Goal: Task Accomplishment & Management: Manage account settings

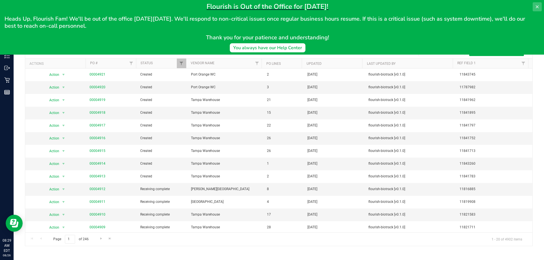
click at [534, 6] on icon at bounding box center [536, 7] width 5 height 5
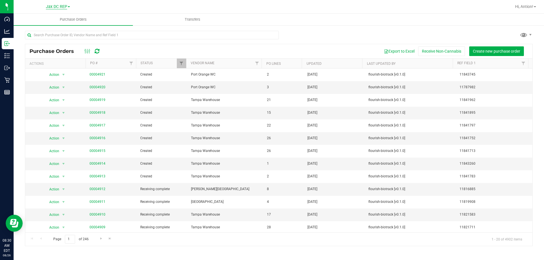
click at [63, 7] on span "Jax DC REP" at bounding box center [56, 6] width 21 height 5
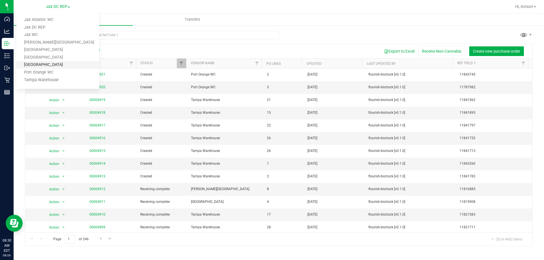
click at [51, 67] on link "Palm Coast WC" at bounding box center [57, 65] width 83 height 8
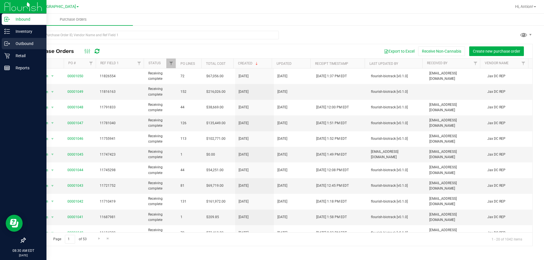
click at [35, 45] on p "Outbound" at bounding box center [27, 43] width 34 height 7
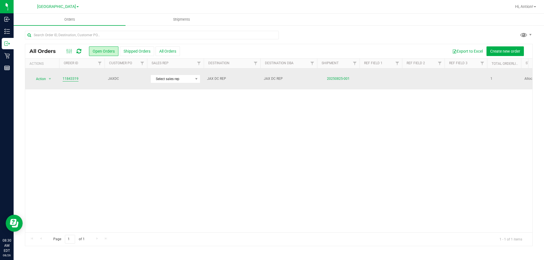
click at [73, 76] on link "11843319" at bounding box center [71, 78] width 16 height 5
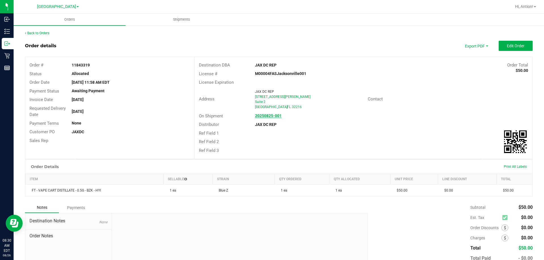
click at [263, 115] on strong "20250825-001" at bounding box center [268, 116] width 27 height 5
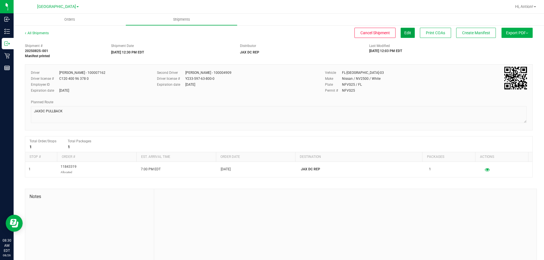
click at [406, 30] on button "Edit" at bounding box center [407, 33] width 14 height 10
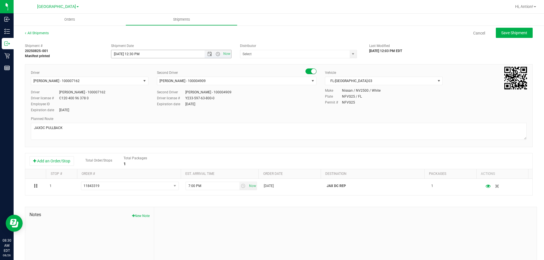
type input "JAX DC REP"
click at [223, 53] on span "Now" at bounding box center [227, 54] width 10 height 8
click at [215, 54] on span "Open the time view" at bounding box center [217, 54] width 5 height 5
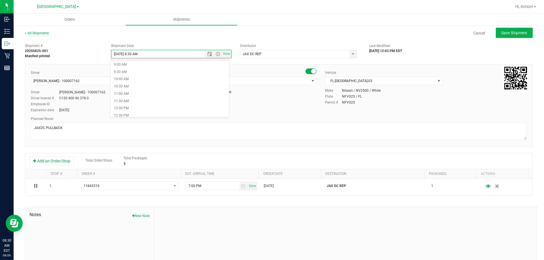
scroll to position [129, 0]
click at [139, 72] on li "9:30 AM" at bounding box center [169, 72] width 118 height 7
type input "8/26/2025 9:30 AM"
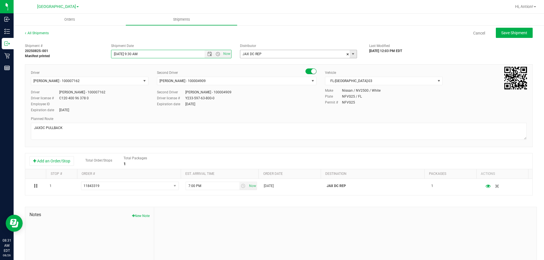
click at [352, 54] on span "select" at bounding box center [352, 54] width 5 height 5
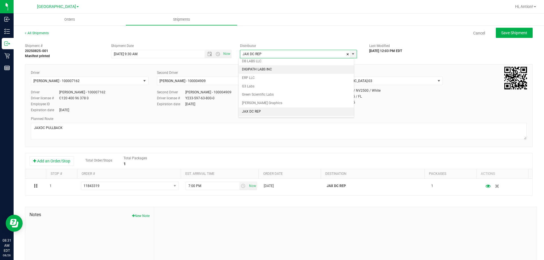
scroll to position [0, 0]
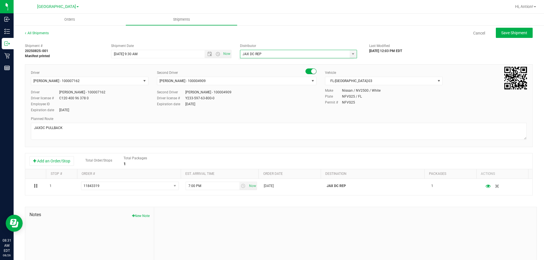
click at [439, 52] on div "08/25/2025 12:03 PM EDT" at bounding box center [408, 50] width 78 height 5
click at [352, 54] on span "select" at bounding box center [352, 54] width 5 height 5
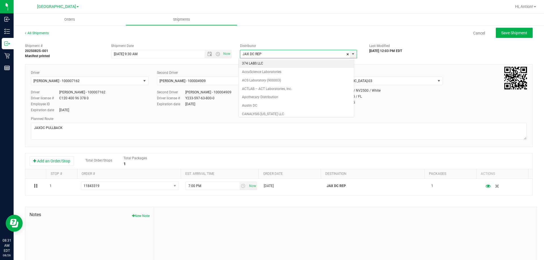
scroll to position [87, 0]
click at [346, 55] on span at bounding box center [347, 54] width 3 height 8
click at [341, 39] on div "All Shipments Cancel Save Shipment" at bounding box center [278, 36] width 507 height 10
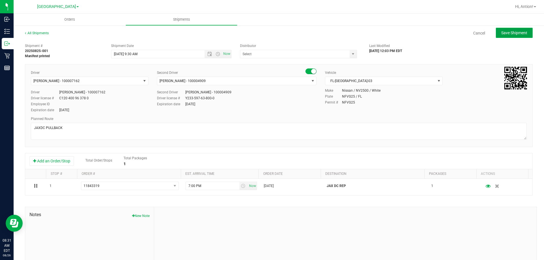
click at [496, 37] on button "Save Shipment" at bounding box center [513, 33] width 37 height 10
type input "8/26/2025 1:30 PM"
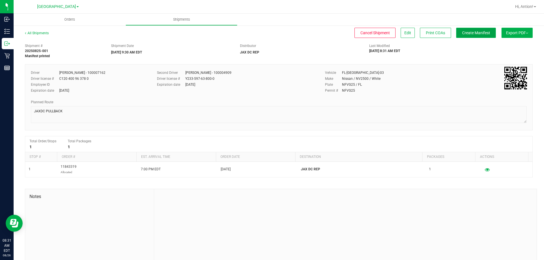
click at [472, 33] on span "Create Manifest" at bounding box center [476, 33] width 28 height 5
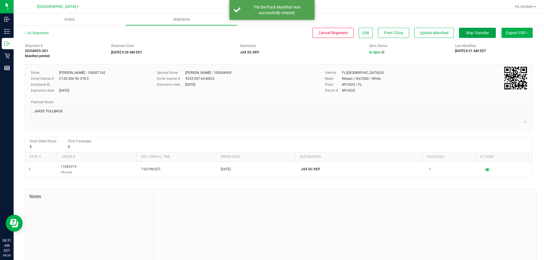
click at [472, 33] on span "Ship Transfer" at bounding box center [476, 33] width 23 height 5
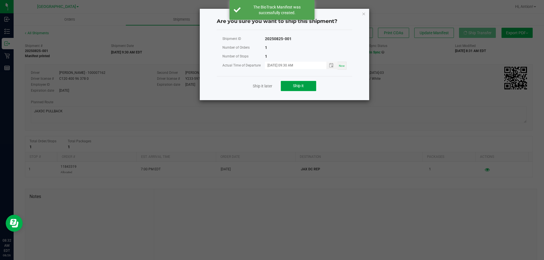
click at [310, 86] on button "Ship it" at bounding box center [298, 86] width 35 height 10
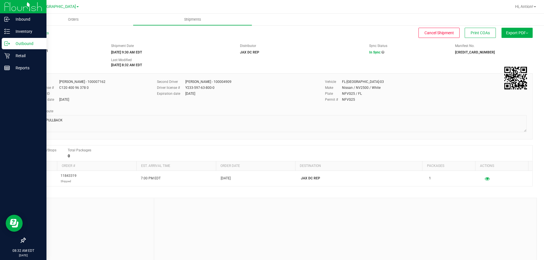
click at [18, 42] on p "Outbound" at bounding box center [27, 43] width 34 height 7
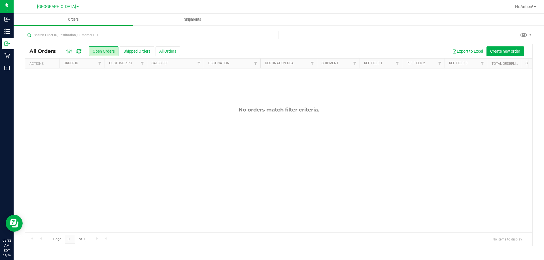
click at [56, 9] on div "Palm Coast WC Jax Atlantic WC Jax DC REP Jax WC Merritt Island WC Orange Park W…" at bounding box center [58, 6] width 42 height 7
click at [65, 5] on span "[GEOGRAPHIC_DATA]" at bounding box center [56, 6] width 39 height 5
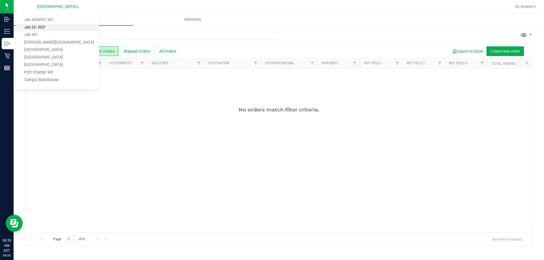
click at [48, 29] on link "Jax DC REP" at bounding box center [57, 28] width 83 height 8
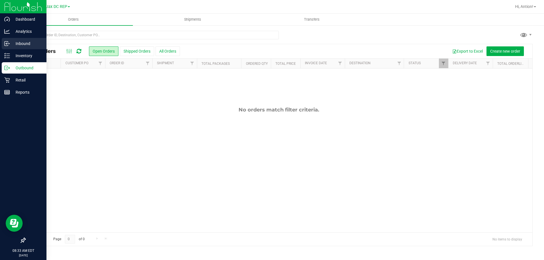
click at [37, 43] on p "Inbound" at bounding box center [27, 43] width 34 height 7
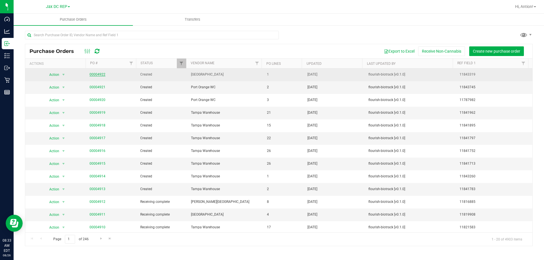
click at [95, 74] on link "00004922" at bounding box center [97, 74] width 16 height 4
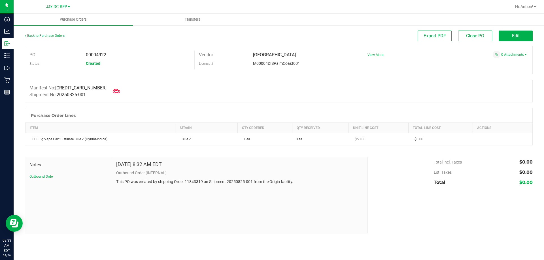
click at [113, 89] on icon at bounding box center [116, 90] width 7 height 7
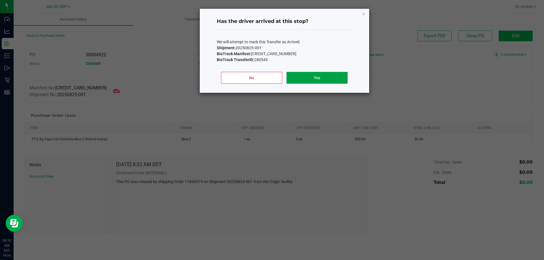
click at [302, 75] on button "Yes" at bounding box center [316, 78] width 61 height 12
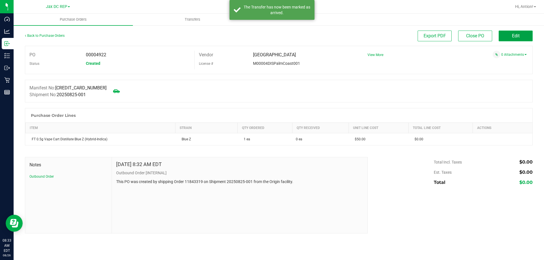
click at [510, 33] on button "Edit" at bounding box center [515, 36] width 34 height 11
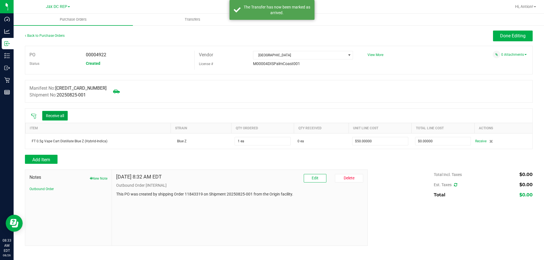
click at [61, 115] on button "Receive all" at bounding box center [54, 116] width 25 height 10
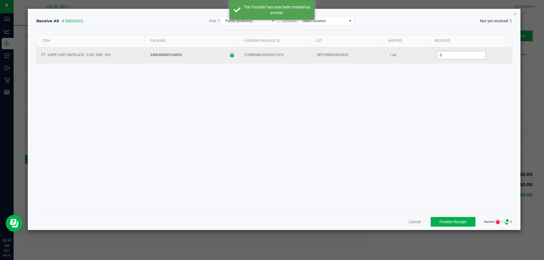
click at [456, 54] on input "0" at bounding box center [461, 55] width 48 height 8
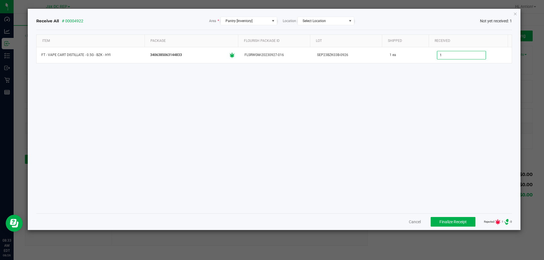
type input "1 ea"
click at [453, 184] on div "Item Package Flourish Package ID Lot Shipped Received FT - VAPE CART DISTILLATE…" at bounding box center [274, 122] width 476 height 174
click at [452, 220] on span "Finalize Receipt" at bounding box center [452, 222] width 27 height 5
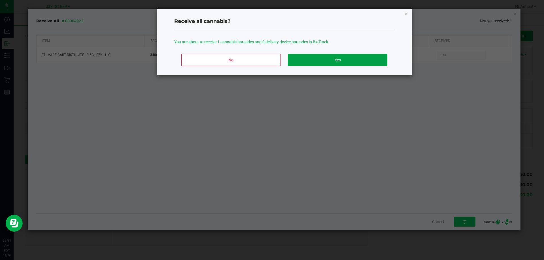
click at [352, 56] on button "Yes" at bounding box center [337, 60] width 99 height 12
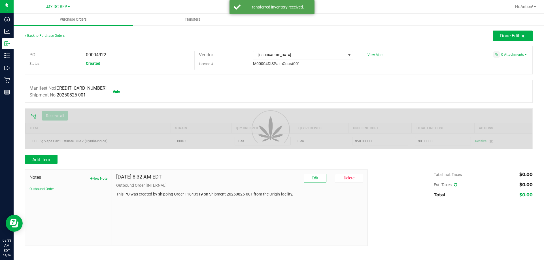
drag, startPoint x: 190, startPoint y: 55, endPoint x: 149, endPoint y: 56, distance: 41.1
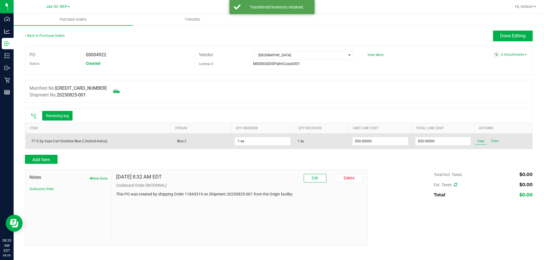
click at [479, 141] on span "View" at bounding box center [480, 141] width 11 height 7
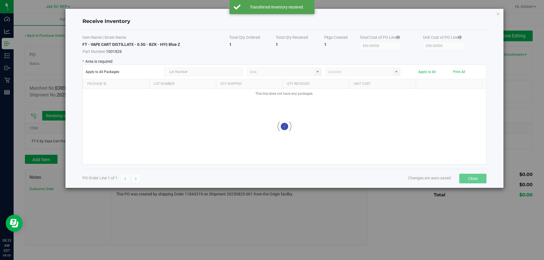
type input "Pantry"
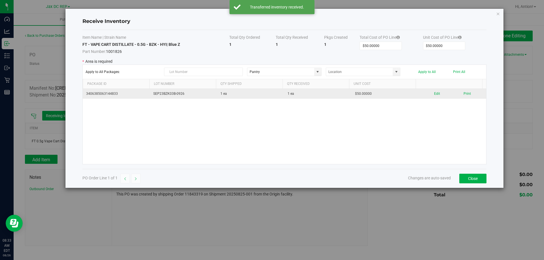
drag, startPoint x: 191, startPoint y: 93, endPoint x: 140, endPoint y: 93, distance: 50.4
click at [140, 93] on tr "3406385063144833 SEP23BZK03B-0926 1 ea 1 ea $50.00000 Edit Print" at bounding box center [284, 94] width 403 height 10
copy tr "SEP23BZK03B-0926"
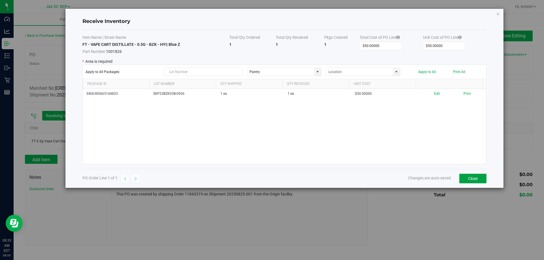
click at [472, 183] on button "Close" at bounding box center [472, 179] width 27 height 10
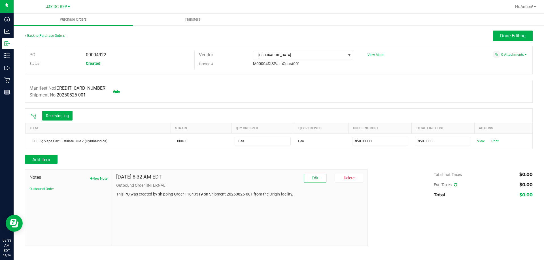
drag, startPoint x: 96, startPoint y: 56, endPoint x: 113, endPoint y: 56, distance: 17.3
click at [113, 56] on div "00004922" at bounding box center [138, 55] width 113 height 8
copy span "4922"
click at [505, 30] on div "Back to Purchase Orders Done Editing PO 00004922 Status Created Vendor Palm Coa…" at bounding box center [279, 138] width 530 height 227
click at [505, 33] on span "Done Editing" at bounding box center [512, 35] width 25 height 5
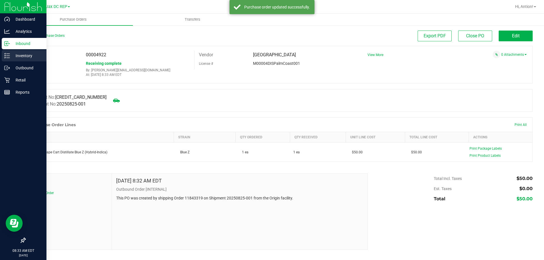
click at [18, 59] on div "Inventory" at bounding box center [24, 55] width 45 height 11
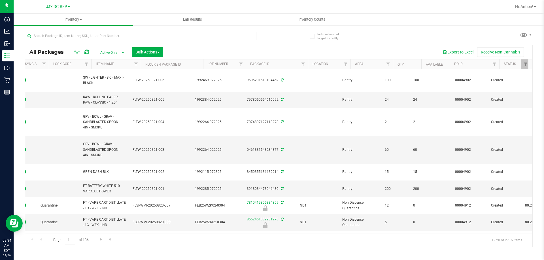
scroll to position [0, 50]
click at [480, 66] on link "Filter" at bounding box center [482, 64] width 9 height 10
paste input "4922"
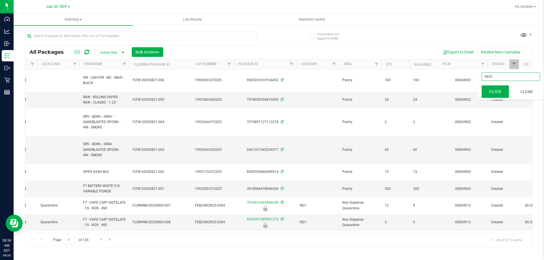
type input "4922"
click at [498, 92] on button "Filter" at bounding box center [494, 91] width 27 height 12
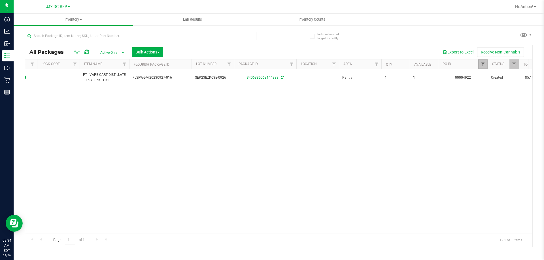
click at [484, 66] on span "Filter" at bounding box center [482, 64] width 5 height 5
click at [482, 62] on link "Filter" at bounding box center [482, 64] width 9 height 10
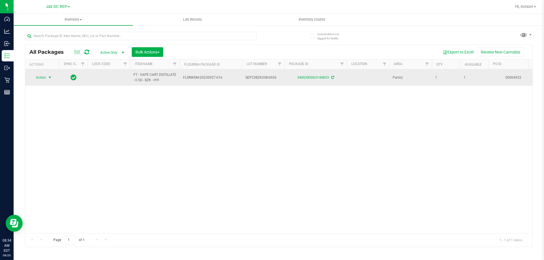
click at [46, 78] on span "select" at bounding box center [49, 78] width 7 height 8
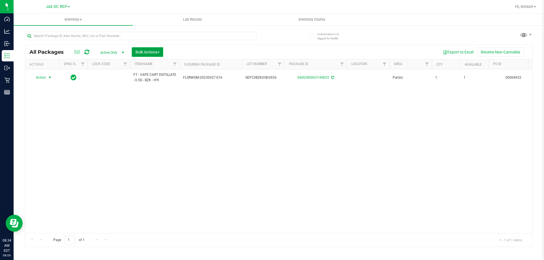
click at [149, 51] on span "Bulk Actions" at bounding box center [147, 52] width 24 height 5
click at [153, 93] on div "Locate packages" at bounding box center [153, 96] width 36 height 9
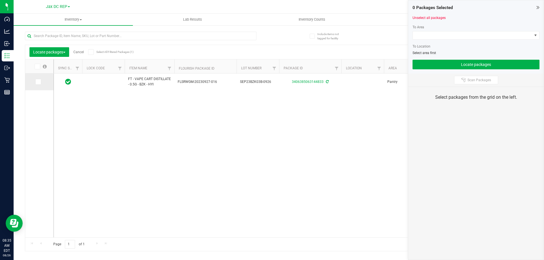
click at [37, 82] on icon at bounding box center [38, 82] width 4 height 0
click at [0, 0] on input "checkbox" at bounding box center [0, 0] width 0 height 0
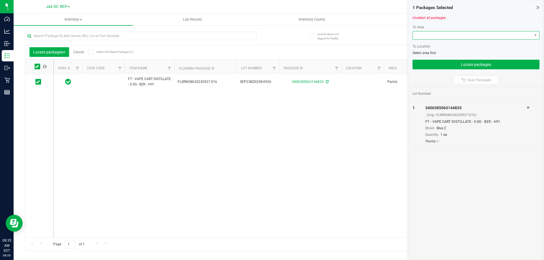
click at [443, 36] on span at bounding box center [471, 35] width 119 height 8
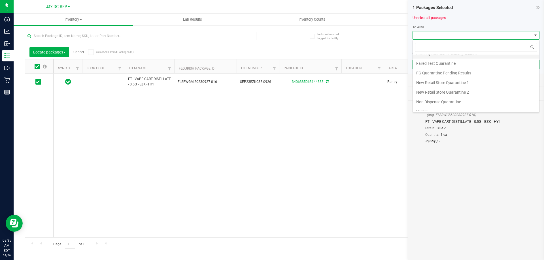
scroll to position [30, 0]
click at [434, 88] on li "Non Dispense Quarantine" at bounding box center [475, 87] width 126 height 10
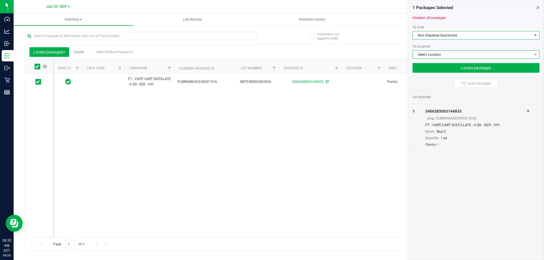
click at [441, 54] on span "Select Location" at bounding box center [471, 55] width 119 height 8
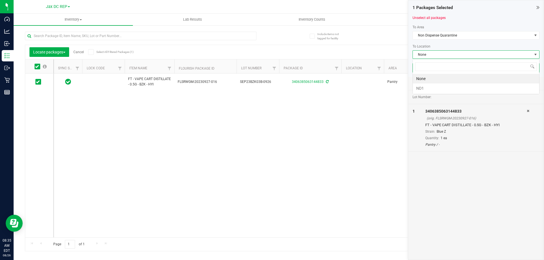
scroll to position [8, 127]
click at [439, 86] on li "ND1" at bounding box center [475, 89] width 126 height 10
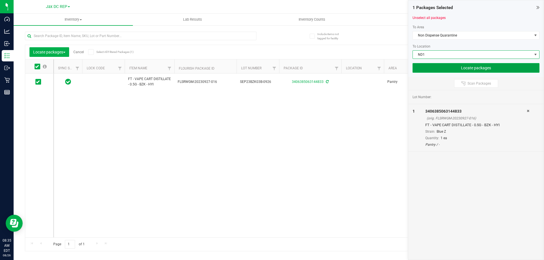
click at [433, 67] on button "Locate packages" at bounding box center [475, 68] width 127 height 10
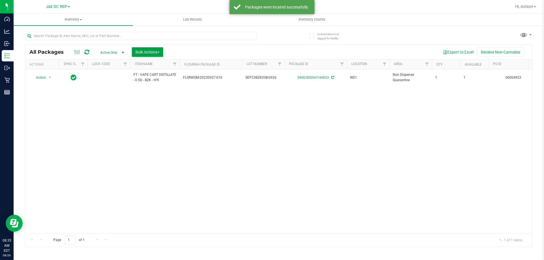
click at [155, 50] on span "Bulk Actions" at bounding box center [147, 52] width 24 height 5
click at [144, 95] on span "Locate packages" at bounding box center [149, 96] width 29 height 5
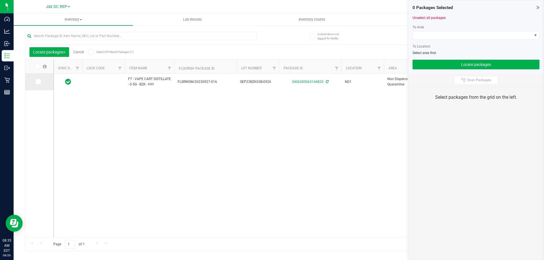
click at [39, 82] on icon at bounding box center [38, 82] width 4 height 0
click at [0, 0] on input "checkbox" at bounding box center [0, 0] width 0 height 0
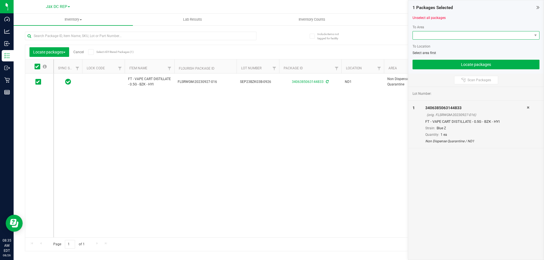
click at [449, 33] on span at bounding box center [471, 35] width 119 height 8
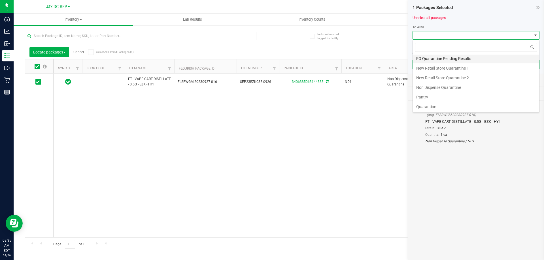
scroll to position [30, 0]
click at [434, 91] on li "Non Dispense Quarantine" at bounding box center [475, 87] width 126 height 10
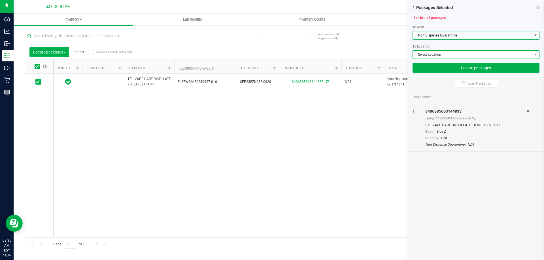
click at [435, 55] on span "Select Location" at bounding box center [471, 55] width 119 height 8
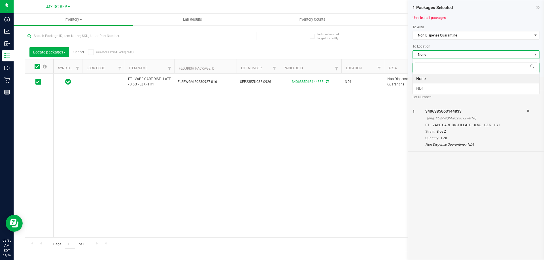
scroll to position [8, 127]
click at [435, 55] on span "None" at bounding box center [471, 55] width 119 height 8
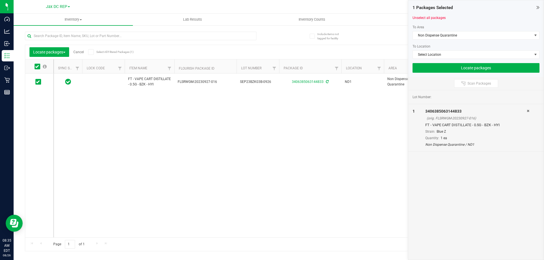
click at [78, 53] on link "Cancel" at bounding box center [78, 52] width 10 height 4
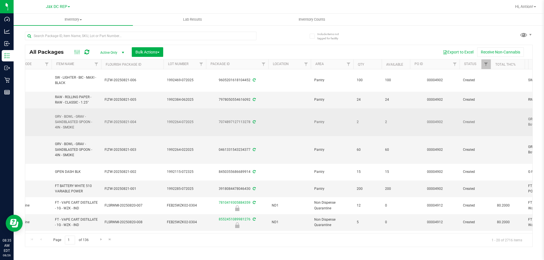
scroll to position [0, 99]
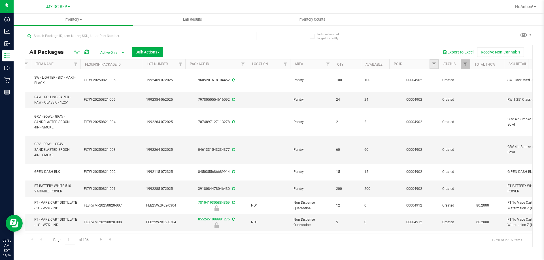
click at [431, 64] on link "Filter" at bounding box center [433, 64] width 9 height 10
click at [452, 80] on input "text" at bounding box center [462, 76] width 58 height 8
paste input "4922"
type input "4922"
click at [441, 89] on button "Filter" at bounding box center [446, 91] width 27 height 12
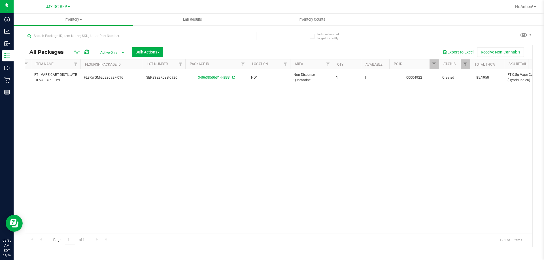
drag, startPoint x: 313, startPoint y: 102, endPoint x: 287, endPoint y: 102, distance: 26.0
drag, startPoint x: 187, startPoint y: 105, endPoint x: 146, endPoint y: 99, distance: 41.2
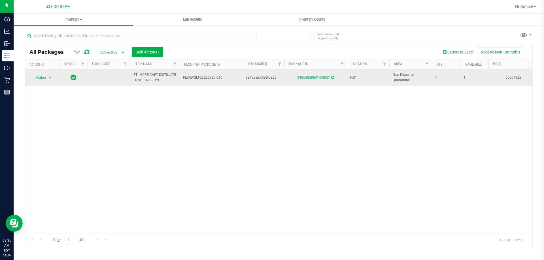
click at [48, 79] on span "select" at bounding box center [50, 77] width 5 height 5
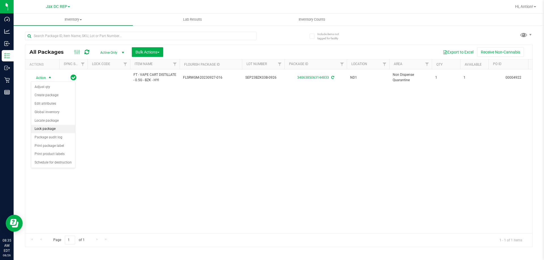
click at [54, 129] on li "Lock package" at bounding box center [53, 129] width 44 height 8
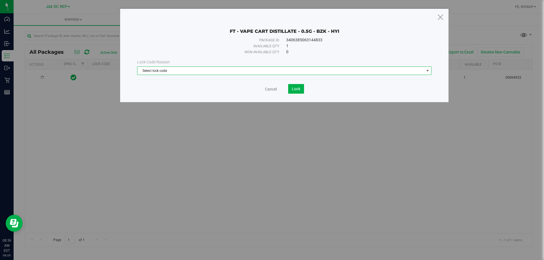
click at [226, 72] on span "Select lock code" at bounding box center [280, 71] width 287 height 8
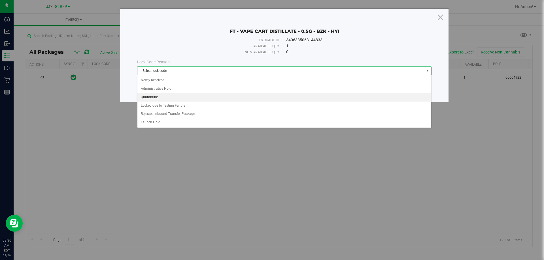
click at [204, 97] on li "Quarantine" at bounding box center [284, 97] width 294 height 8
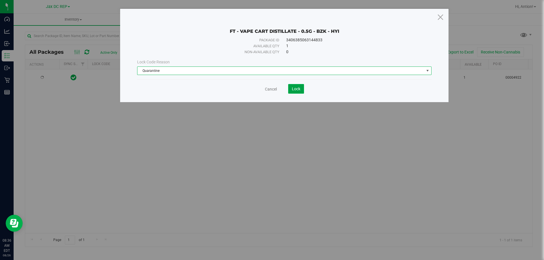
click at [303, 87] on button "Lock" at bounding box center [296, 89] width 16 height 10
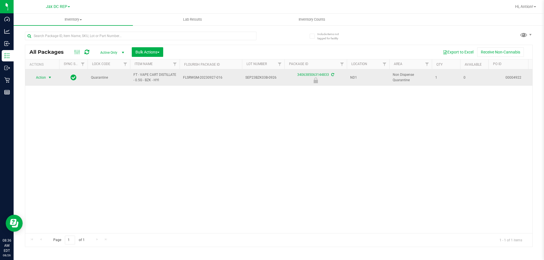
click at [51, 77] on span "select" at bounding box center [50, 77] width 5 height 5
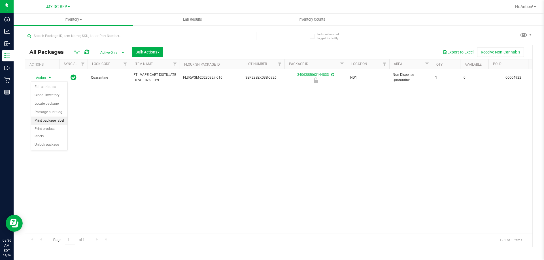
click at [50, 120] on li "Print package label" at bounding box center [49, 121] width 36 height 8
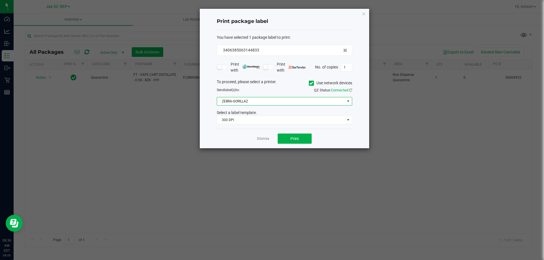
click at [280, 101] on span "ZEBRA-GORILLAZ" at bounding box center [281, 101] width 128 height 8
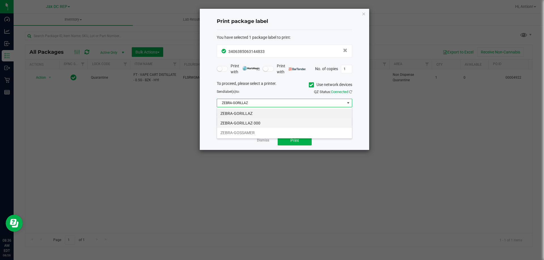
click at [258, 125] on li "ZEBRA-GORILLAZ-300" at bounding box center [284, 123] width 135 height 10
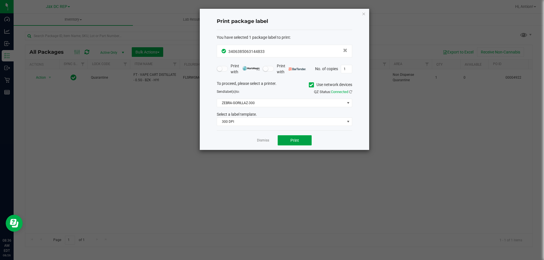
click at [287, 140] on button "Print" at bounding box center [294, 140] width 34 height 10
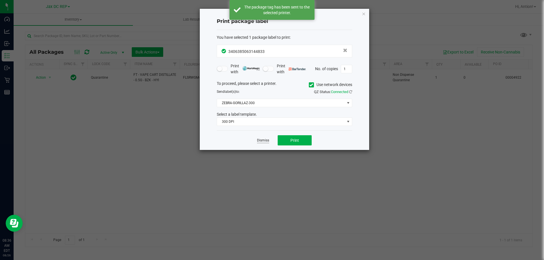
click at [266, 140] on link "Dismiss" at bounding box center [263, 140] width 12 height 5
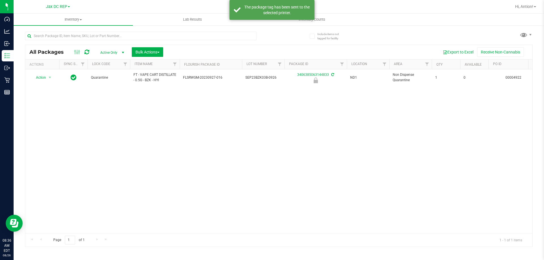
click at [78, 116] on div "Action Action Edit attributes Global inventory Locate package Package audit log…" at bounding box center [278, 151] width 507 height 164
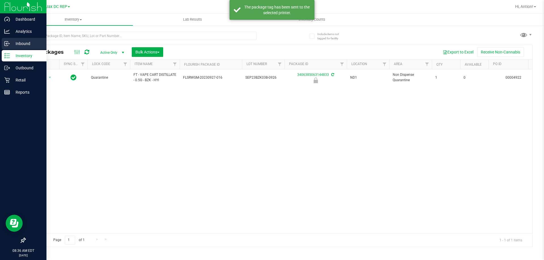
click at [20, 44] on p "Inbound" at bounding box center [27, 43] width 34 height 7
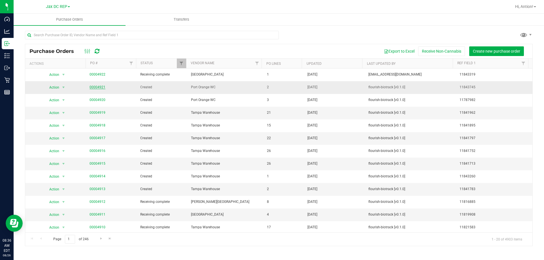
click at [95, 89] on link "00004921" at bounding box center [97, 87] width 16 height 4
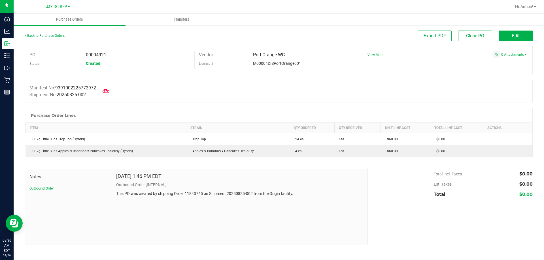
click at [52, 36] on link "Back to Purchase Orders" at bounding box center [45, 36] width 40 height 4
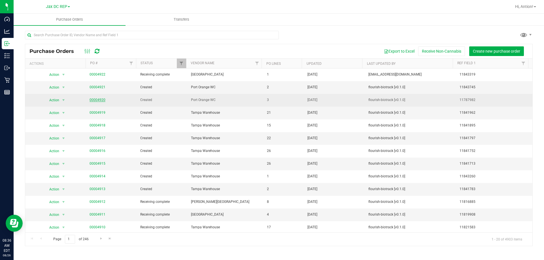
click at [91, 99] on link "00004920" at bounding box center [97, 100] width 16 height 4
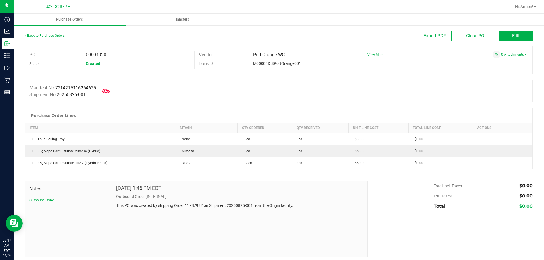
click at [110, 93] on icon at bounding box center [105, 90] width 7 height 7
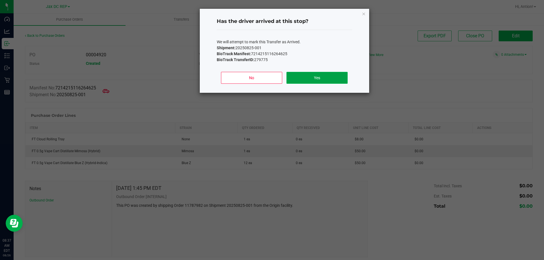
click at [317, 73] on button "Yes" at bounding box center [316, 78] width 61 height 12
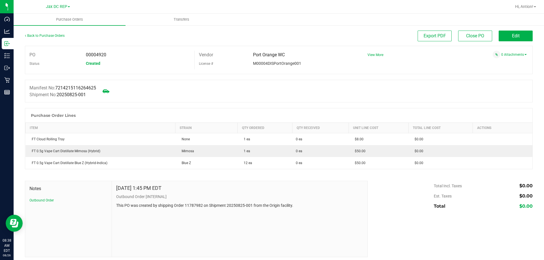
drag, startPoint x: 95, startPoint y: 54, endPoint x: 110, endPoint y: 55, distance: 14.8
click at [110, 55] on div "00004920" at bounding box center [138, 55] width 113 height 8
copy span "4920"
click at [515, 40] on button "Edit" at bounding box center [515, 36] width 34 height 11
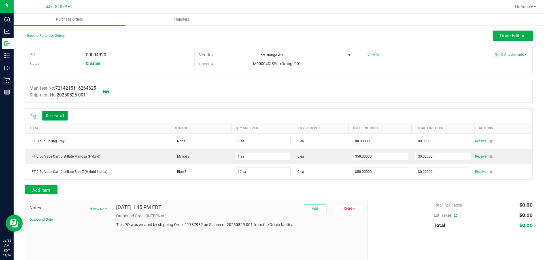
click at [48, 118] on button "Receive all" at bounding box center [54, 116] width 25 height 10
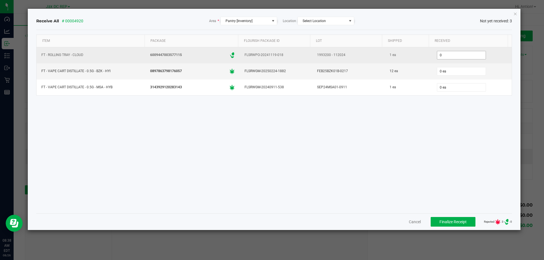
click at [440, 55] on input "0" at bounding box center [461, 55] width 48 height 8
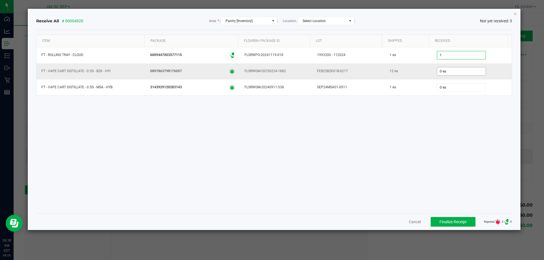
type input "1 ea"
click at [448, 74] on input "0" at bounding box center [461, 71] width 48 height 8
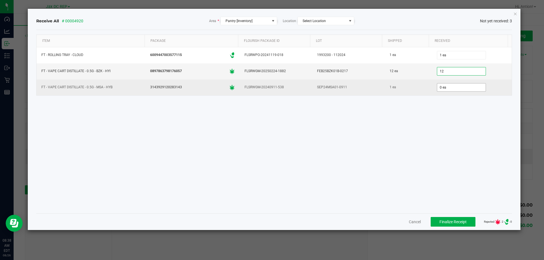
type input "12 ea"
click at [448, 86] on input "0" at bounding box center [461, 88] width 48 height 8
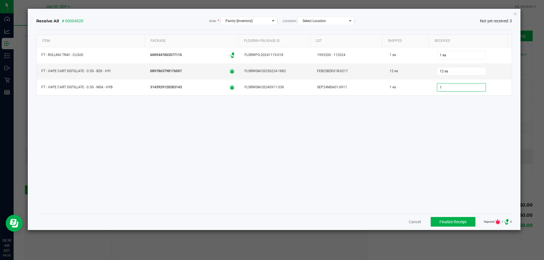
type input "1 ea"
click at [432, 114] on div "Item Package Flourish Package ID Lot Shipped Received FT - ROLLING TRAY - CLOUD…" at bounding box center [274, 122] width 476 height 174
click at [448, 221] on span "Finalize Receipt" at bounding box center [452, 222] width 27 height 5
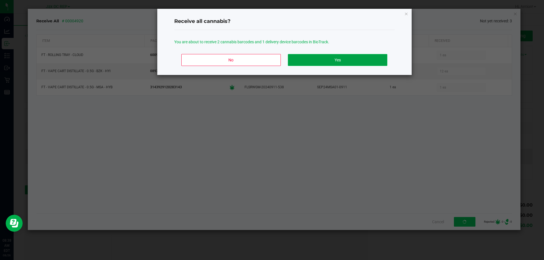
click at [370, 62] on button "Yes" at bounding box center [337, 60] width 99 height 12
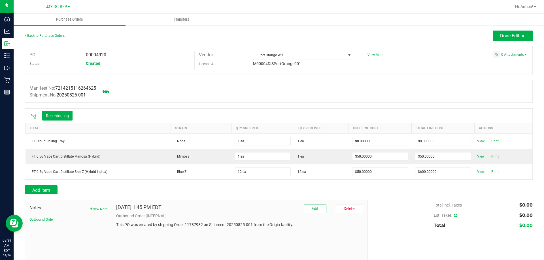
drag, startPoint x: 97, startPoint y: 55, endPoint x: 103, endPoint y: 55, distance: 6.5
click at [103, 55] on span "00004920" at bounding box center [96, 54] width 20 height 5
click at [98, 56] on span "00004920" at bounding box center [96, 54] width 20 height 5
drag, startPoint x: 95, startPoint y: 55, endPoint x: 103, endPoint y: 54, distance: 8.3
click at [107, 55] on div "00004920" at bounding box center [138, 55] width 113 height 8
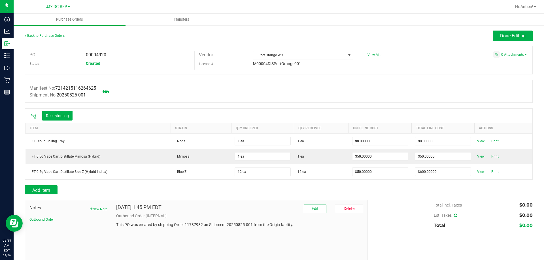
copy span "4920"
click at [512, 39] on button "Done Editing" at bounding box center [513, 36] width 40 height 11
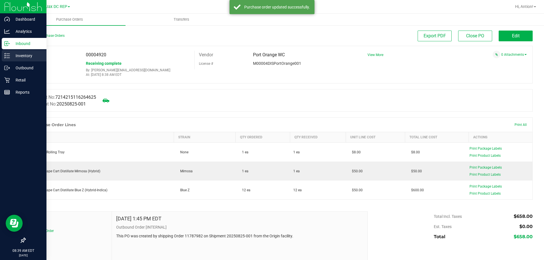
click at [12, 57] on p "Inventory" at bounding box center [27, 55] width 34 height 7
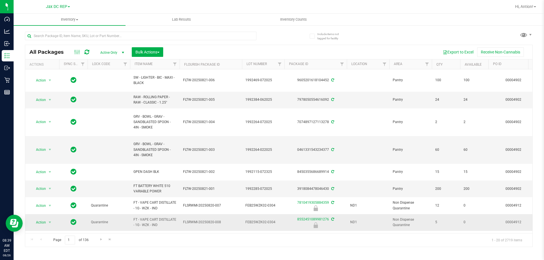
click at [163, 228] on span "FT - VAPE CART DISTILLATE - 1G - WZK - IND" at bounding box center [154, 222] width 43 height 11
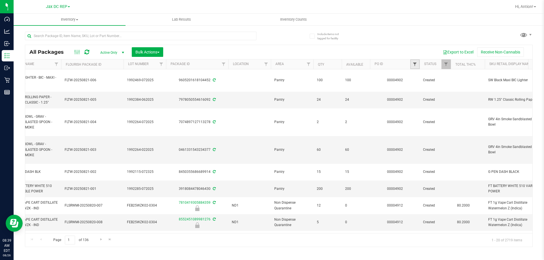
click at [414, 64] on span "Filter" at bounding box center [414, 64] width 5 height 5
paste input "4920"
type input "4920"
click at [426, 93] on button "Filter" at bounding box center [426, 91] width 27 height 12
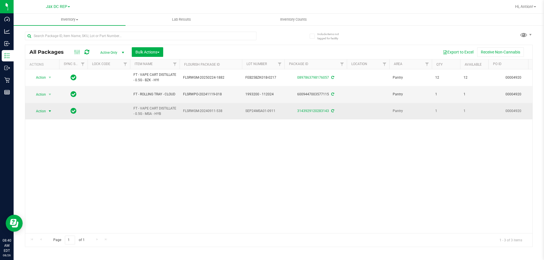
click at [44, 111] on span "Action" at bounding box center [38, 111] width 15 height 8
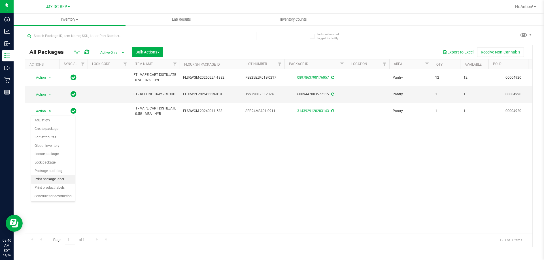
click at [48, 182] on li "Print package label" at bounding box center [53, 179] width 44 height 8
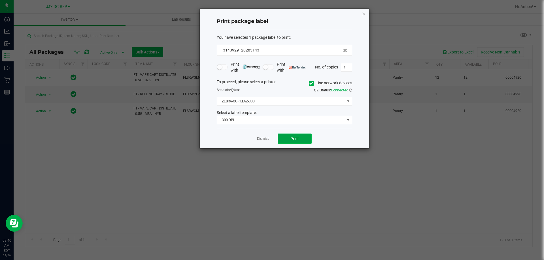
click at [277, 138] on button "Print" at bounding box center [294, 139] width 34 height 10
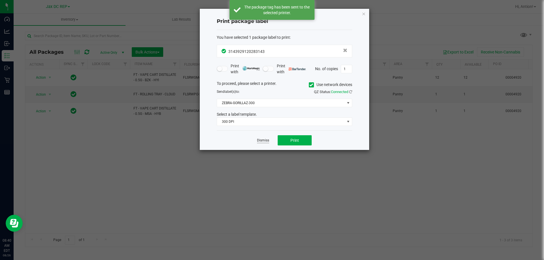
click at [265, 141] on link "Dismiss" at bounding box center [263, 140] width 12 height 5
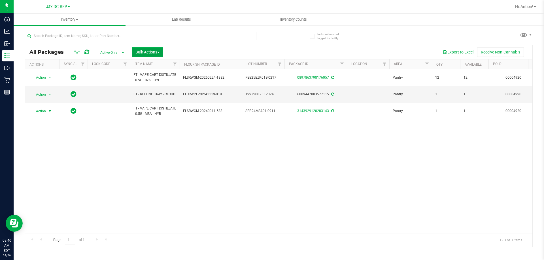
click at [159, 53] on span "Bulk Actions" at bounding box center [147, 52] width 24 height 5
click at [152, 107] on span "Lock/Unlock packages" at bounding box center [154, 106] width 39 height 5
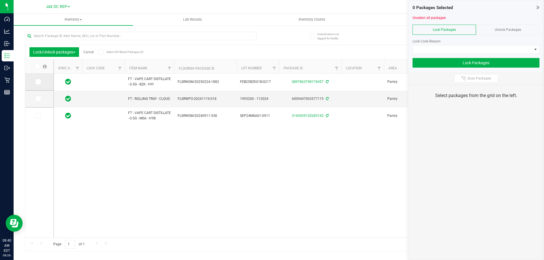
click at [38, 82] on icon at bounding box center [38, 82] width 4 height 0
click at [0, 0] on input "checkbox" at bounding box center [0, 0] width 0 height 0
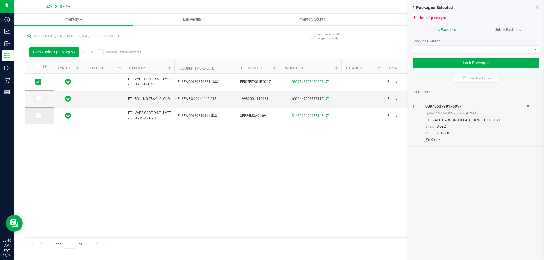
click at [39, 116] on icon at bounding box center [38, 116] width 4 height 0
click at [0, 0] on input "checkbox" at bounding box center [0, 0] width 0 height 0
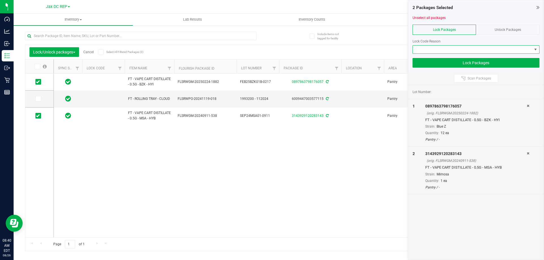
click at [466, 51] on span at bounding box center [471, 50] width 119 height 8
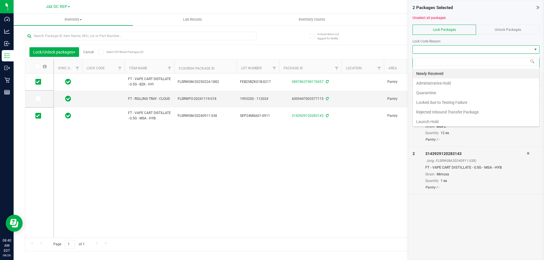
scroll to position [8, 127]
click at [433, 94] on li "Quarantine" at bounding box center [475, 93] width 126 height 10
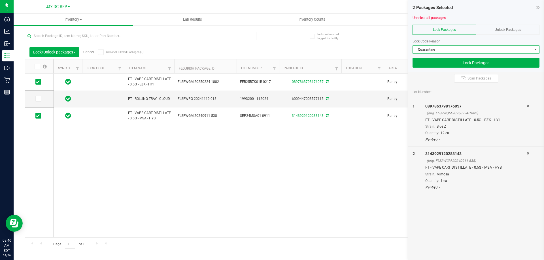
click at [441, 50] on span "Quarantine" at bounding box center [471, 50] width 119 height 8
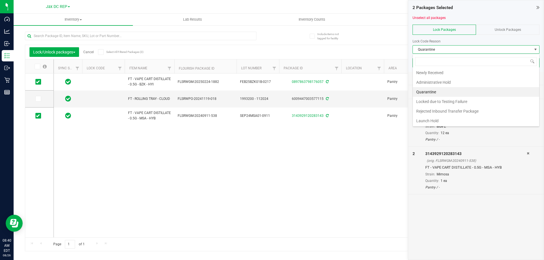
scroll to position [1, 0]
click at [433, 89] on li "Quarantine" at bounding box center [475, 92] width 126 height 10
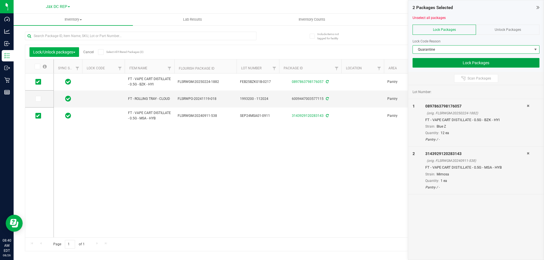
click at [436, 58] on button "Lock Packages" at bounding box center [475, 63] width 127 height 10
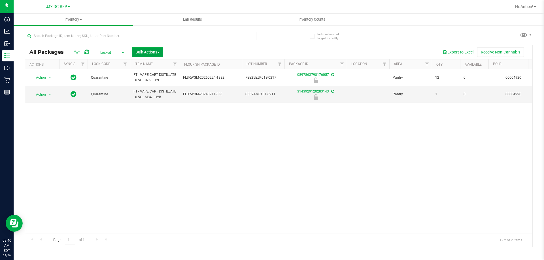
click at [159, 51] on span "Bulk Actions" at bounding box center [147, 52] width 24 height 5
click at [148, 94] on span "Locate packages" at bounding box center [149, 96] width 29 height 5
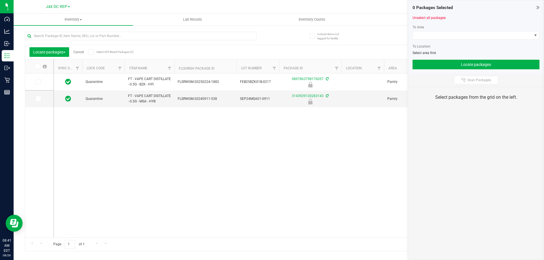
click at [91, 52] on icon at bounding box center [91, 52] width 4 height 0
click at [0, 0] on input "Select All Filtered Packages (2)" at bounding box center [0, 0] width 0 height 0
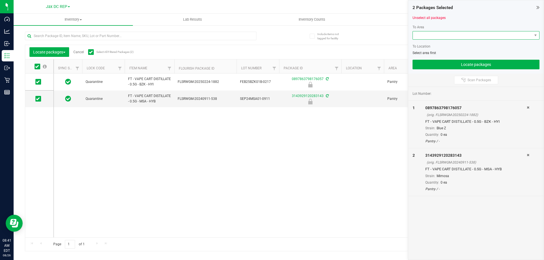
click at [431, 33] on span at bounding box center [471, 35] width 119 height 8
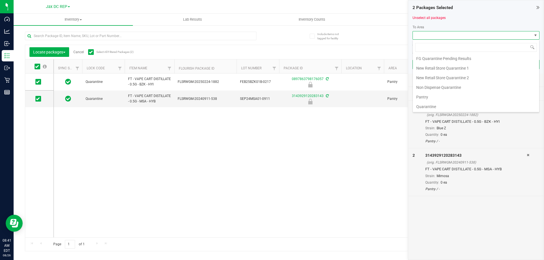
scroll to position [30, 0]
click at [433, 85] on li "Non Dispense Quarantine" at bounding box center [475, 87] width 126 height 10
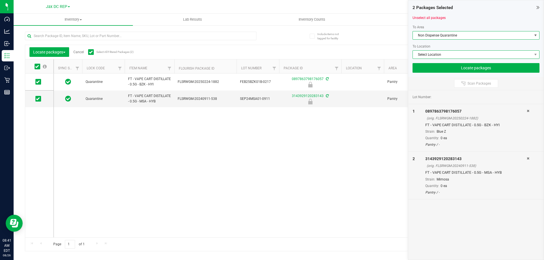
click at [438, 51] on span "Select Location" at bounding box center [471, 55] width 119 height 8
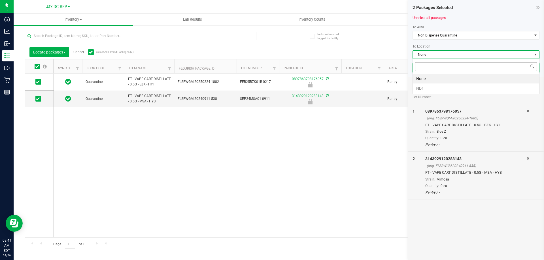
scroll to position [8, 127]
click at [427, 91] on li "ND1" at bounding box center [475, 89] width 126 height 10
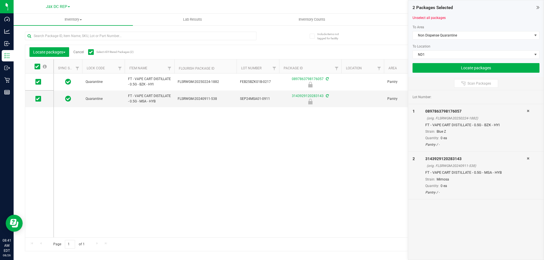
click at [433, 73] on div "2 Packages Selected Unselect all packages To Area Non Dispense Quarantine To Lo…" at bounding box center [475, 38] width 135 height 77
click at [435, 69] on button "Locate packages" at bounding box center [475, 68] width 127 height 10
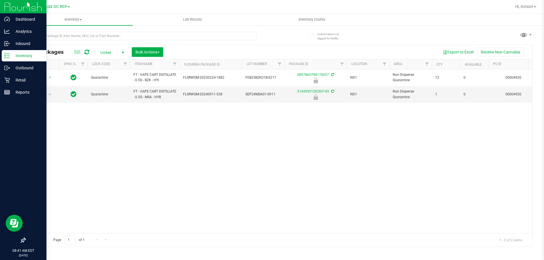
click at [12, 56] on p "Inventory" at bounding box center [27, 55] width 34 height 7
click at [21, 57] on p "Inventory" at bounding box center [27, 55] width 34 height 7
click at [27, 71] on p "Outbound" at bounding box center [27, 68] width 34 height 7
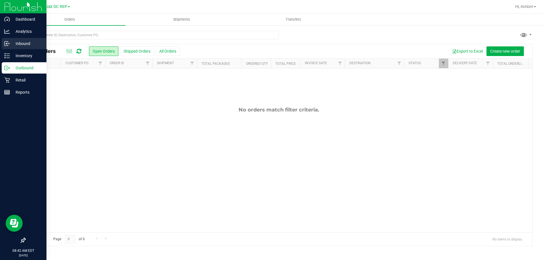
click at [22, 43] on p "Inbound" at bounding box center [27, 43] width 34 height 7
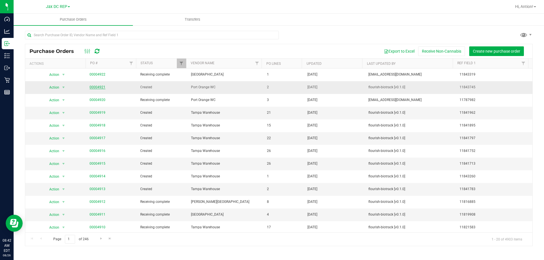
click at [95, 85] on link "00004921" at bounding box center [97, 87] width 16 height 4
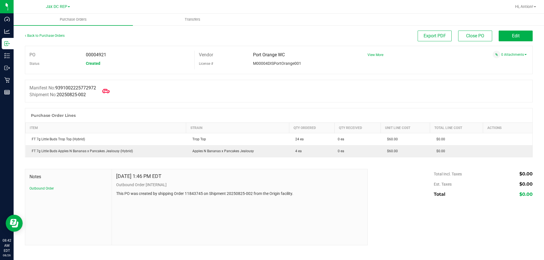
click at [109, 91] on icon at bounding box center [105, 90] width 7 height 7
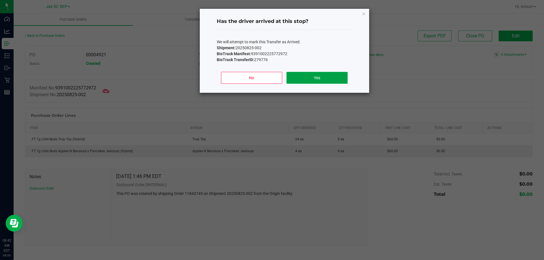
click at [324, 79] on button "Yes" at bounding box center [316, 78] width 61 height 12
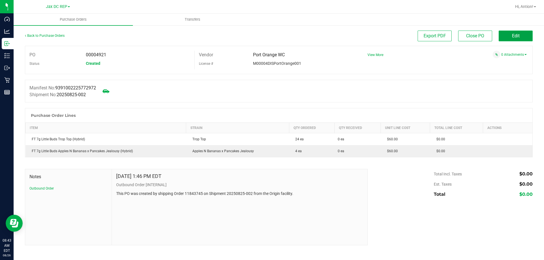
click at [503, 33] on button "Edit" at bounding box center [515, 36] width 34 height 11
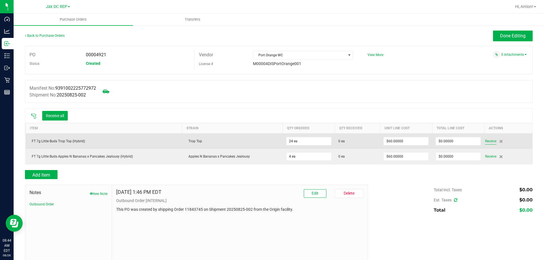
click at [485, 143] on span "Receive" at bounding box center [490, 141] width 11 height 7
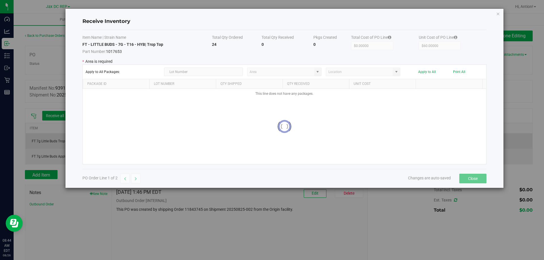
type input "Pantry"
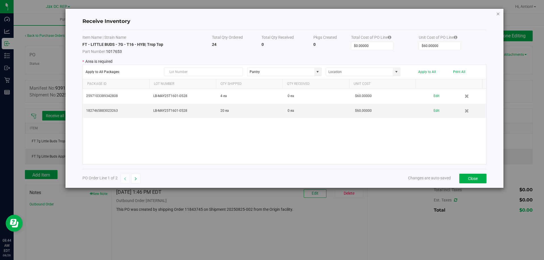
click at [498, 15] on icon "Close modal" at bounding box center [498, 13] width 4 height 7
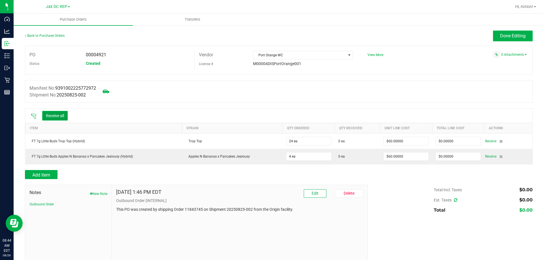
click at [63, 112] on button "Receive all" at bounding box center [54, 116] width 25 height 10
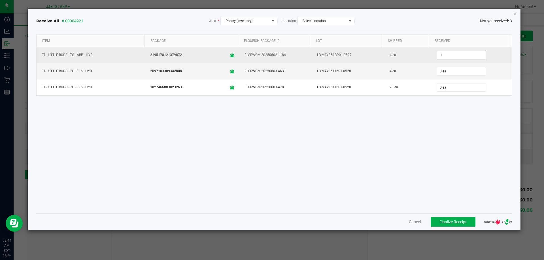
click at [447, 53] on input "0" at bounding box center [461, 55] width 48 height 8
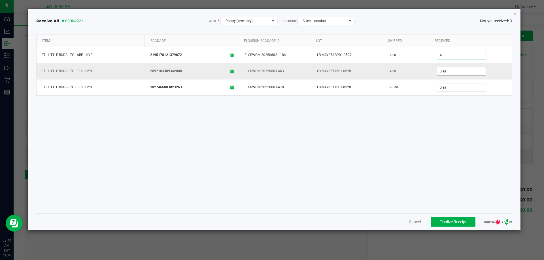
type input "4 ea"
click at [452, 69] on input "0" at bounding box center [461, 71] width 48 height 8
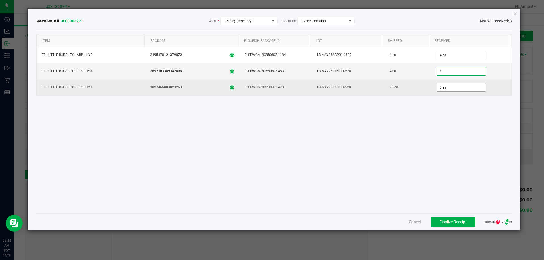
type input "4 ea"
click at [452, 85] on input "0" at bounding box center [461, 88] width 48 height 8
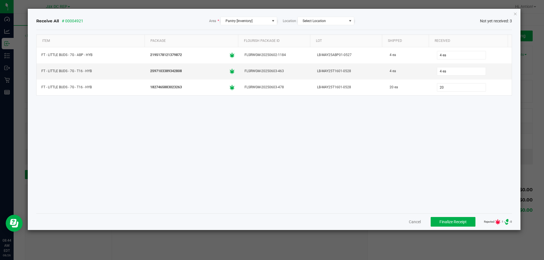
type input "20 ea"
click at [401, 118] on div "Item Package Flourish Package ID Lot Shipped Received FT - LITTLE BUDS - 7G - A…" at bounding box center [274, 122] width 476 height 174
click at [444, 223] on span "Finalize Receipt" at bounding box center [452, 222] width 27 height 5
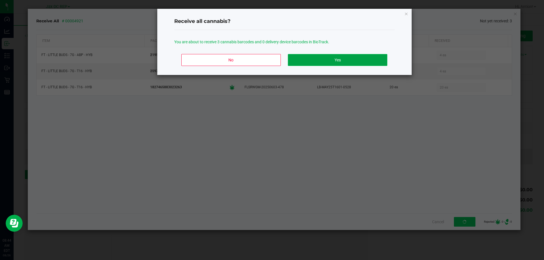
click at [354, 58] on button "Yes" at bounding box center [337, 60] width 99 height 12
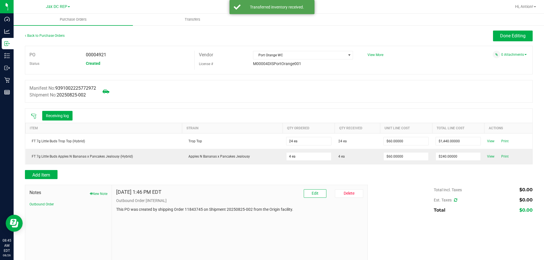
drag, startPoint x: 96, startPoint y: 54, endPoint x: 106, endPoint y: 55, distance: 10.8
click at [106, 55] on div "00004921" at bounding box center [138, 55] width 113 height 8
copy span "4921"
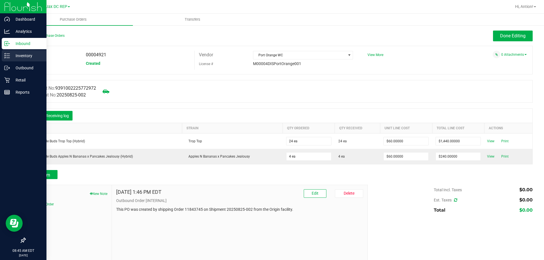
click at [11, 57] on p "Inventory" at bounding box center [27, 55] width 34 height 7
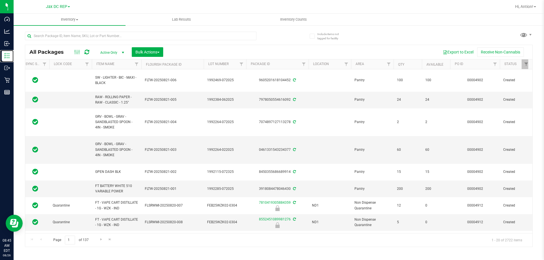
scroll to position [0, 47]
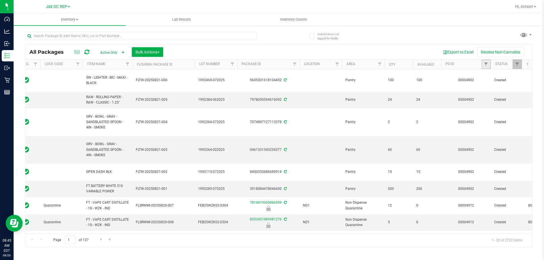
click at [487, 68] on link "Filter" at bounding box center [485, 64] width 9 height 10
paste input "4921"
type input "4921"
click at [497, 94] on button "Filter" at bounding box center [495, 91] width 27 height 12
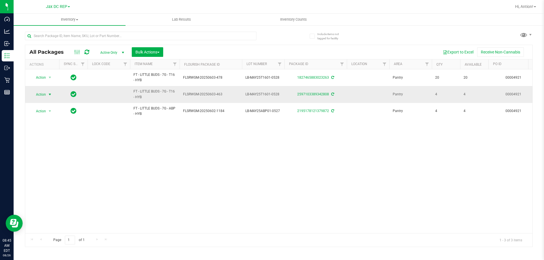
click at [50, 93] on span "select" at bounding box center [50, 94] width 5 height 5
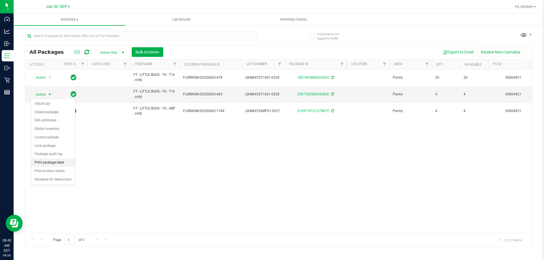
click at [43, 163] on li "Print package label" at bounding box center [53, 163] width 44 height 8
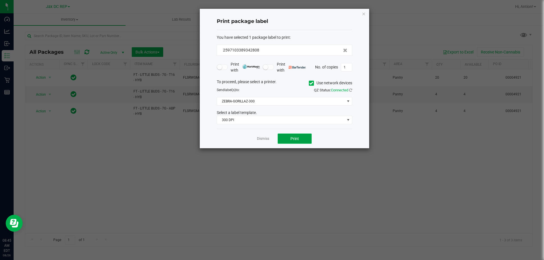
click at [292, 138] on span "Print" at bounding box center [294, 138] width 8 height 5
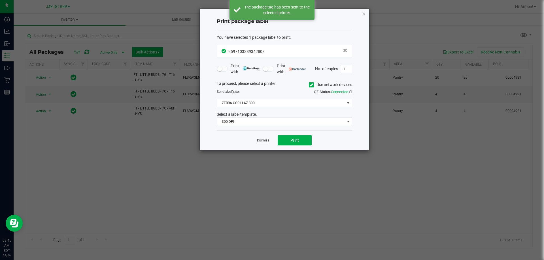
click at [264, 141] on link "Dismiss" at bounding box center [263, 140] width 12 height 5
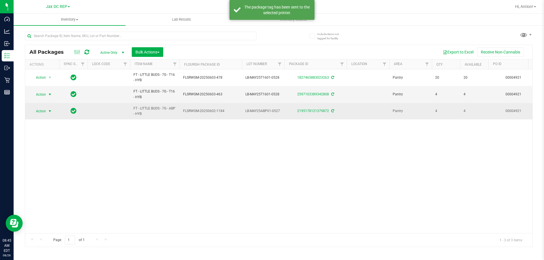
click at [50, 110] on span "select" at bounding box center [50, 111] width 5 height 5
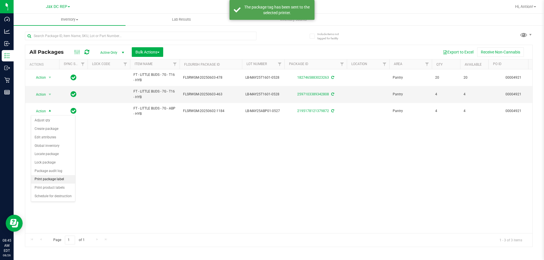
click at [57, 178] on li "Print package label" at bounding box center [53, 179] width 44 height 8
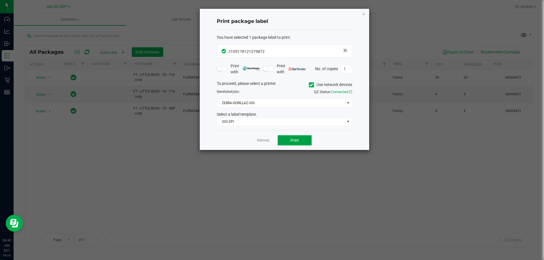
click at [307, 140] on button "Print" at bounding box center [294, 140] width 34 height 10
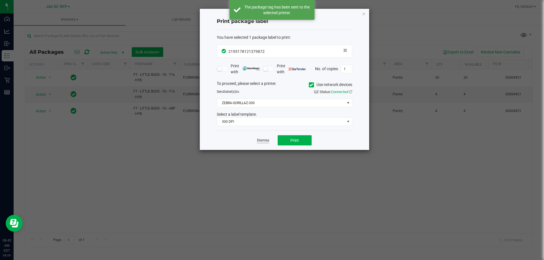
click at [260, 140] on link "Dismiss" at bounding box center [263, 140] width 12 height 5
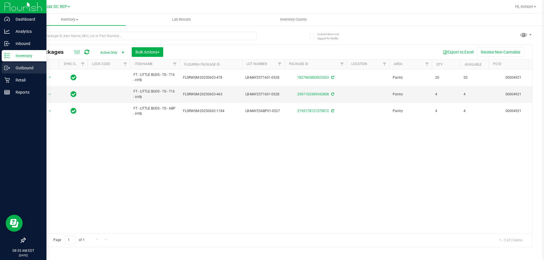
click at [19, 69] on p "Outbound" at bounding box center [27, 68] width 34 height 7
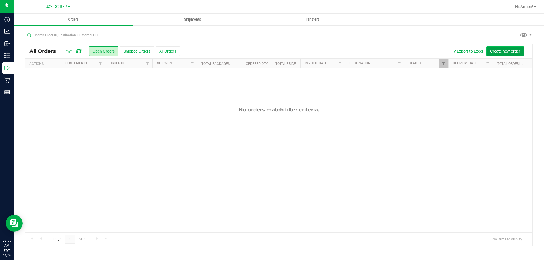
click at [502, 51] on span "Create new order" at bounding box center [505, 51] width 30 height 5
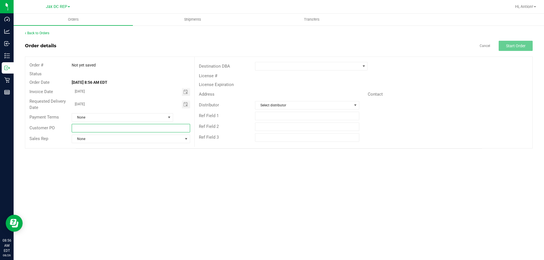
click at [104, 131] on input "text" at bounding box center [131, 128] width 118 height 8
type input "TAMPA WAREHOUSE"
click at [314, 67] on span at bounding box center [307, 66] width 105 height 8
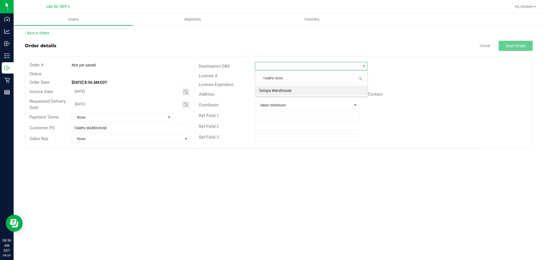
type input "TAMPA WARE"
click at [282, 89] on li "Tampa Warehouse" at bounding box center [311, 91] width 112 height 10
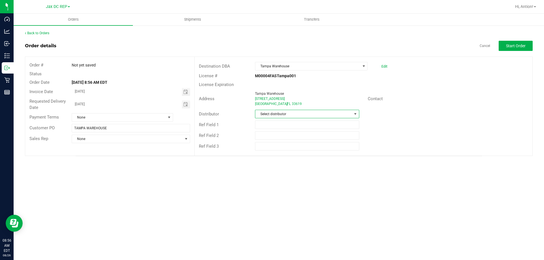
click at [294, 115] on span "Select distributor" at bounding box center [303, 114] width 96 height 8
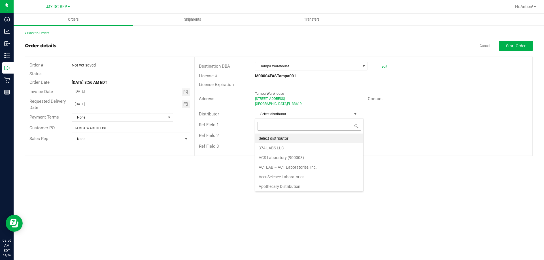
scroll to position [8, 104]
type input "J"
click at [276, 137] on li "JAX DC REP" at bounding box center [306, 139] width 103 height 10
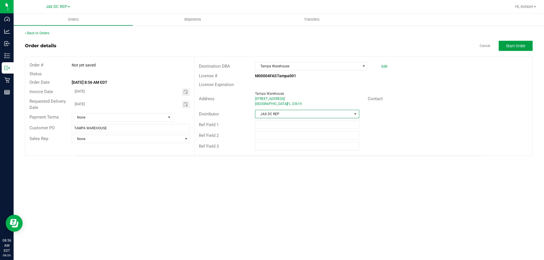
click at [511, 43] on button "Start Order" at bounding box center [515, 46] width 34 height 10
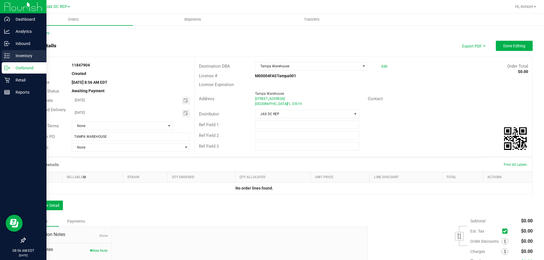
click at [21, 56] on p "Inventory" at bounding box center [27, 55] width 34 height 7
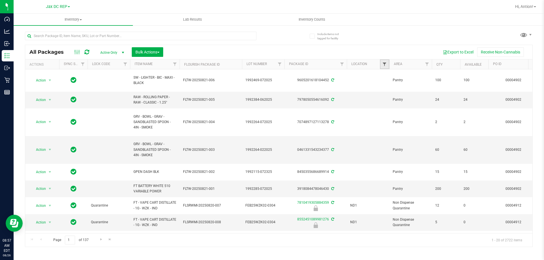
click at [383, 65] on span "Filter" at bounding box center [384, 64] width 5 height 5
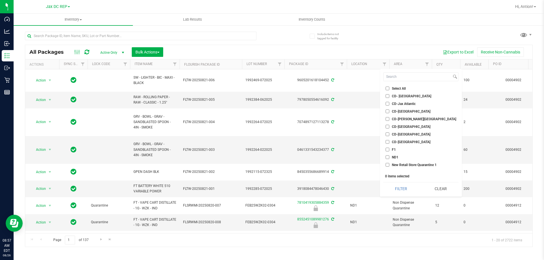
click at [386, 157] on input "ND1" at bounding box center [387, 157] width 4 height 4
checkbox input "true"
click at [395, 187] on button "Filter" at bounding box center [400, 189] width 35 height 12
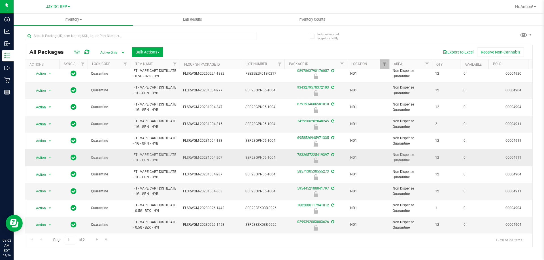
scroll to position [176, 0]
click at [95, 239] on span "Go to the next page" at bounding box center [97, 239] width 5 height 5
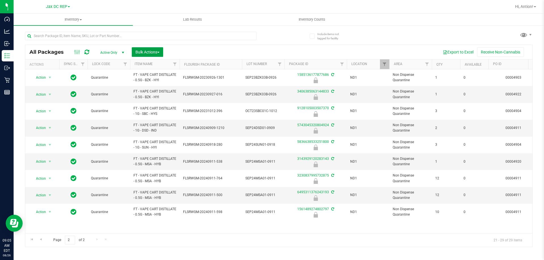
click at [154, 51] on span "Bulk Actions" at bounding box center [147, 52] width 24 height 5
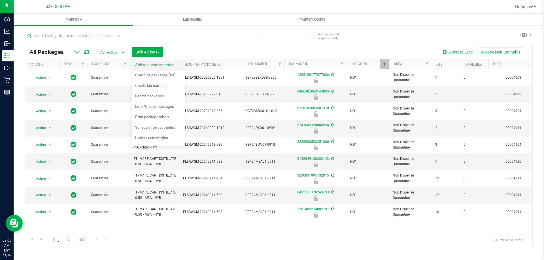
click at [149, 66] on span "Add to outbound order" at bounding box center [154, 65] width 39 height 5
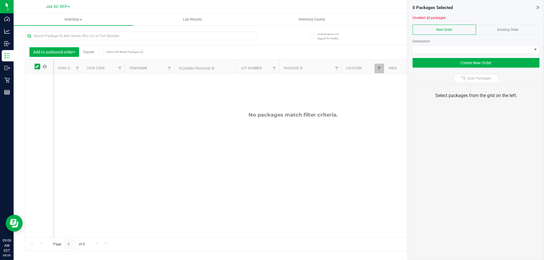
click at [505, 28] on span "Existing Order" at bounding box center [507, 30] width 21 height 4
click at [534, 48] on span at bounding box center [535, 49] width 5 height 5
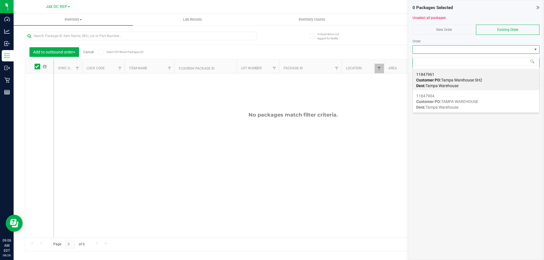
scroll to position [8, 127]
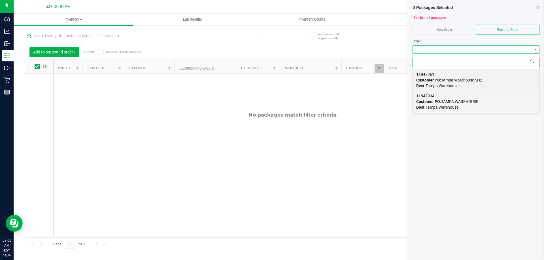
click at [465, 102] on span "Customer PO: TAMPA WAREHOUSE" at bounding box center [447, 101] width 62 height 5
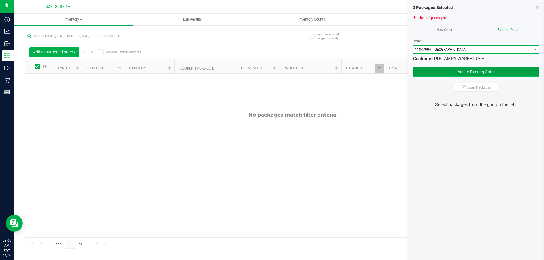
click at [431, 73] on button "Add to Existing Order" at bounding box center [475, 72] width 127 height 10
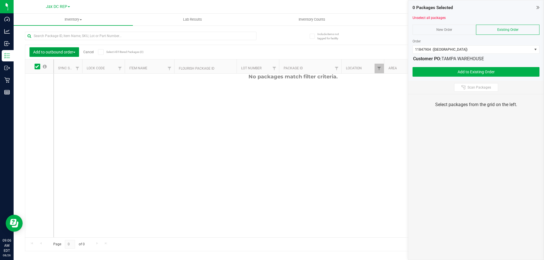
click at [59, 51] on span "Add to outbound order" at bounding box center [54, 52] width 42 height 5
click at [171, 49] on div "Export to Excel Receive Non-Cannabis" at bounding box center [330, 52] width 393 height 10
click at [87, 52] on link "Cancel" at bounding box center [88, 52] width 10 height 4
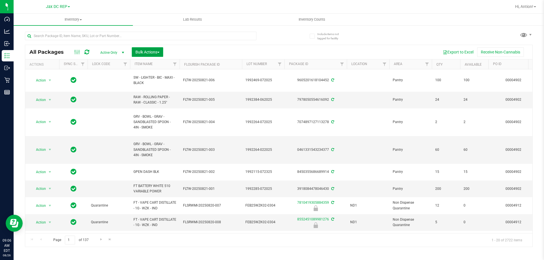
click at [153, 50] on span "Bulk Actions" at bounding box center [147, 52] width 24 height 5
click at [151, 64] on span "Add to outbound order" at bounding box center [154, 65] width 39 height 5
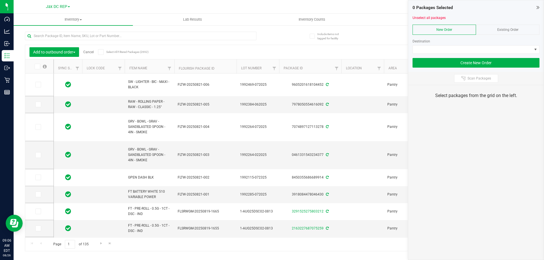
click at [37, 67] on icon at bounding box center [37, 67] width 4 height 0
click at [0, 0] on input "checkbox" at bounding box center [0, 0] width 0 height 0
click at [37, 67] on icon at bounding box center [37, 67] width 4 height 0
click at [0, 0] on input "checkbox" at bounding box center [0, 0] width 0 height 0
click at [378, 68] on span "Filter" at bounding box center [379, 68] width 5 height 5
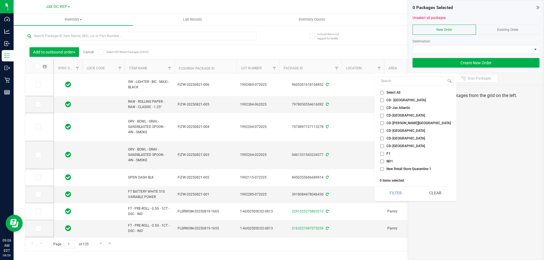
click at [380, 160] on input "ND1" at bounding box center [382, 162] width 4 height 4
checkbox input "true"
click at [392, 193] on button "Filter" at bounding box center [395, 193] width 35 height 12
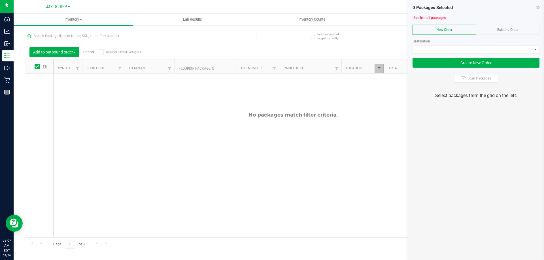
click at [377, 67] on span "Filter" at bounding box center [379, 68] width 5 height 5
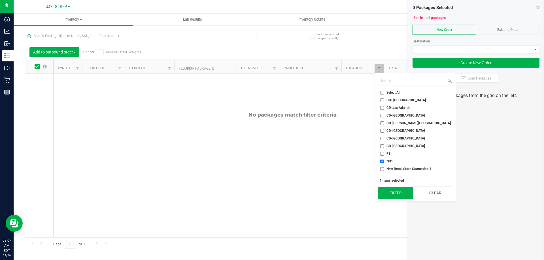
click at [397, 192] on button "Filter" at bounding box center [395, 193] width 35 height 12
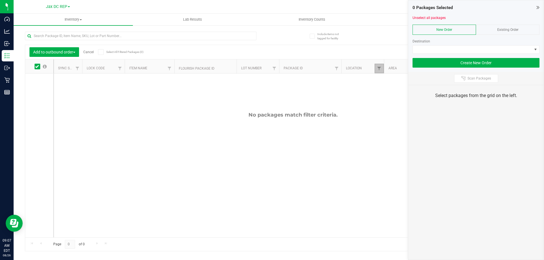
click at [375, 69] on link "Filter" at bounding box center [378, 69] width 9 height 10
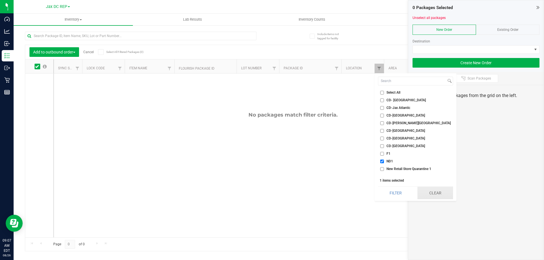
click at [417, 192] on button "Clear" at bounding box center [435, 193] width 36 height 12
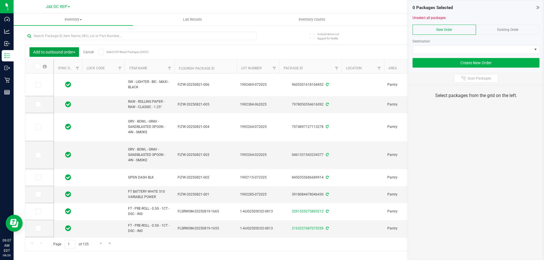
click at [73, 52] on span "Add to outbound order" at bounding box center [54, 52] width 42 height 5
click at [63, 108] on span "Lock/Unlock packages" at bounding box center [52, 106] width 39 height 5
click at [380, 68] on span "Filter" at bounding box center [379, 68] width 5 height 5
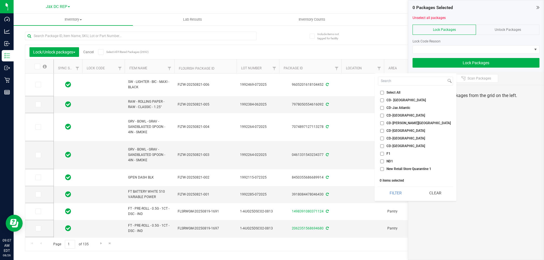
click at [383, 160] on input "ND1" at bounding box center [382, 162] width 4 height 4
checkbox input "true"
click at [423, 195] on button "Clear" at bounding box center [435, 193] width 36 height 12
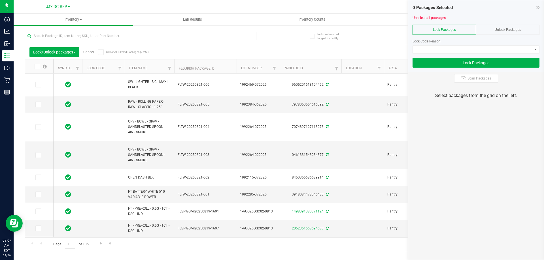
click at [89, 52] on link "Cancel" at bounding box center [88, 52] width 10 height 4
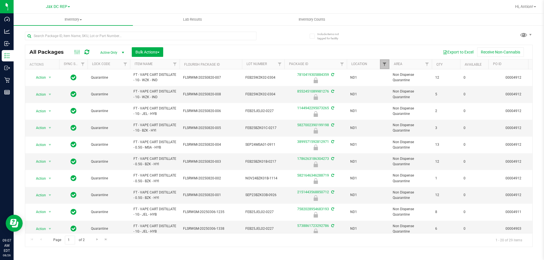
click at [384, 65] on span "Filter" at bounding box center [384, 64] width 5 height 5
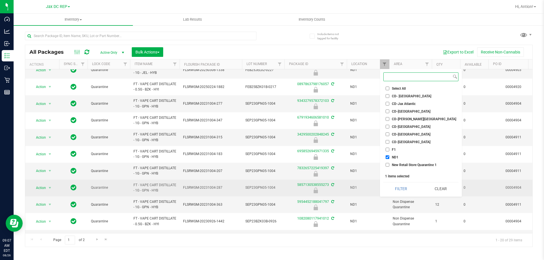
scroll to position [176, 0]
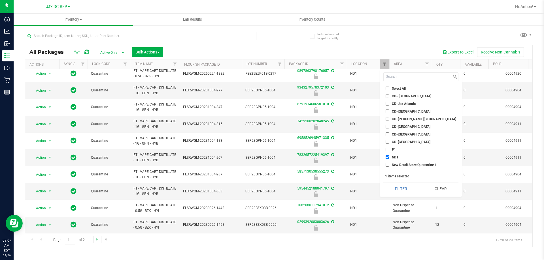
click at [94, 237] on link "Go to the next page" at bounding box center [97, 240] width 8 height 8
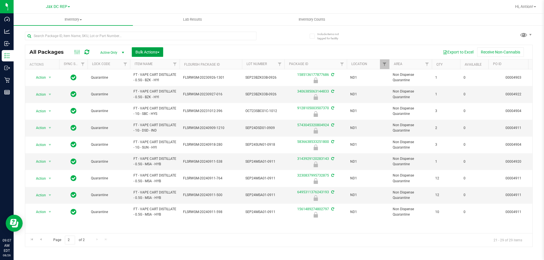
click at [162, 50] on button "Bulk Actions" at bounding box center [147, 52] width 31 height 10
click at [147, 104] on div "Lock/Unlock packages" at bounding box center [158, 107] width 46 height 9
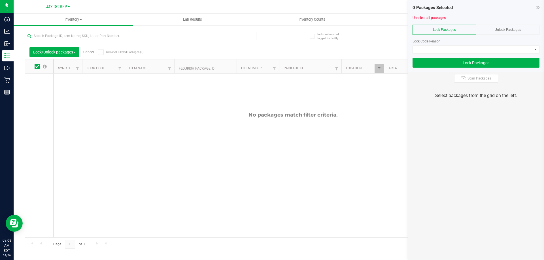
click at [502, 28] on span "Unlock Packages" at bounding box center [507, 30] width 26 height 4
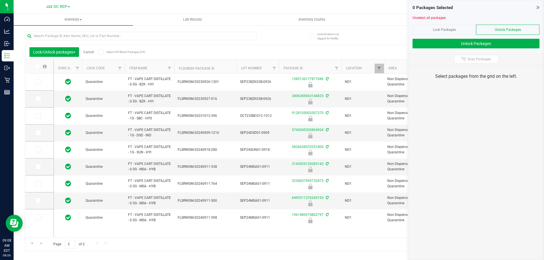
click at [39, 67] on icon at bounding box center [37, 67] width 4 height 0
click at [0, 0] on input "checkbox" at bounding box center [0, 0] width 0 height 0
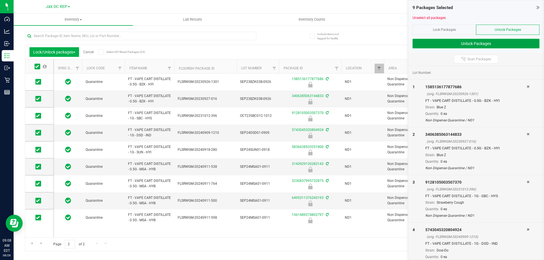
click at [510, 45] on button "Unlock Packages" at bounding box center [475, 44] width 127 height 10
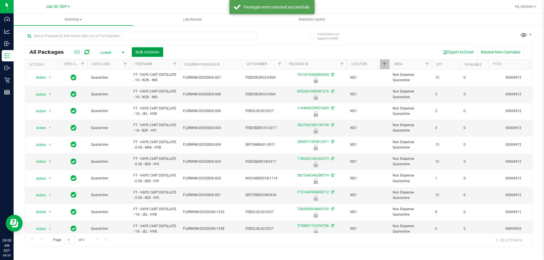
click at [154, 53] on span "Bulk Actions" at bounding box center [147, 52] width 24 height 5
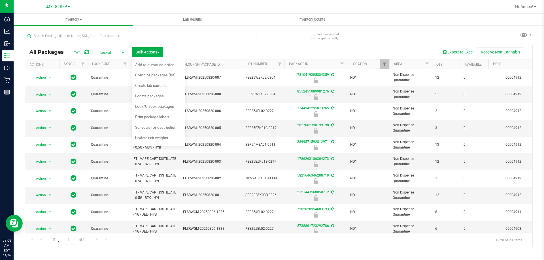
click at [273, 52] on div "Export to Excel Receive Non-Cannabis" at bounding box center [347, 52] width 360 height 10
click at [152, 52] on span "Bulk Actions" at bounding box center [147, 52] width 24 height 5
click at [157, 108] on span "Lock/Unlock packages" at bounding box center [154, 106] width 39 height 5
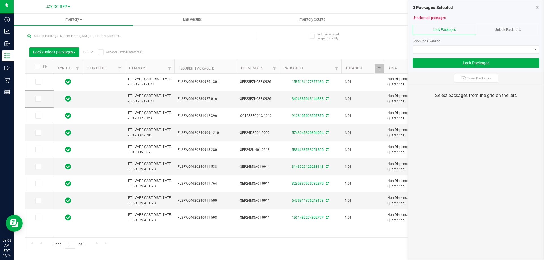
click at [499, 28] on span "Unlock Packages" at bounding box center [507, 30] width 26 height 4
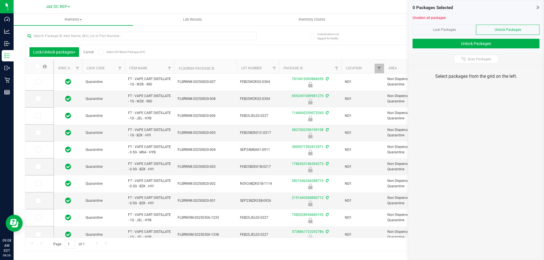
click at [37, 69] on span at bounding box center [38, 67] width 6 height 6
click at [0, 0] on input "checkbox" at bounding box center [0, 0] width 0 height 0
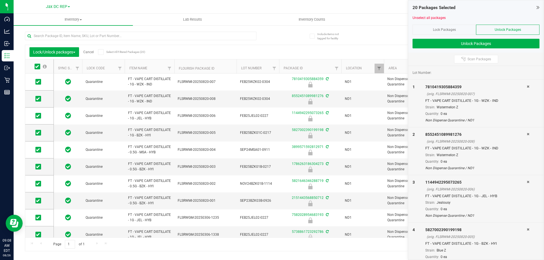
click at [100, 52] on span at bounding box center [101, 52] width 6 height 6
click at [0, 0] on input "Select All Filtered Packages (20)" at bounding box center [0, 0] width 0 height 0
click at [433, 43] on button "Unlock Packages" at bounding box center [475, 44] width 127 height 10
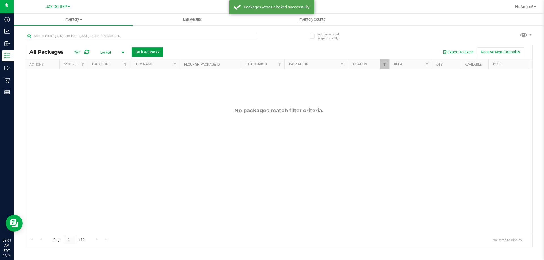
click at [150, 50] on span "Bulk Actions" at bounding box center [147, 52] width 24 height 5
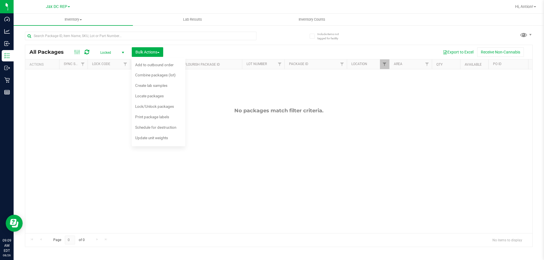
click at [47, 111] on div "No packages match filter criteria." at bounding box center [278, 111] width 507 height 6
click at [227, 7] on div at bounding box center [306, 6] width 410 height 11
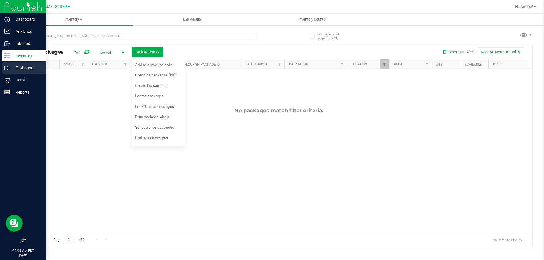
click at [10, 70] on icon at bounding box center [7, 68] width 6 height 6
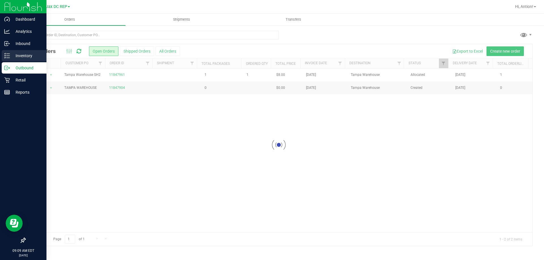
click at [22, 52] on div "Inventory" at bounding box center [24, 55] width 45 height 11
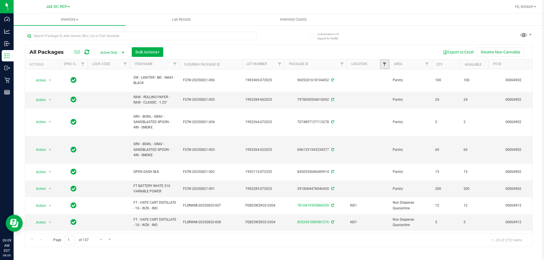
click at [383, 64] on span "Filter" at bounding box center [384, 64] width 5 height 5
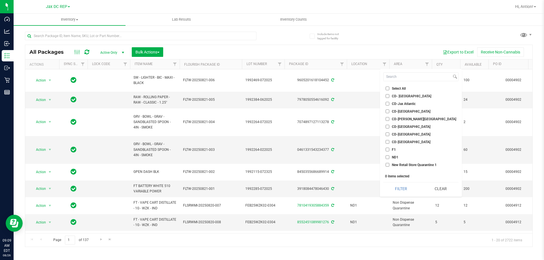
click at [386, 157] on input "ND1" at bounding box center [387, 157] width 4 height 4
checkbox input "true"
click at [391, 187] on button "Filter" at bounding box center [400, 189] width 35 height 12
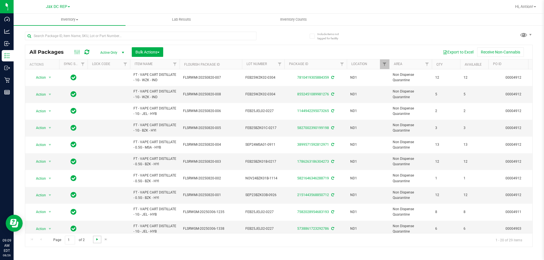
click at [95, 238] on span "Go to the next page" at bounding box center [97, 239] width 5 height 5
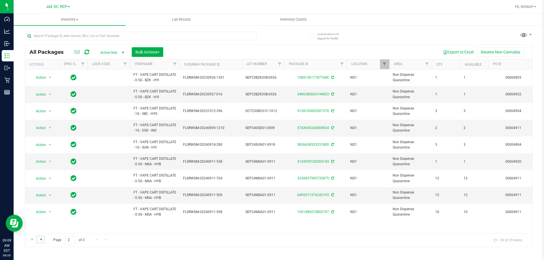
click at [39, 237] on span "Go to the previous page" at bounding box center [41, 239] width 5 height 5
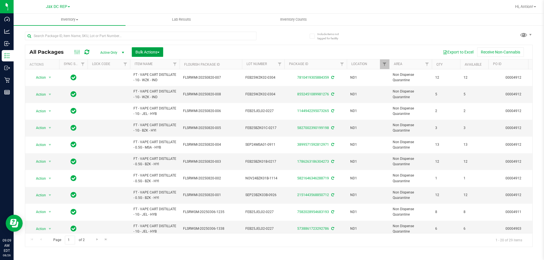
click at [157, 50] on span "Bulk Actions" at bounding box center [147, 52] width 24 height 5
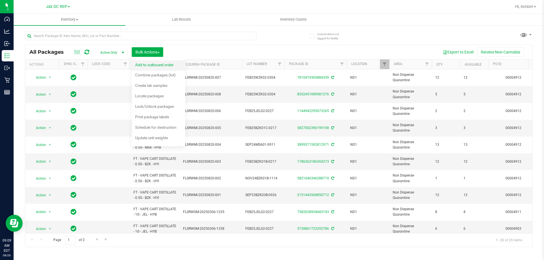
click at [157, 64] on span "Add to outbound order" at bounding box center [154, 65] width 39 height 5
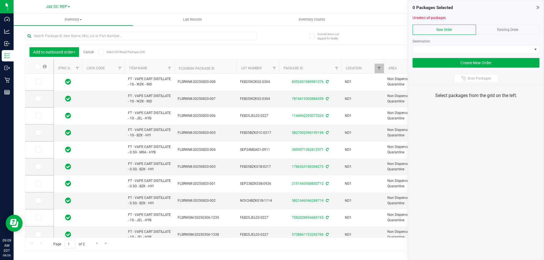
click at [519, 29] on div "Existing Order" at bounding box center [507, 30] width 63 height 10
click at [531, 50] on span "NO DATA FOUND" at bounding box center [471, 50] width 119 height 8
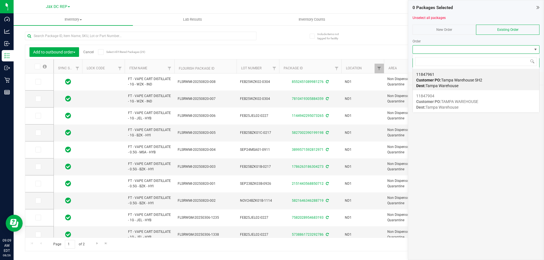
scroll to position [8, 127]
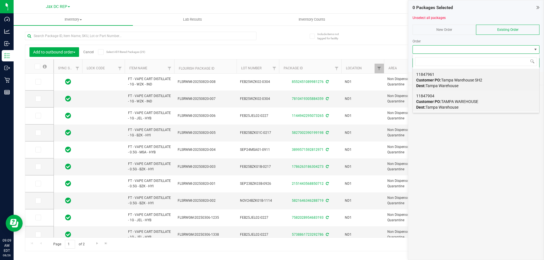
click at [454, 108] on span "Dest: Tampa Warehouse" at bounding box center [437, 107] width 42 height 5
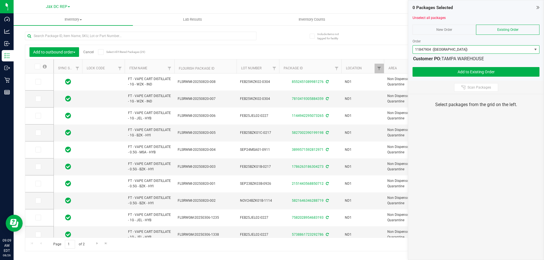
click at [36, 67] on icon at bounding box center [37, 67] width 4 height 0
click at [0, 0] on input "checkbox" at bounding box center [0, 0] width 0 height 0
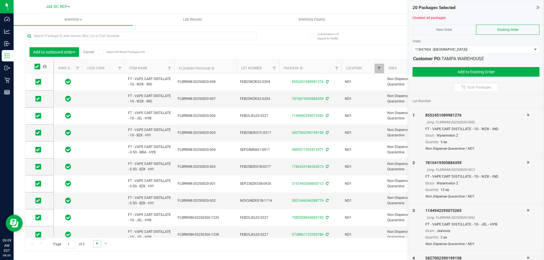
click at [97, 242] on span "Go to the next page" at bounding box center [97, 243] width 5 height 5
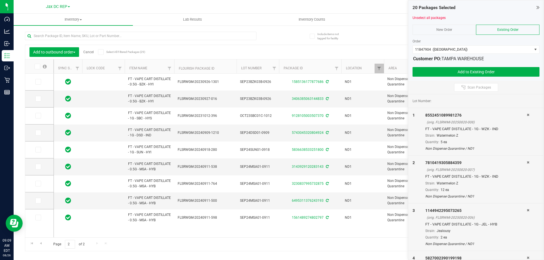
click at [134, 52] on span "Select All Filtered Packages (29)" at bounding box center [120, 51] width 28 height 3
click at [0, 0] on input "Select All Filtered Packages (29)" at bounding box center [0, 0] width 0 height 0
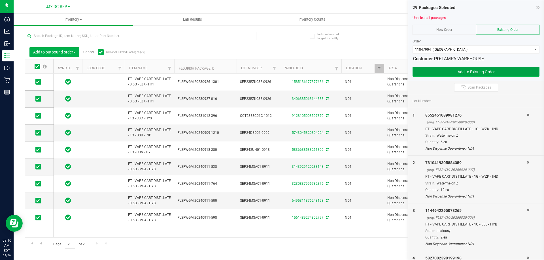
click at [435, 72] on button "Add to Existing Order" at bounding box center [475, 72] width 127 height 10
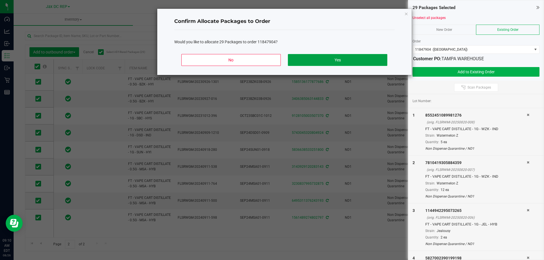
click at [334, 59] on button "Yes" at bounding box center [337, 60] width 99 height 12
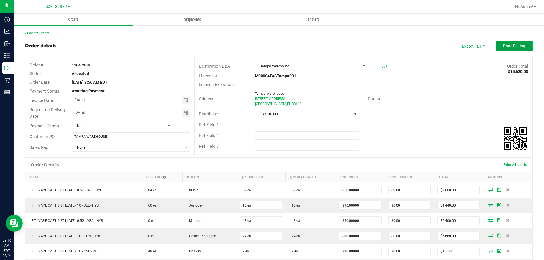
click at [514, 48] on span "Done Editing" at bounding box center [514, 46] width 22 height 5
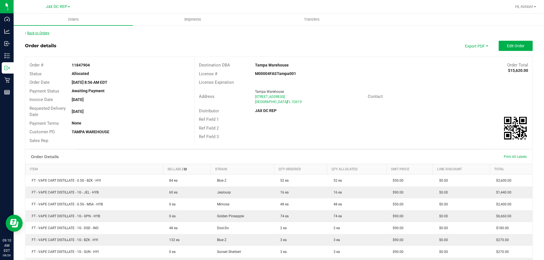
click at [49, 33] on link "Back to Orders" at bounding box center [37, 33] width 24 height 4
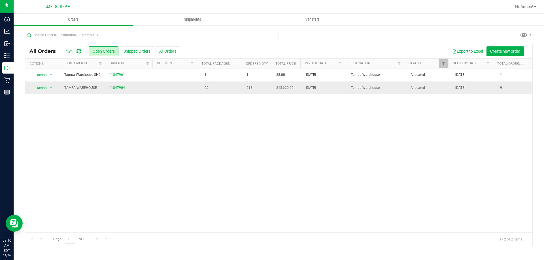
click at [234, 91] on td "29" at bounding box center [220, 88] width 45 height 13
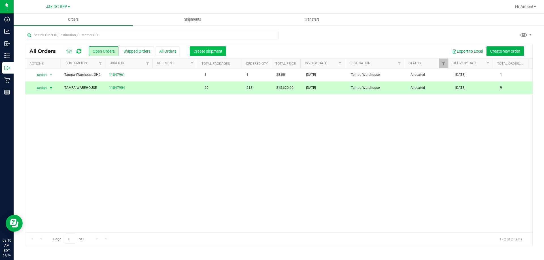
click at [203, 51] on span "Create shipment" at bounding box center [207, 51] width 29 height 5
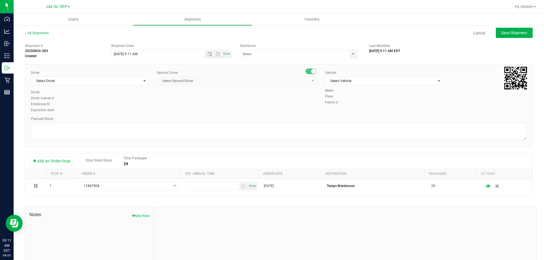
click at [202, 48] on div "Shipment Date" at bounding box center [171, 45] width 121 height 5
click at [207, 55] on span "Open the date view" at bounding box center [209, 54] width 5 height 5
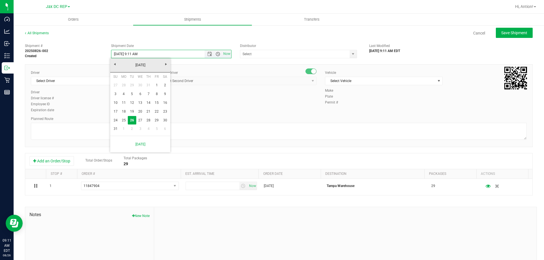
click at [216, 52] on span "Open the time view" at bounding box center [217, 54] width 5 height 5
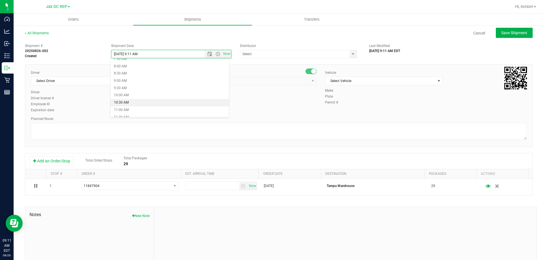
click at [148, 102] on li "10:30 AM" at bounding box center [169, 102] width 118 height 7
type input "8/26/2025 10:30 AM"
click at [350, 54] on span "select" at bounding box center [352, 54] width 5 height 5
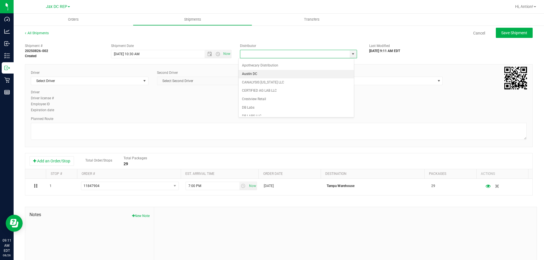
scroll to position [85, 0]
click at [257, 114] on li "JAX DC REP" at bounding box center [295, 113] width 115 height 8
type input "JAX DC REP"
click at [144, 80] on span "select" at bounding box center [144, 81] width 5 height 5
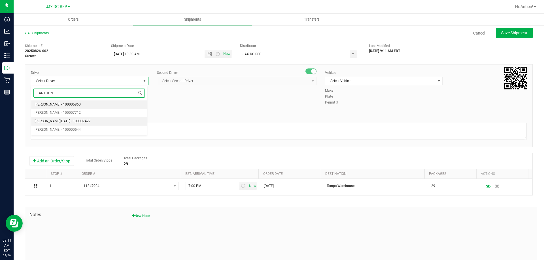
click at [49, 121] on span "Anthony Natale - 100007427" at bounding box center [63, 121] width 56 height 7
type input "ANTHON"
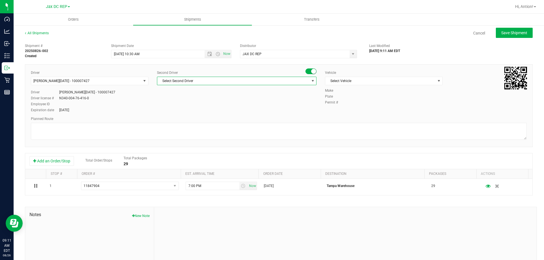
click at [309, 81] on span "select" at bounding box center [312, 81] width 7 height 8
type input "NICHO"
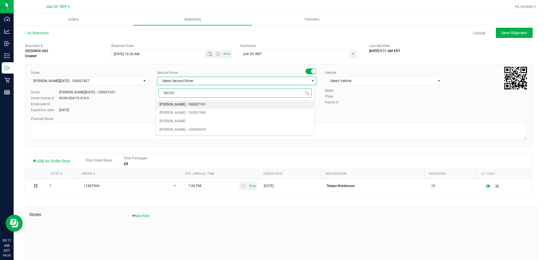
click at [178, 105] on span "Nicholas Pinero - 100007191" at bounding box center [182, 104] width 46 height 7
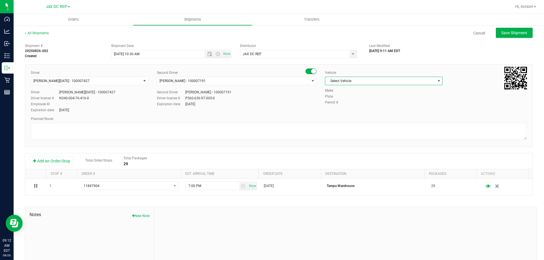
click at [435, 80] on span "select" at bounding box center [438, 81] width 7 height 8
click at [348, 110] on li "FL-EXPRESS-03" at bounding box center [381, 109] width 116 height 8
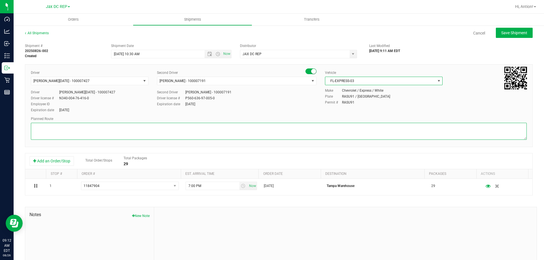
click at [71, 129] on textarea at bounding box center [278, 131] width 495 height 17
type textarea "t"
click at [71, 129] on textarea at bounding box center [278, 131] width 495 height 17
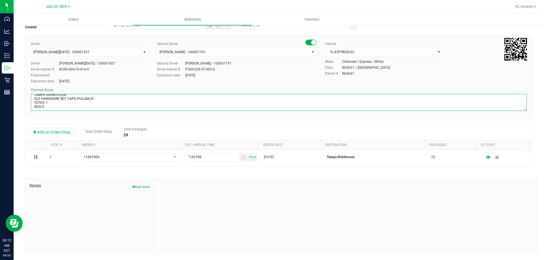
scroll to position [5, 0]
click at [55, 108] on textarea at bounding box center [278, 102] width 495 height 17
click at [56, 104] on textarea at bounding box center [278, 102] width 495 height 17
click at [255, 106] on textarea at bounding box center [278, 102] width 495 height 17
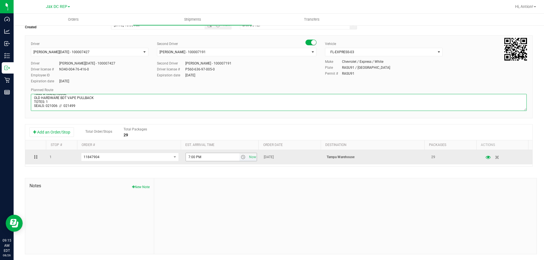
click at [241, 158] on span "select" at bounding box center [243, 157] width 5 height 5
type textarea "TAMPA WAREHOUSE OLD HARDWARE BDT VAPE PULLBACK TOTES: 1 SEALS: 021006 // 021499"
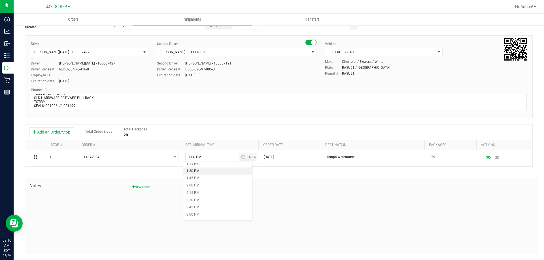
scroll to position [396, 0]
click at [206, 203] on li "3:00 PM" at bounding box center [217, 206] width 69 height 7
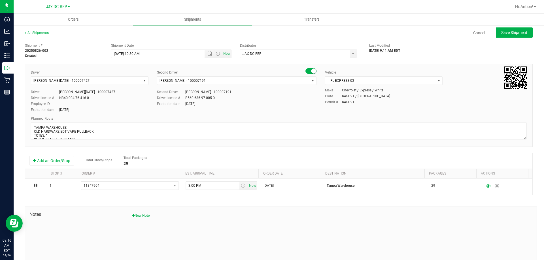
scroll to position [0, 0]
click at [509, 30] on button "Save Shipment" at bounding box center [513, 33] width 37 height 10
type input "8/26/2025 2:30 PM"
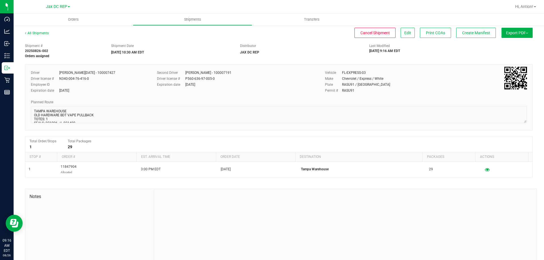
click at [518, 34] on span "Export PDF" at bounding box center [517, 33] width 22 height 5
click at [511, 48] on li "Manifest by Package ID" at bounding box center [514, 45] width 57 height 8
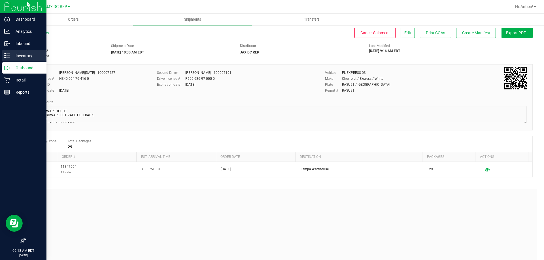
click at [6, 53] on icon at bounding box center [7, 56] width 6 height 6
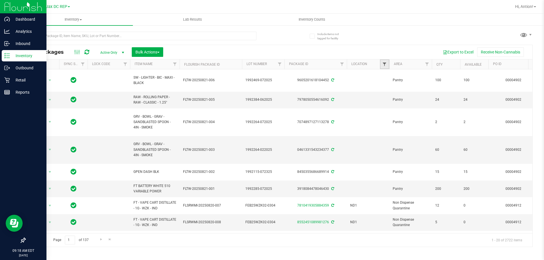
click at [384, 63] on span "Filter" at bounding box center [384, 64] width 5 height 5
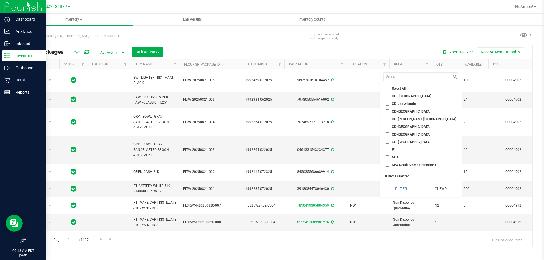
click at [388, 156] on input "ND1" at bounding box center [387, 157] width 4 height 4
checkbox input "true"
click at [390, 187] on button "Filter" at bounding box center [400, 189] width 35 height 12
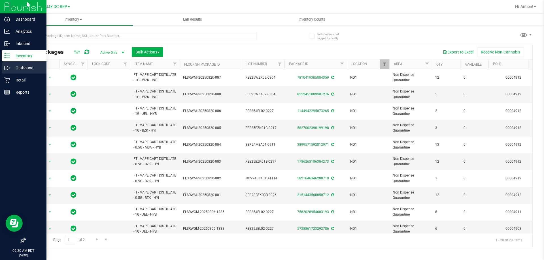
click at [16, 67] on p "Outbound" at bounding box center [27, 68] width 34 height 7
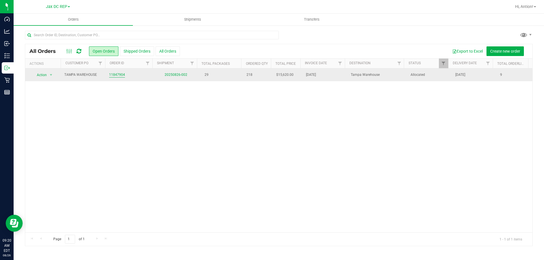
click at [118, 74] on link "11847904" at bounding box center [117, 74] width 16 height 5
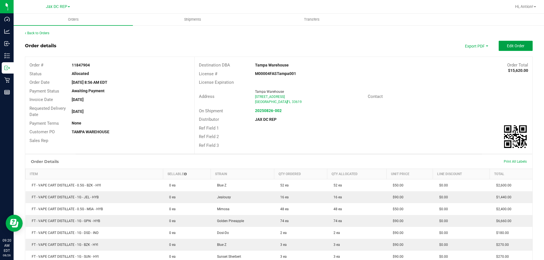
click at [510, 49] on button "Edit Order" at bounding box center [515, 46] width 34 height 10
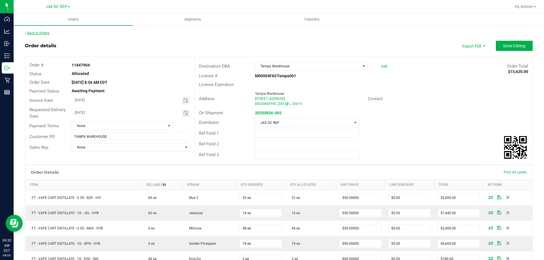
click at [33, 34] on link "Back to Orders" at bounding box center [37, 33] width 24 height 4
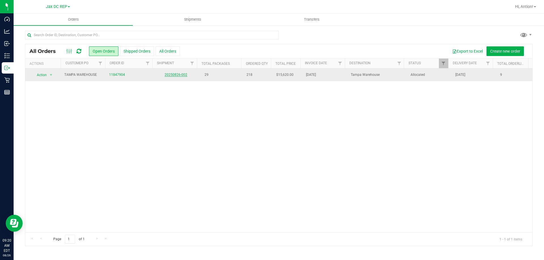
click at [173, 75] on link "20250826-002" at bounding box center [175, 75] width 23 height 4
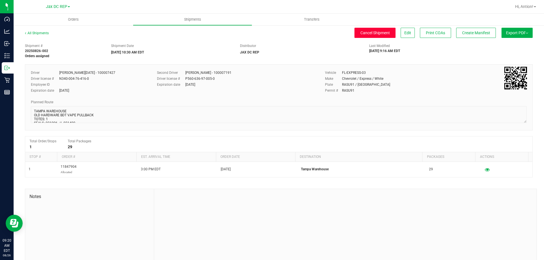
click at [360, 31] on span "Cancel Shipment" at bounding box center [374, 33] width 29 height 5
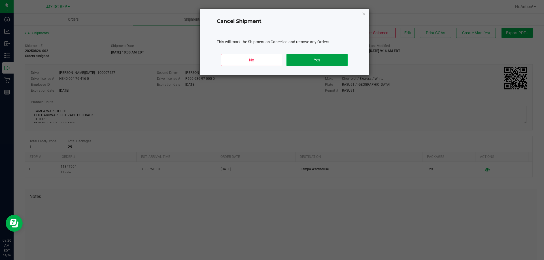
click at [320, 59] on button "Yes" at bounding box center [316, 60] width 61 height 12
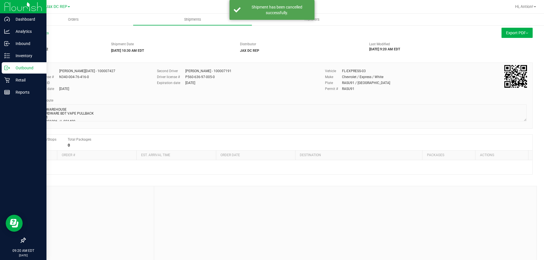
click at [14, 66] on p "Outbound" at bounding box center [27, 68] width 34 height 7
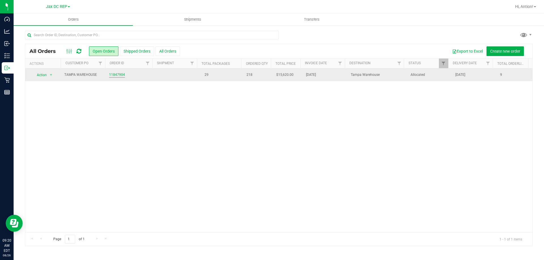
click at [117, 74] on link "11847904" at bounding box center [117, 74] width 16 height 5
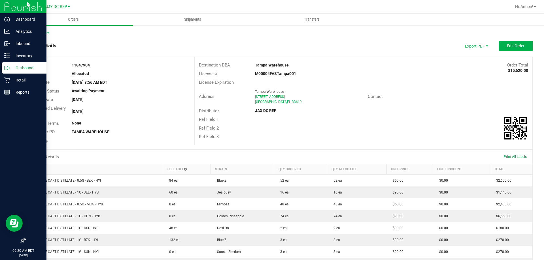
click at [16, 70] on p "Outbound" at bounding box center [27, 68] width 34 height 7
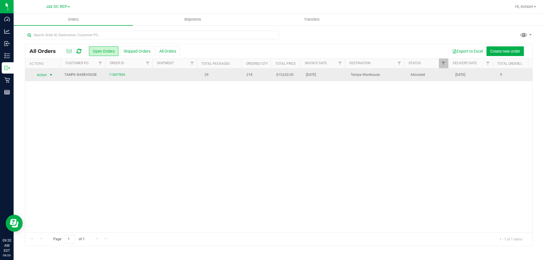
click at [50, 76] on span "select" at bounding box center [51, 75] width 5 height 5
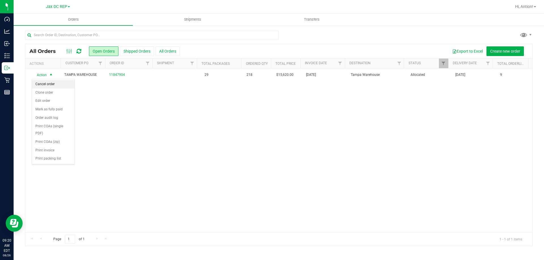
click at [58, 83] on li "Cancel order" at bounding box center [53, 84] width 42 height 8
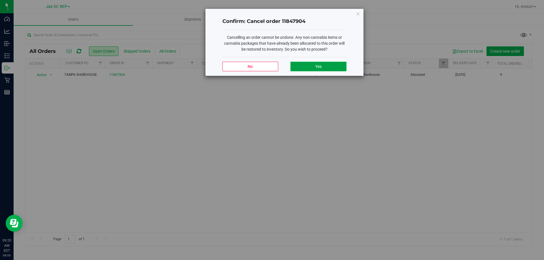
click at [302, 65] on button "Yes" at bounding box center [318, 67] width 56 height 10
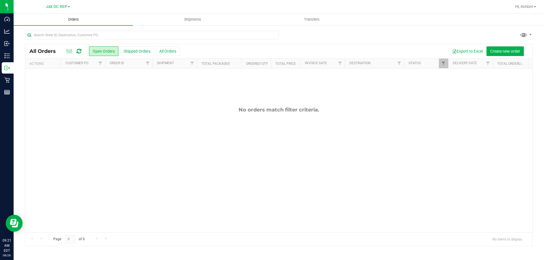
click at [75, 20] on span "Orders" at bounding box center [73, 19] width 26 height 5
click at [498, 50] on span "Create new order" at bounding box center [505, 51] width 30 height 5
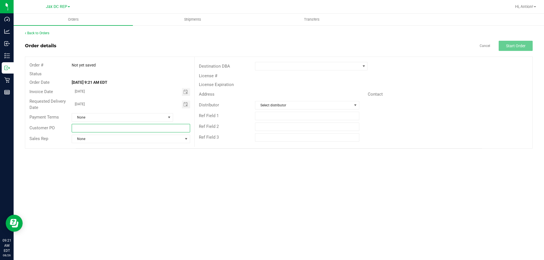
click at [95, 127] on input "text" at bounding box center [131, 128] width 118 height 8
type input "TAMPA WAREHOUSE"
click at [363, 67] on span at bounding box center [363, 66] width 5 height 5
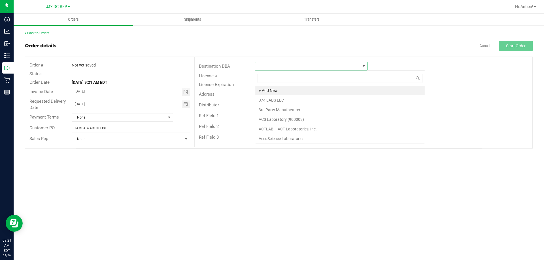
scroll to position [8, 112]
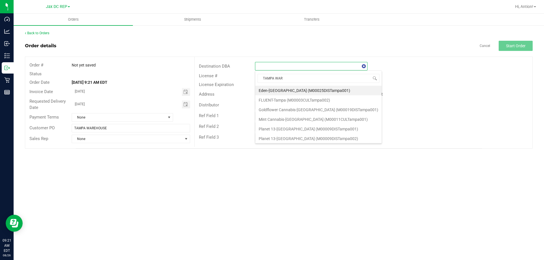
type input "TAMPA WARE"
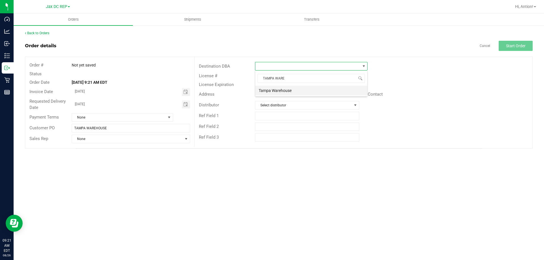
click at [305, 89] on li "Tampa Warehouse" at bounding box center [311, 91] width 112 height 10
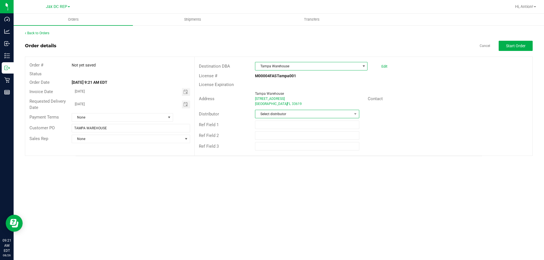
click at [302, 115] on span "Select distributor" at bounding box center [303, 114] width 96 height 8
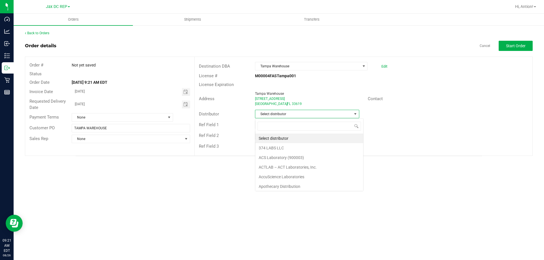
scroll to position [8, 104]
type input "J"
click at [287, 142] on li "JAX DC REP" at bounding box center [306, 139] width 103 height 10
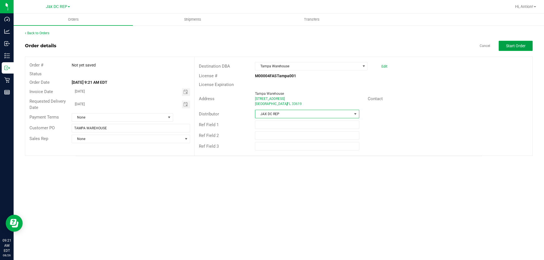
click at [508, 47] on span "Start Order" at bounding box center [516, 46] width 20 height 5
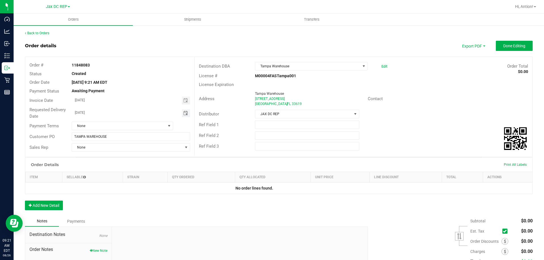
click at [185, 111] on span "Toggle calendar" at bounding box center [185, 113] width 5 height 5
click at [114, 177] on span "26" at bounding box center [114, 178] width 8 height 9
type input "[DATE]"
click at [148, 95] on div "Invoice Date 08/26/2025" at bounding box center [109, 100] width 169 height 10
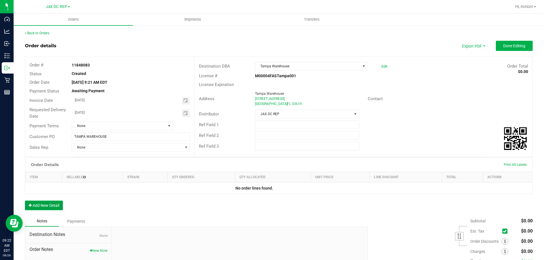
click at [55, 202] on button "Add New Detail" at bounding box center [44, 206] width 38 height 10
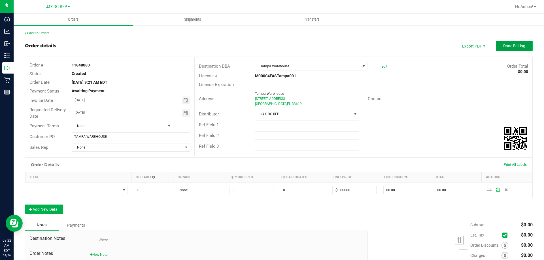
click at [506, 45] on span "Done Editing" at bounding box center [514, 46] width 22 height 5
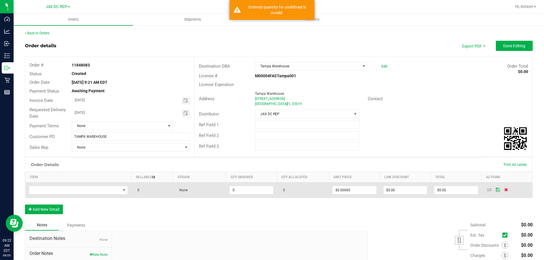
click at [504, 190] on icon at bounding box center [506, 189] width 4 height 3
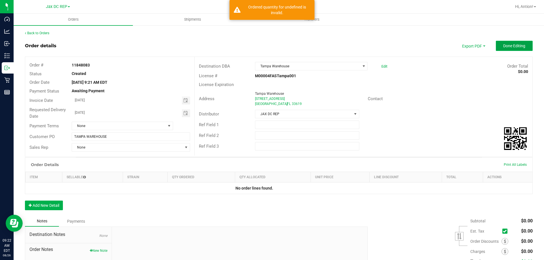
click at [506, 46] on span "Done Editing" at bounding box center [514, 46] width 22 height 5
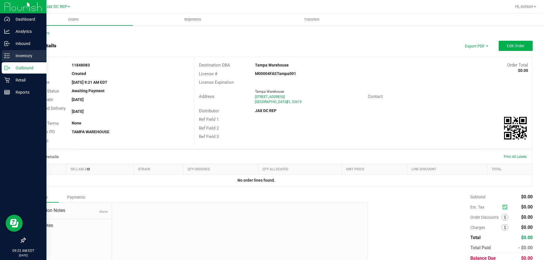
click at [8, 55] on icon at bounding box center [7, 56] width 6 height 6
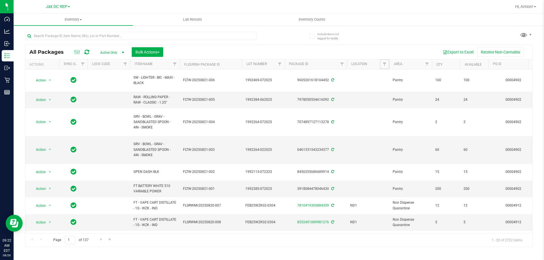
click at [384, 64] on span "Filter" at bounding box center [384, 64] width 5 height 5
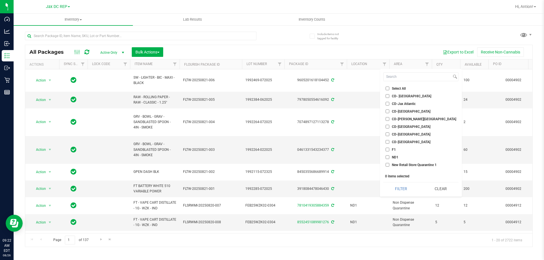
click at [386, 157] on input "ND1" at bounding box center [387, 157] width 4 height 4
checkbox input "true"
click at [393, 185] on button "Filter" at bounding box center [400, 189] width 35 height 12
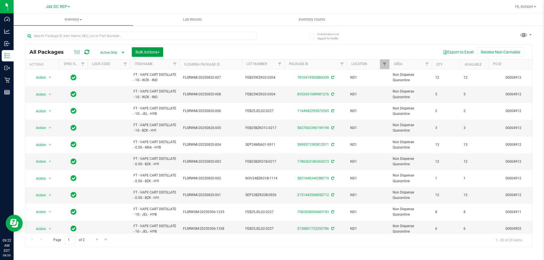
click at [159, 53] on span "button" at bounding box center [158, 52] width 2 height 1
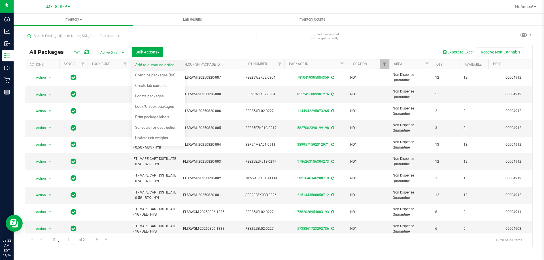
click at [154, 63] on span "Add to outbound order" at bounding box center [154, 65] width 39 height 5
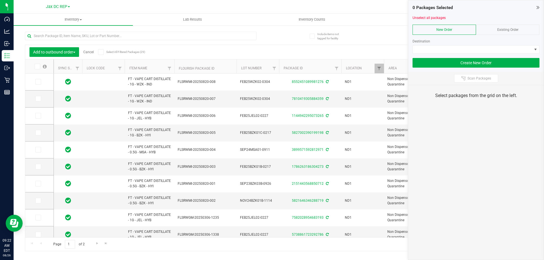
click at [127, 52] on span "Select All Filtered Packages (29)" at bounding box center [120, 51] width 28 height 3
click at [0, 0] on input "Select All Filtered Packages (29)" at bounding box center [0, 0] width 0 height 0
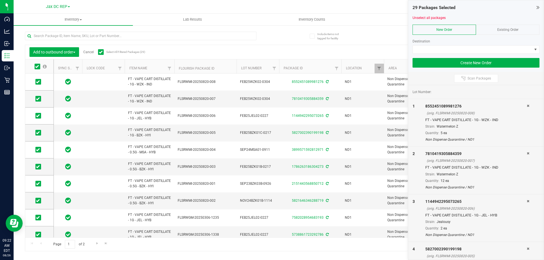
click at [504, 30] on span "Existing Order" at bounding box center [507, 30] width 21 height 4
click at [533, 48] on span at bounding box center [535, 49] width 5 height 5
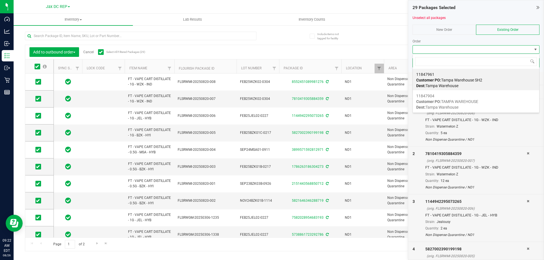
scroll to position [8, 127]
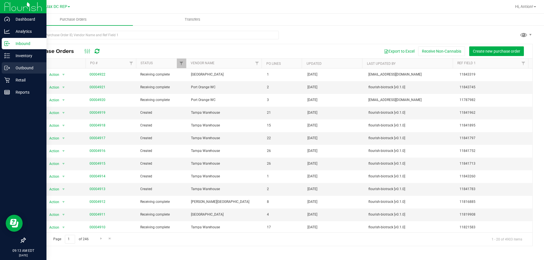
click at [22, 67] on p "Outbound" at bounding box center [27, 68] width 34 height 7
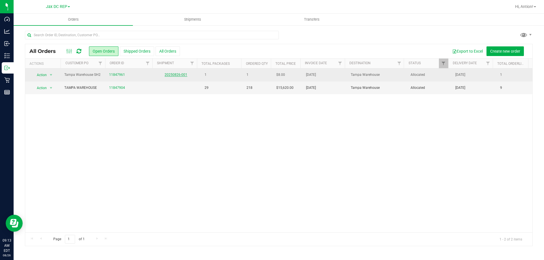
click at [178, 75] on link "20250826-001" at bounding box center [175, 75] width 23 height 4
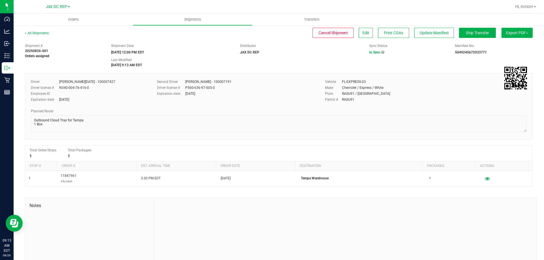
click at [506, 35] on span "Export PDF" at bounding box center [517, 33] width 22 height 5
click at [500, 46] on span "Manifest by Package ID" at bounding box center [508, 45] width 36 height 4
click at [500, 46] on div "Manifest No." at bounding box center [494, 45] width 78 height 5
click at [515, 33] on span "Export PDF" at bounding box center [517, 33] width 22 height 5
click at [502, 54] on span "Manifest by Lot" at bounding box center [501, 54] width 23 height 4
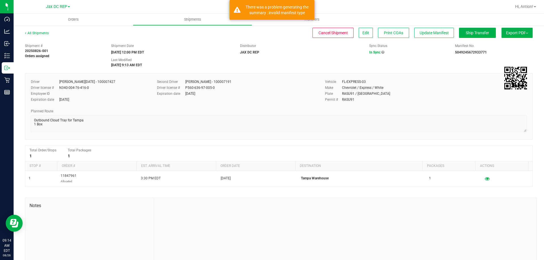
click at [506, 33] on span "Export PDF" at bounding box center [517, 33] width 22 height 5
click at [504, 42] on li "Manifest by Package ID" at bounding box center [514, 45] width 57 height 8
click at [506, 32] on span "Export PDF" at bounding box center [517, 33] width 22 height 5
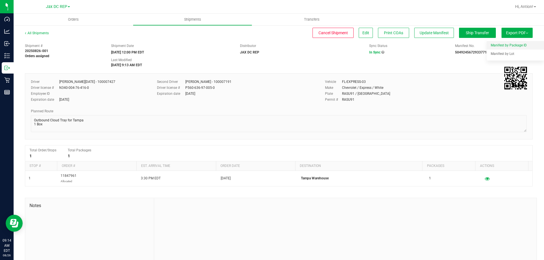
click at [502, 44] on span "Manifest by Package ID" at bounding box center [508, 45] width 36 height 4
click at [466, 52] on strong "5049245672933771" at bounding box center [471, 52] width 32 height 4
click at [516, 31] on span "Export PDF" at bounding box center [517, 33] width 22 height 5
click at [511, 44] on span "Manifest by Package ID" at bounding box center [508, 45] width 36 height 4
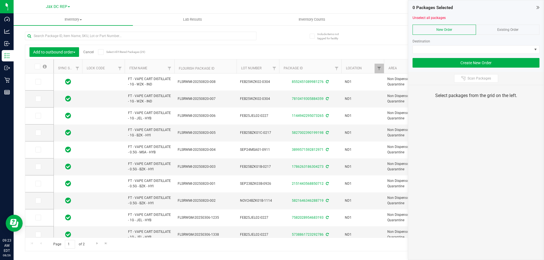
click at [517, 28] on span "Existing Order" at bounding box center [507, 30] width 21 height 4
click at [532, 49] on span at bounding box center [535, 50] width 7 height 8
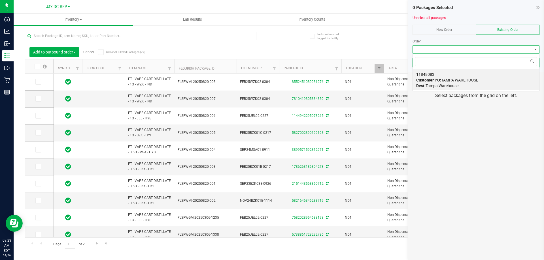
scroll to position [8, 127]
click at [132, 50] on span "Select All Filtered Packages (29)" at bounding box center [120, 51] width 28 height 3
click at [0, 0] on input "Select All Filtered Packages (29)" at bounding box center [0, 0] width 0 height 0
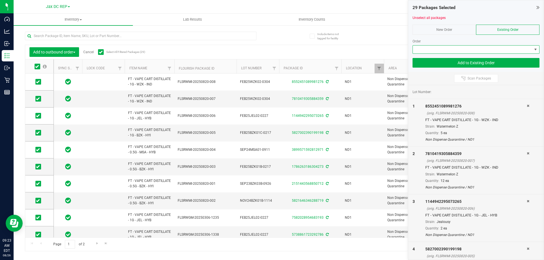
click at [536, 50] on span at bounding box center [535, 49] width 5 height 5
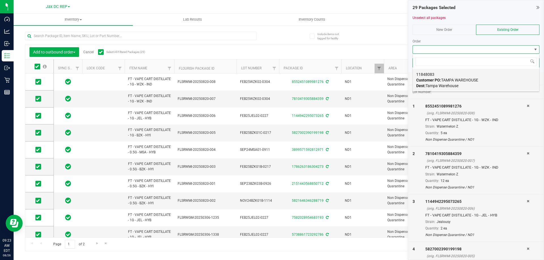
click at [469, 82] on span "Customer PO: TAMPA WAREHOUSE" at bounding box center [447, 80] width 62 height 5
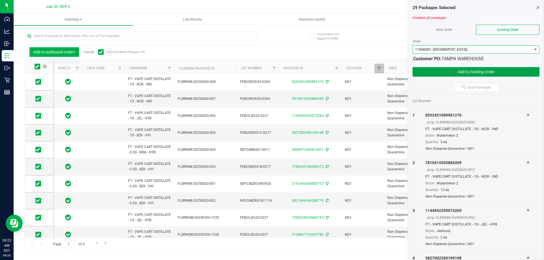
click at [451, 69] on button "Add to Existing Order" at bounding box center [475, 72] width 127 height 10
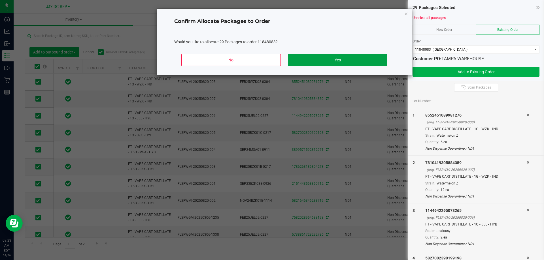
click at [344, 63] on button "Yes" at bounding box center [337, 60] width 99 height 12
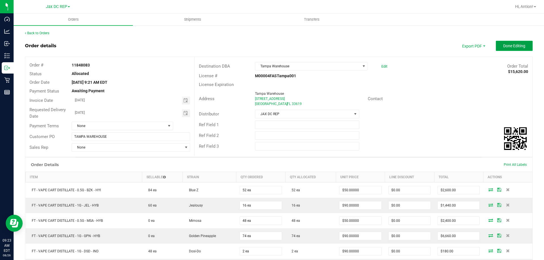
click at [511, 44] on span "Done Editing" at bounding box center [514, 46] width 22 height 5
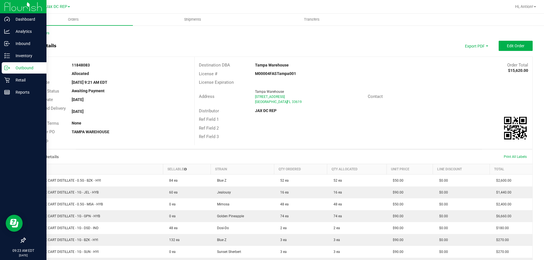
click at [18, 71] on p "Outbound" at bounding box center [27, 68] width 34 height 7
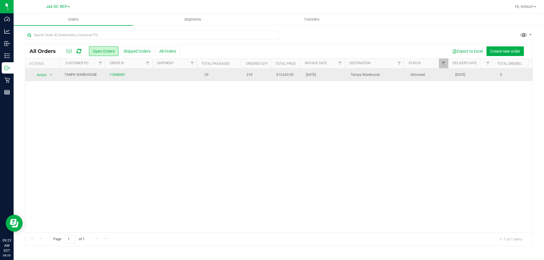
click at [228, 77] on td "29" at bounding box center [220, 75] width 45 height 13
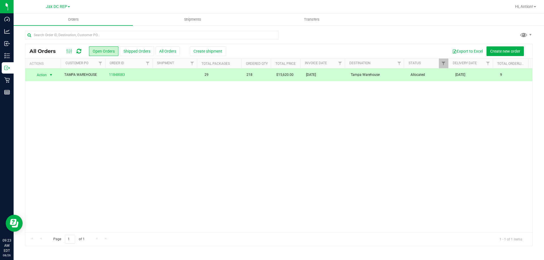
click at [213, 45] on div "All Orders Open Orders Shipped Orders All Orders Create shipment Export to Exce…" at bounding box center [278, 51] width 507 height 14
click at [209, 51] on span "Create shipment" at bounding box center [207, 51] width 29 height 5
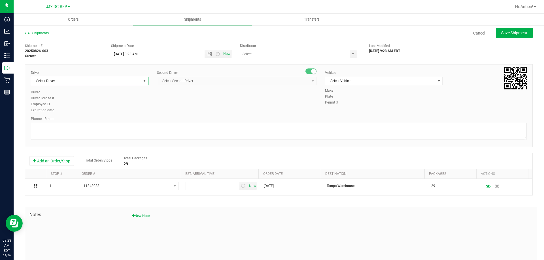
click at [140, 83] on span "Select Driver" at bounding box center [86, 81] width 110 height 8
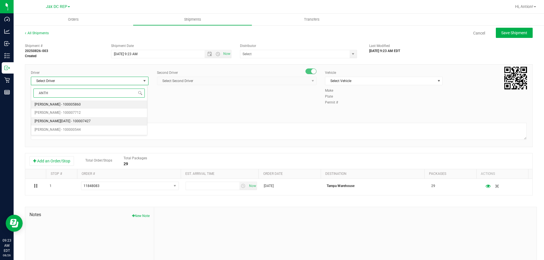
click at [92, 120] on li "Anthony Natale - 100007427" at bounding box center [89, 121] width 116 height 8
type input "ANTH"
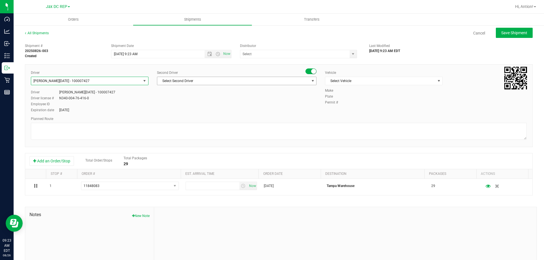
click at [262, 80] on span "Select Second Driver" at bounding box center [233, 81] width 152 height 8
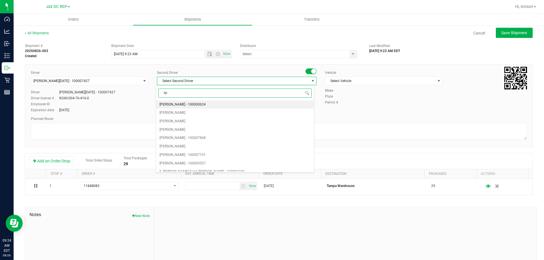
type input "NIC"
click at [221, 102] on li "Nicholas Pinero - 100007191" at bounding box center [234, 105] width 157 height 8
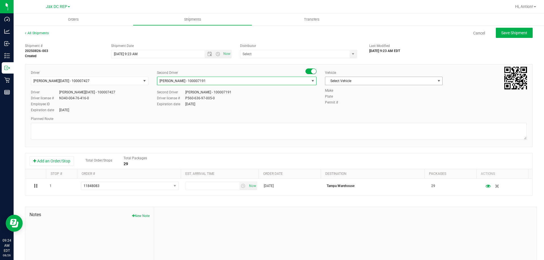
click at [380, 84] on span "Select Vehicle" at bounding box center [380, 81] width 110 height 8
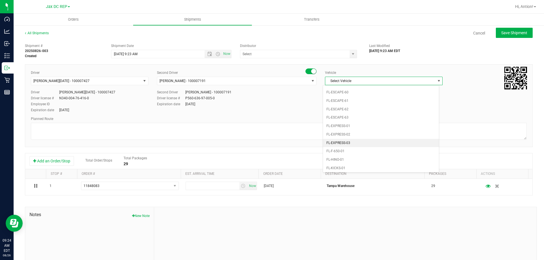
click at [355, 142] on li "FL-EXPRESS-03" at bounding box center [381, 143] width 116 height 8
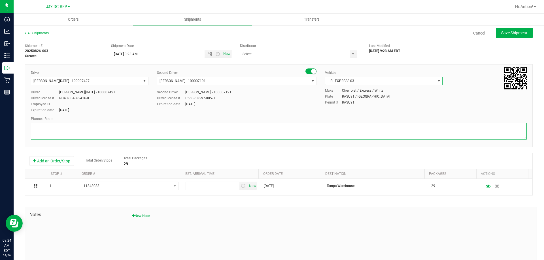
click at [144, 131] on textarea at bounding box center [278, 131] width 495 height 17
click at [350, 53] on span "select" at bounding box center [352, 54] width 5 height 5
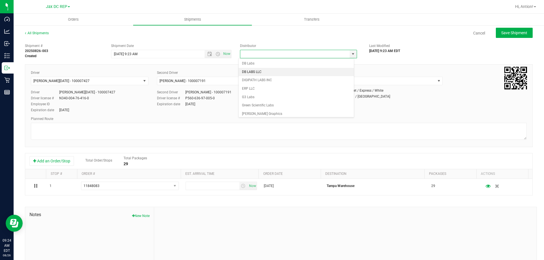
scroll to position [85, 0]
click at [254, 110] on li "JAX DC REP" at bounding box center [295, 113] width 115 height 8
type input "JAX DC REP"
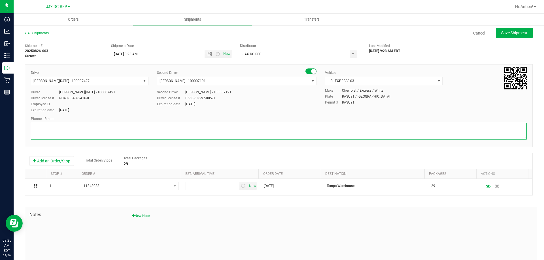
click at [184, 124] on textarea at bounding box center [278, 131] width 495 height 17
click at [178, 127] on textarea at bounding box center [278, 131] width 495 height 17
type textarea "o"
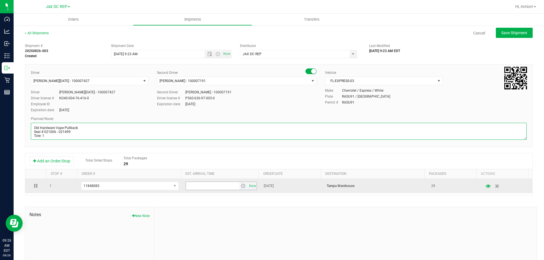
click at [241, 185] on span "select" at bounding box center [243, 186] width 5 height 5
type textarea "Old Hardware Vape Pullback Seal # 021006 - 021499 Tote: 1"
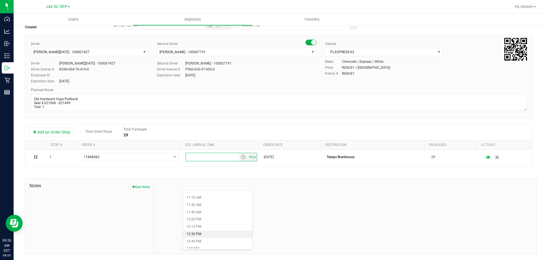
scroll to position [396, 0]
click at [214, 236] on li "3:00 PM" at bounding box center [217, 235] width 69 height 7
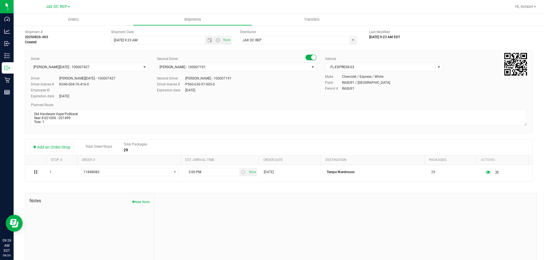
scroll to position [0, 0]
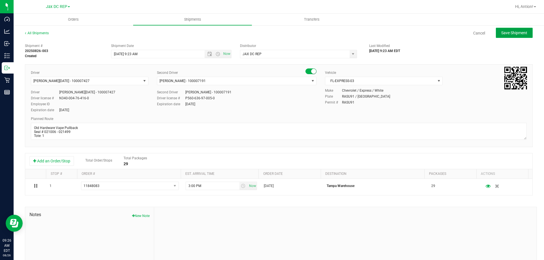
click at [513, 33] on span "Save Shipment" at bounding box center [514, 33] width 26 height 5
type input "8/26/2025 1:23 PM"
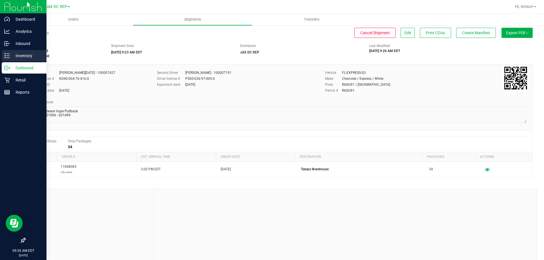
click at [25, 55] on p "Inventory" at bounding box center [27, 55] width 34 height 7
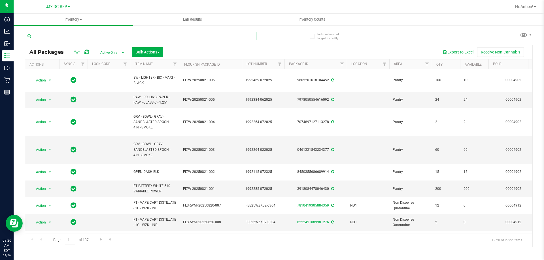
click at [57, 37] on input "text" at bounding box center [140, 36] width 231 height 8
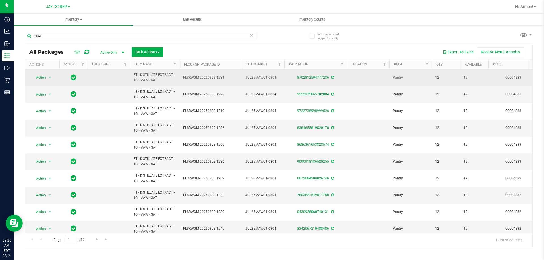
drag, startPoint x: 167, startPoint y: 78, endPoint x: 122, endPoint y: 79, distance: 44.7
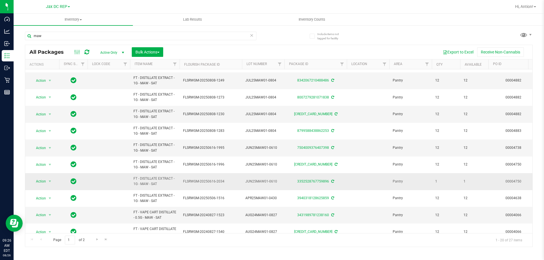
scroll to position [193, 0]
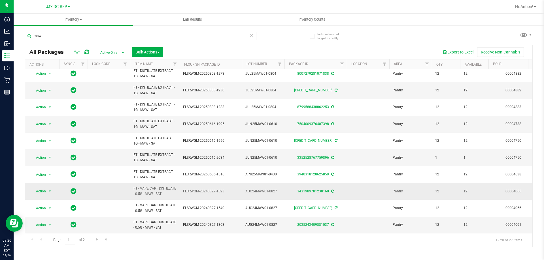
click at [165, 183] on td "FT - VAPE CART DISTILLATE - 0.5G - MAW - SAT" at bounding box center [155, 191] width 50 height 17
click at [168, 186] on span "FT - VAPE CART DISTILLATE - 0.5G - MAW - SAT" at bounding box center [154, 191] width 43 height 11
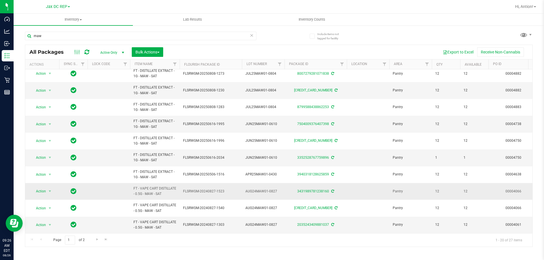
click at [168, 186] on span "FT - VAPE CART DISTILLATE - 0.5G - MAW - SAT" at bounding box center [154, 191] width 43 height 11
copy tr "FT - VAPE CART DISTILLATE - 0.5G - MAW - SAT"
click at [68, 37] on input "maw" at bounding box center [140, 36] width 231 height 8
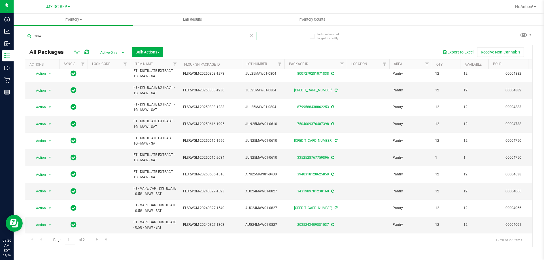
paste input "FT - VAPE CART DISTILLATE - 0.5G - MAW - SAT"
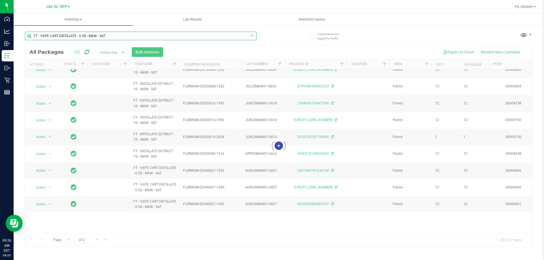
click at [33, 35] on input "FT - VAPE CART DISTILLATE - 0.5G - MAW - SAT" at bounding box center [140, 36] width 231 height 8
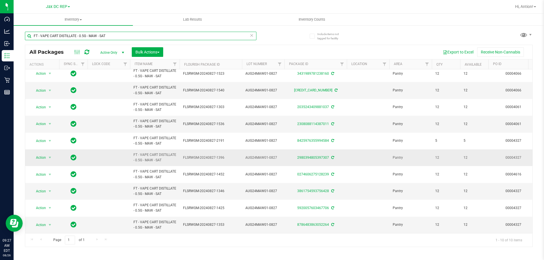
scroll to position [57, 0]
type input "FT - VAPE CART DISTILLATE - 0.5G - MAW - SAT"
drag, startPoint x: 230, startPoint y: 179, endPoint x: 221, endPoint y: 180, distance: 8.5
click at [221, 183] on td "FLSRWGM-20240827-1346" at bounding box center [210, 191] width 62 height 17
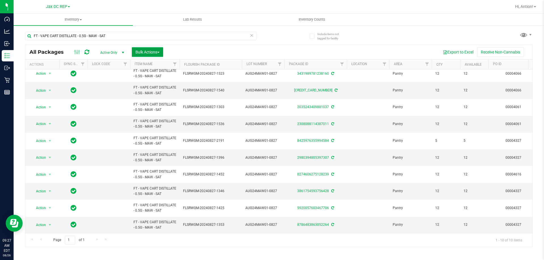
click at [155, 49] on button "Bulk Actions" at bounding box center [147, 52] width 31 height 10
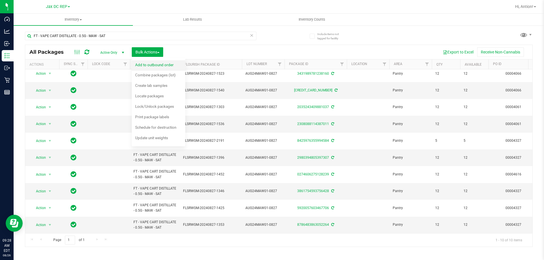
click at [149, 69] on div "Add to outbound order" at bounding box center [158, 65] width 46 height 9
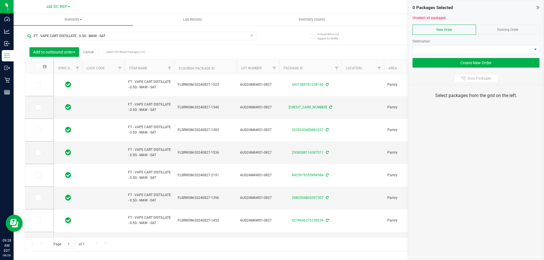
click at [102, 52] on icon at bounding box center [101, 52] width 4 height 0
click at [0, 0] on input "Select All Filtered Packages (10)" at bounding box center [0, 0] width 0 height 0
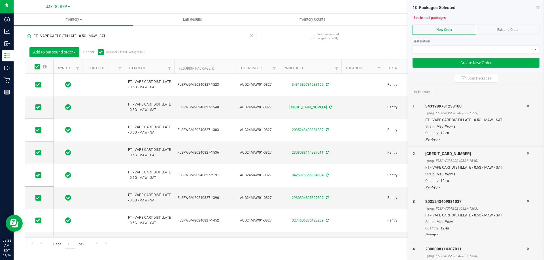
click at [497, 29] on span "Existing Order" at bounding box center [507, 30] width 21 height 4
click at [488, 48] on span at bounding box center [471, 50] width 119 height 8
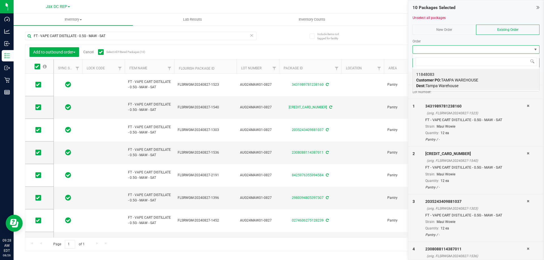
scroll to position [8, 127]
click at [458, 76] on div "11848083 Customer PO: TAMPA WAREHOUSE Dest: Tampa Warehouse" at bounding box center [475, 80] width 119 height 22
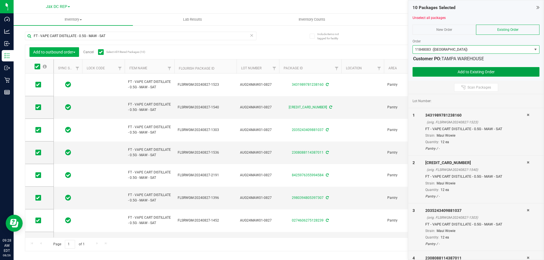
click at [442, 71] on button "Add to Existing Order" at bounding box center [475, 72] width 127 height 10
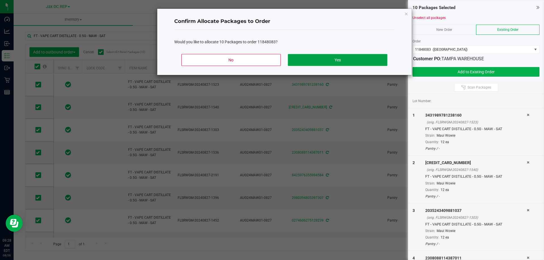
click at [380, 62] on button "Yes" at bounding box center [337, 60] width 99 height 12
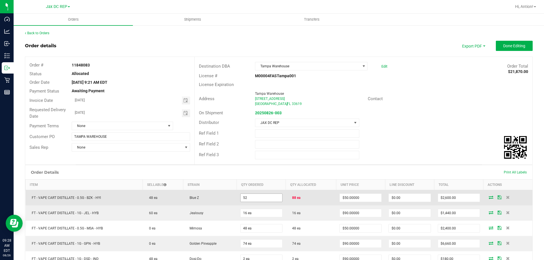
click at [270, 197] on input "52" at bounding box center [261, 198] width 42 height 8
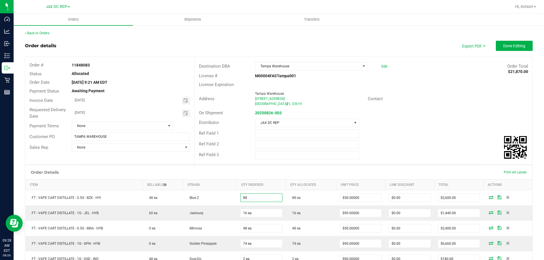
type input "88 ea"
type input "$4,400.00"
click at [420, 148] on div "Ref Field 2" at bounding box center [362, 144] width 337 height 11
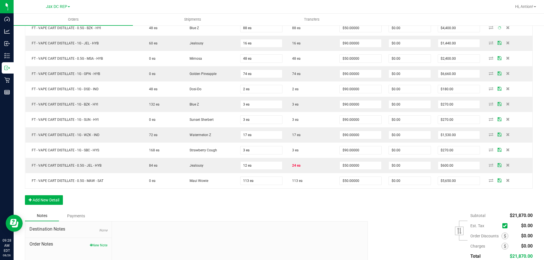
scroll to position [213, 0]
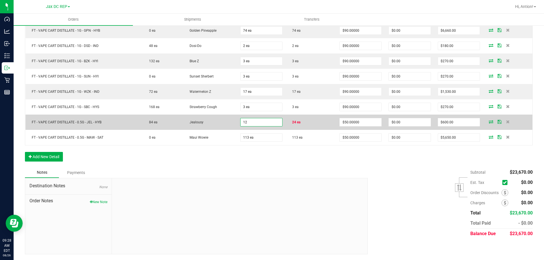
click at [266, 122] on input "12" at bounding box center [261, 122] width 42 height 8
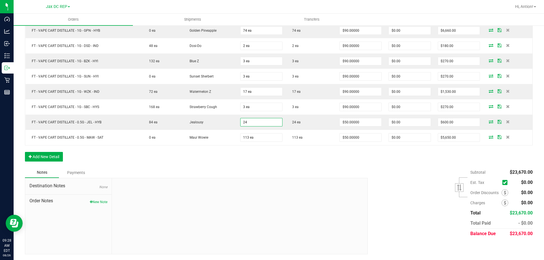
type input "24 ea"
type input "$1,200.00"
click at [277, 157] on div "Order Details Print All Labels Item Sellable Strain Qty Ordered Qty Allocated U…" at bounding box center [278, 59] width 507 height 215
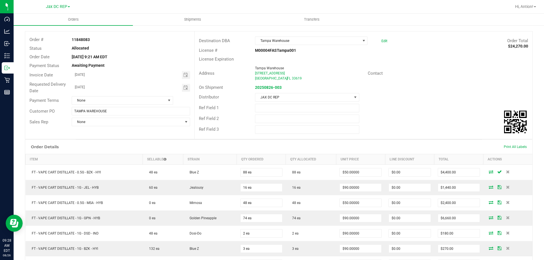
scroll to position [0, 0]
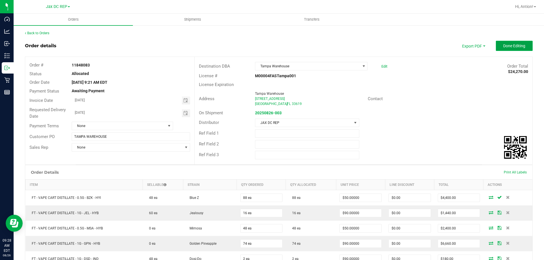
click at [506, 45] on span "Done Editing" at bounding box center [514, 46] width 22 height 5
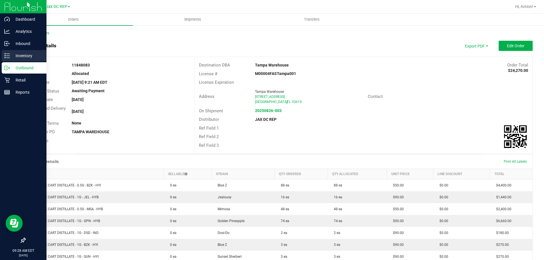
click at [26, 52] on p "Inventory" at bounding box center [27, 55] width 34 height 7
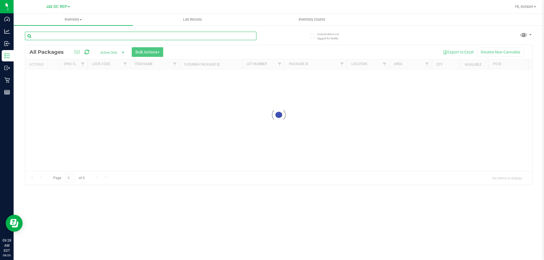
click at [67, 36] on input "text" at bounding box center [140, 36] width 231 height 8
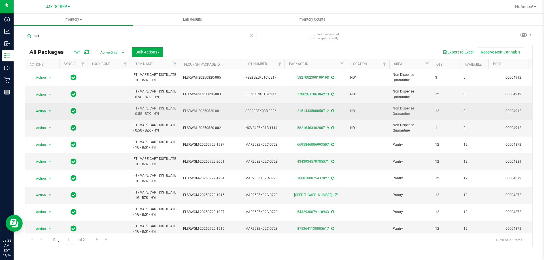
drag, startPoint x: 161, startPoint y: 113, endPoint x: 119, endPoint y: 106, distance: 42.8
copy tr "FT - VAPE CART DISTILLATE - 0.5G - BZK - HYI"
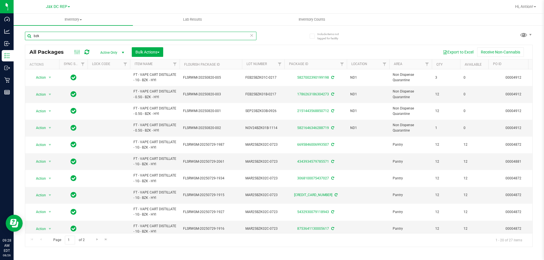
click at [78, 36] on input "bzk" at bounding box center [140, 36] width 231 height 8
paste input "FT - VAPE CART DISTILLATE - 0.5G - BZK - HYI"
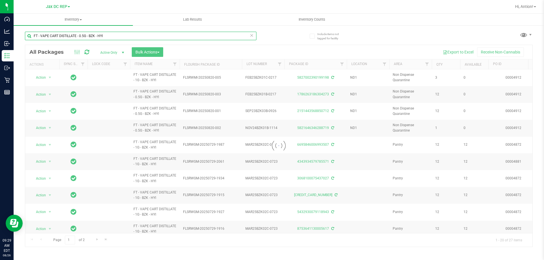
click at [37, 36] on input "FT - VAPE CART DISTILLATE - 0.5G - BZK - HYI" at bounding box center [140, 36] width 231 height 8
click at [34, 38] on input "FT - VAPE CART DISTILLATE - 0.5G - BZK - HYI" at bounding box center [140, 36] width 231 height 8
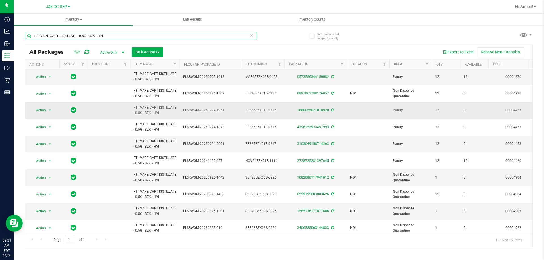
scroll to position [92, 0]
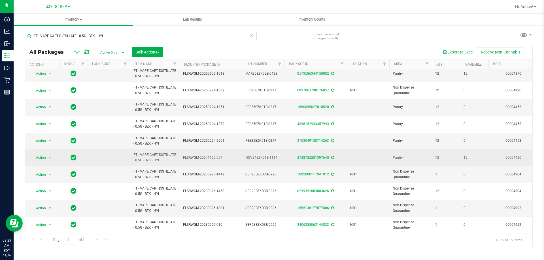
type input "FT - VAPE CART DISTILLATE - 0.5G - BZK - HYI"
drag, startPoint x: 223, startPoint y: 153, endPoint x: 187, endPoint y: 153, distance: 35.1
click at [187, 155] on span "FLSRWGM-20241120-657" at bounding box center [210, 157] width 55 height 5
click at [52, 155] on span "select" at bounding box center [50, 157] width 5 height 5
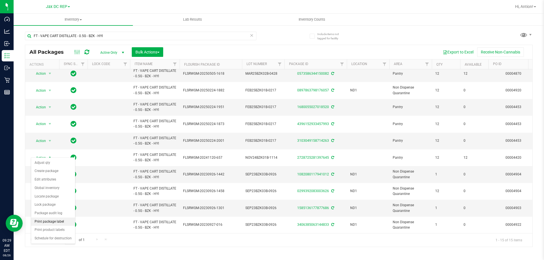
click at [56, 223] on li "Print package label" at bounding box center [53, 222] width 44 height 8
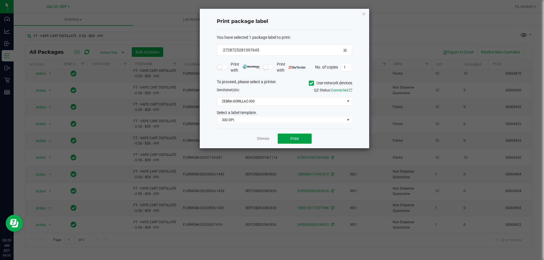
click at [290, 141] on span "Print" at bounding box center [294, 138] width 8 height 5
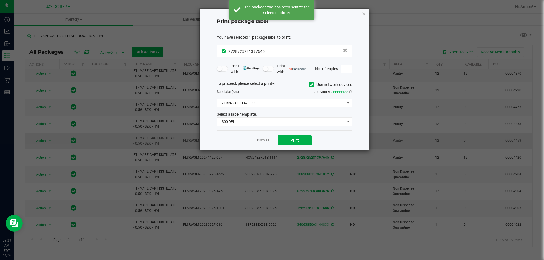
click at [265, 141] on link "Dismiss" at bounding box center [263, 140] width 12 height 5
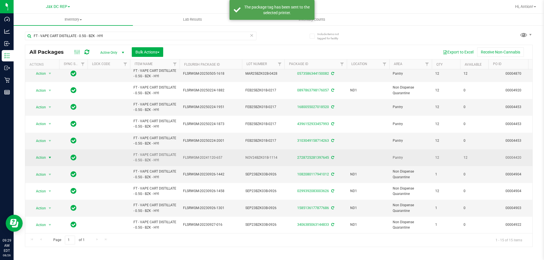
click at [50, 155] on span "select" at bounding box center [50, 157] width 5 height 5
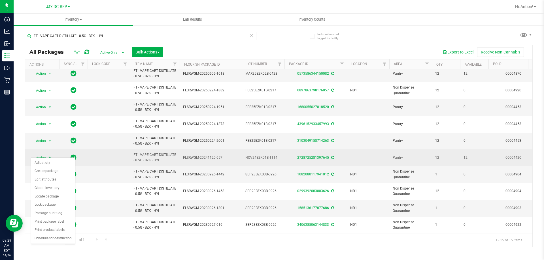
click at [98, 153] on td at bounding box center [108, 157] width 42 height 17
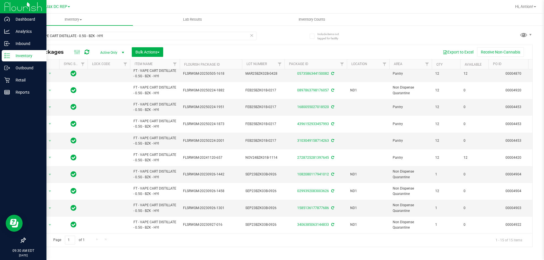
click at [12, 57] on p "Inventory" at bounding box center [27, 55] width 34 height 7
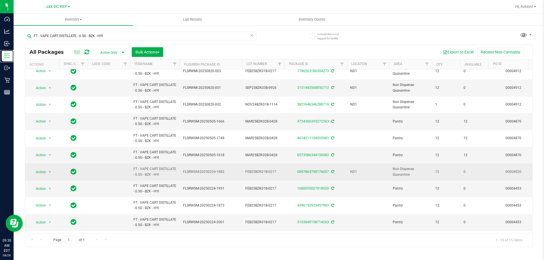
scroll to position [0, 0]
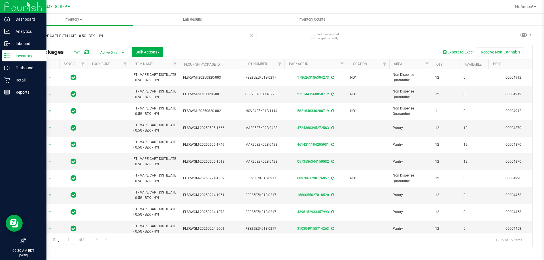
click at [27, 54] on p "Inventory" at bounding box center [27, 55] width 34 height 7
click at [26, 69] on p "Outbound" at bounding box center [27, 68] width 34 height 7
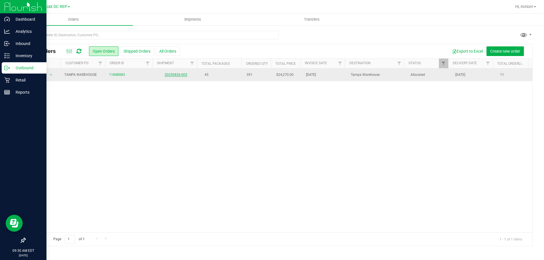
click at [171, 76] on link "20250826-003" at bounding box center [175, 75] width 23 height 4
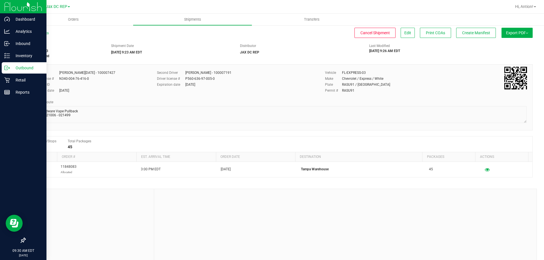
click at [510, 34] on span "Export PDF" at bounding box center [517, 33] width 22 height 5
click at [511, 44] on span "Manifest by Package ID" at bounding box center [508, 45] width 36 height 4
click at [512, 32] on span "Export PDF" at bounding box center [517, 33] width 22 height 5
click at [503, 51] on li "Manifest by Lot" at bounding box center [514, 54] width 57 height 8
click at [512, 34] on span "Export PDF" at bounding box center [517, 33] width 22 height 5
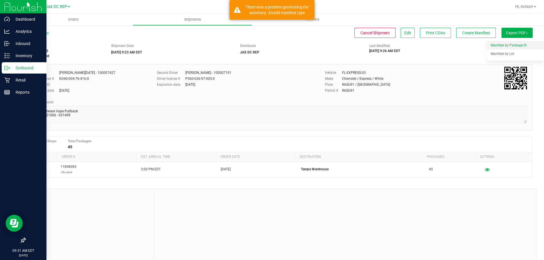
click at [507, 45] on span "Manifest by Package ID" at bounding box center [508, 45] width 36 height 4
click at [325, 93] on label "Permit #" at bounding box center [333, 90] width 17 height 5
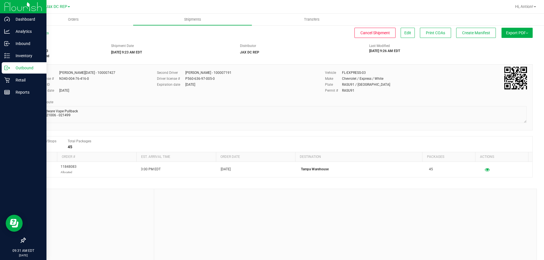
click at [29, 68] on p "Outbound" at bounding box center [27, 68] width 34 height 7
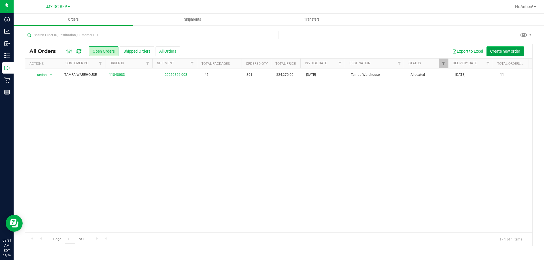
click at [495, 51] on span "Create new order" at bounding box center [505, 51] width 30 height 5
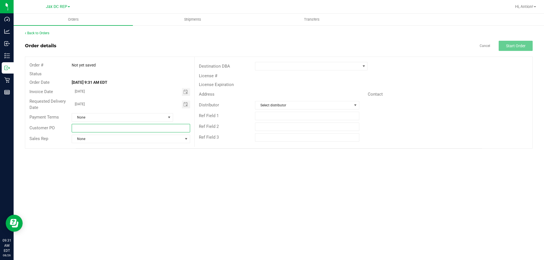
click at [82, 127] on input "text" at bounding box center [131, 128] width 118 height 8
type input "t"
click at [185, 104] on span "Toggle calendar" at bounding box center [185, 104] width 5 height 5
type input "TAMPA WAREHOUSE SH2"
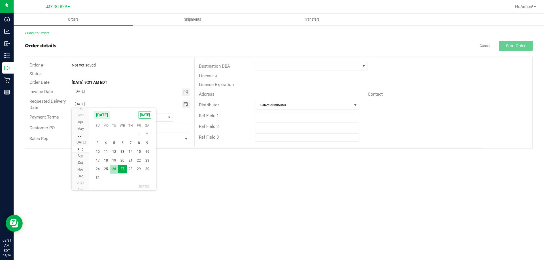
click at [116, 170] on span "26" at bounding box center [114, 169] width 8 height 9
type input "[DATE]"
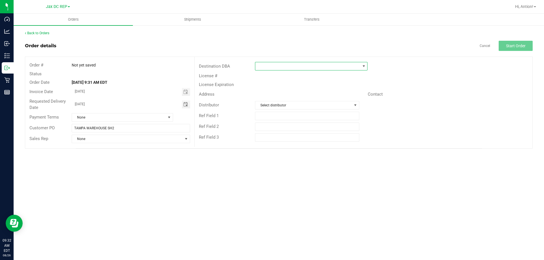
click at [362, 65] on span at bounding box center [363, 66] width 5 height 5
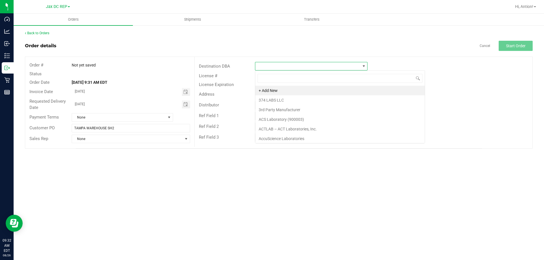
scroll to position [8, 112]
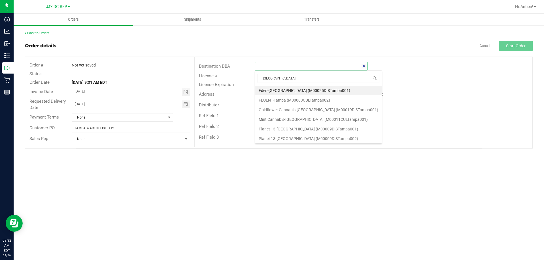
type input "TAMPA W"
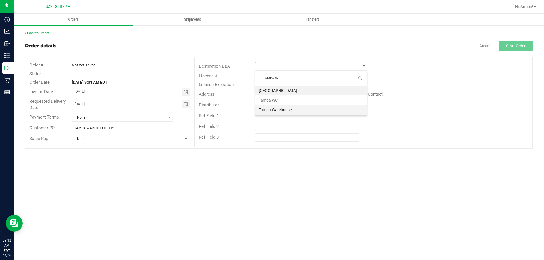
click at [271, 108] on li "Tampa Warehouse" at bounding box center [311, 110] width 112 height 10
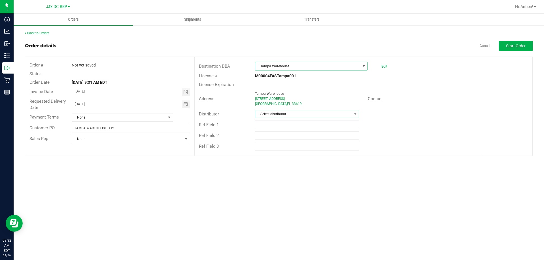
click at [286, 116] on span "Select distributor" at bounding box center [303, 114] width 96 height 8
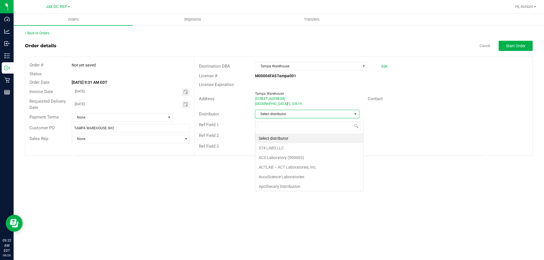
scroll to position [8, 104]
type input "J"
click at [282, 136] on li "JAX DC REP" at bounding box center [306, 139] width 103 height 10
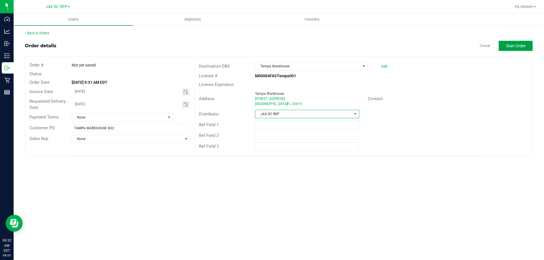
click at [514, 44] on span "Start Order" at bounding box center [516, 46] width 20 height 5
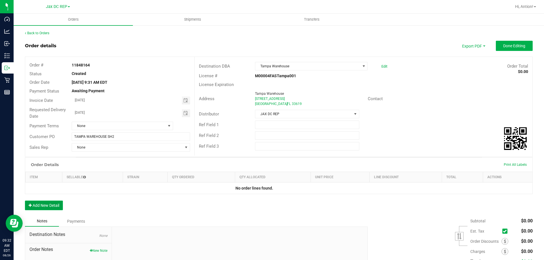
click at [55, 205] on button "Add New Detail" at bounding box center [44, 206] width 38 height 10
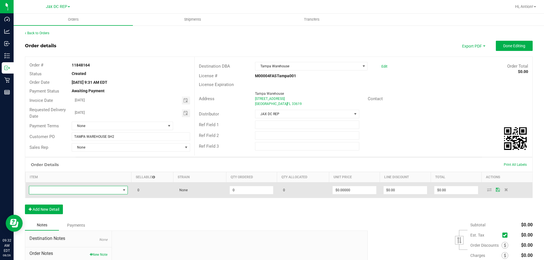
click at [112, 190] on span "NO DATA FOUND" at bounding box center [74, 190] width 91 height 8
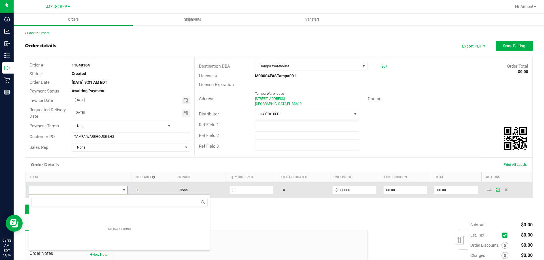
scroll to position [8, 98]
type input "CLOUD"
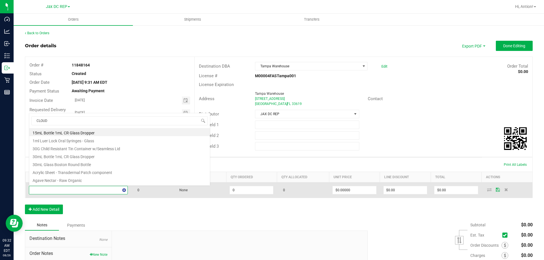
scroll to position [0, 0]
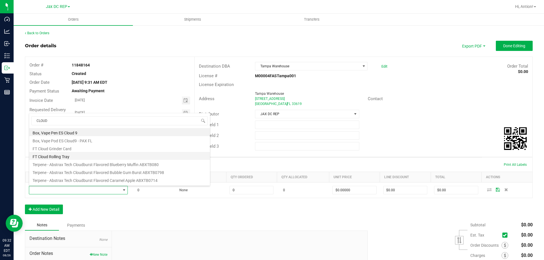
click at [66, 157] on li "FT Cloud Rolling Tray" at bounding box center [119, 156] width 181 height 8
type input "0 ea"
type input "$8.00000"
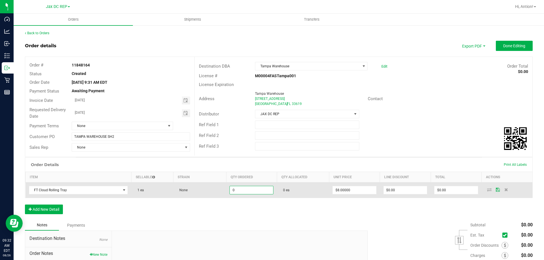
click at [231, 189] on input "0" at bounding box center [251, 190] width 43 height 8
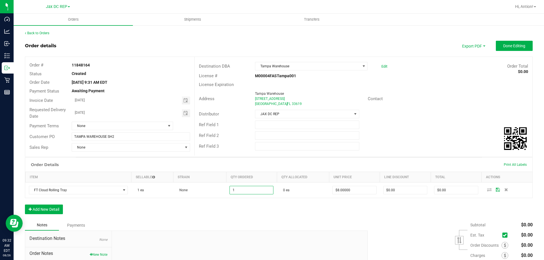
type input "1 ea"
type input "$8.00"
click at [230, 215] on div "Order Details Print All Labels Item Sellable Strain Qty Ordered Qty Allocated U…" at bounding box center [278, 188] width 507 height 63
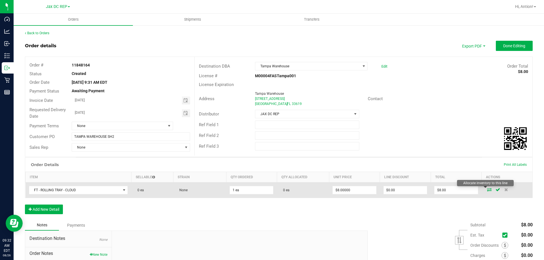
click at [487, 189] on icon at bounding box center [489, 189] width 5 height 3
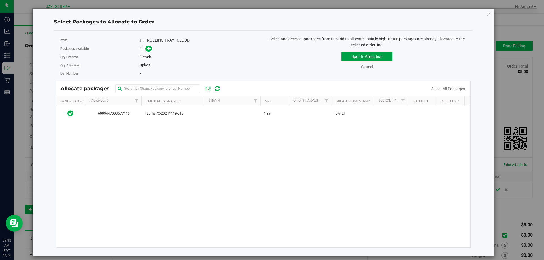
click at [352, 57] on button "Update Allocation" at bounding box center [366, 57] width 51 height 10
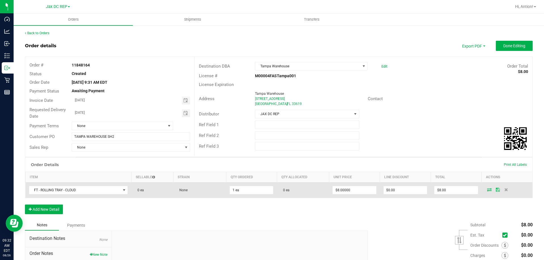
click at [487, 191] on icon at bounding box center [489, 189] width 5 height 3
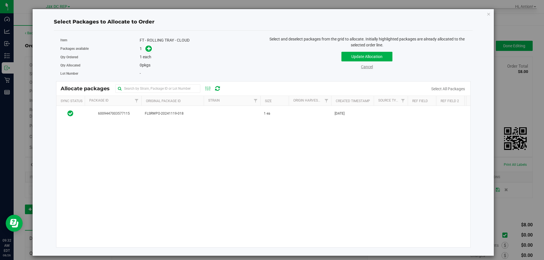
click at [368, 68] on link "Cancel" at bounding box center [367, 67] width 12 height 5
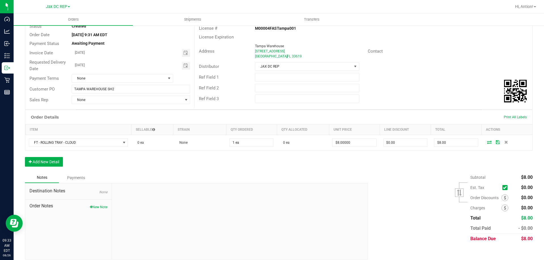
scroll to position [53, 0]
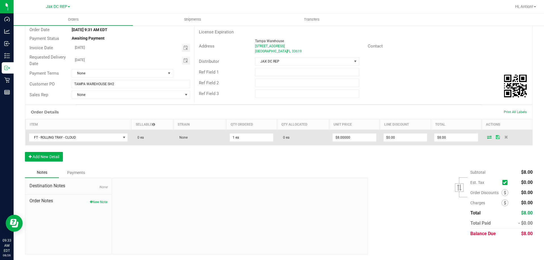
click at [487, 137] on icon at bounding box center [489, 136] width 5 height 3
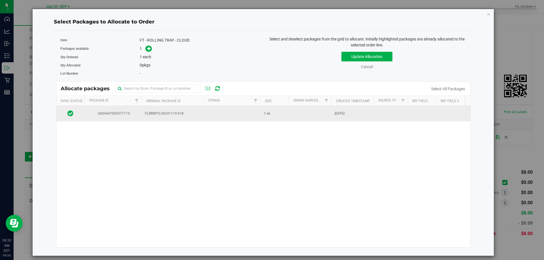
drag, startPoint x: 186, startPoint y: 109, endPoint x: 145, endPoint y: 112, distance: 41.2
click at [145, 112] on td "FLSRWPO-20241119-018" at bounding box center [172, 113] width 62 height 15
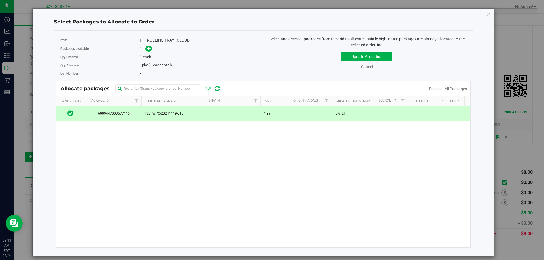
copy span "FLSRWPO-20241119-018"
click at [157, 80] on div "Item FT - ROLLING TRAY - CLOUD Packages available 1 Qty Ordered 1 each Qty Allo…" at bounding box center [263, 58] width 414 height 45
click at [157, 87] on input "text" at bounding box center [157, 88] width 85 height 8
paste input "FLSRWPO-20241119-018"
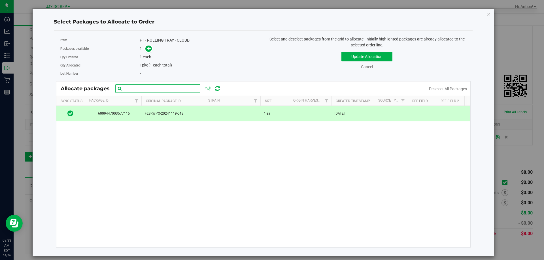
type input "FLSRWPO-20241119-018"
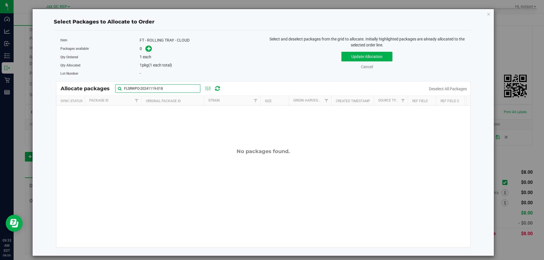
drag, startPoint x: 172, startPoint y: 88, endPoint x: 103, endPoint y: 87, distance: 69.1
click at [99, 88] on div "Allocate packages FLSRWPO-20241119-018" at bounding box center [144, 88] width 166 height 8
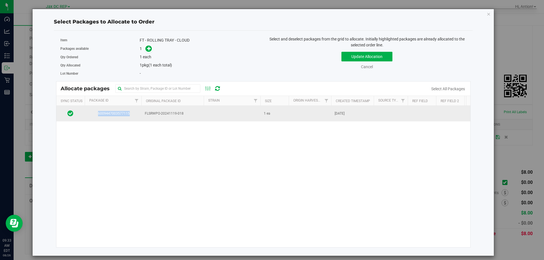
drag, startPoint x: 127, startPoint y: 114, endPoint x: 97, endPoint y: 114, distance: 29.7
click at [97, 114] on span "6009447003577115" at bounding box center [113, 113] width 50 height 5
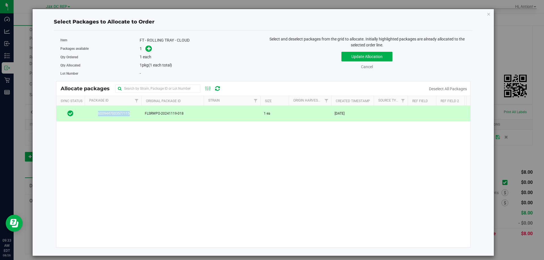
copy span "6009447003577115"
click at [148, 86] on input "text" at bounding box center [157, 88] width 85 height 8
paste input "6009447003577115"
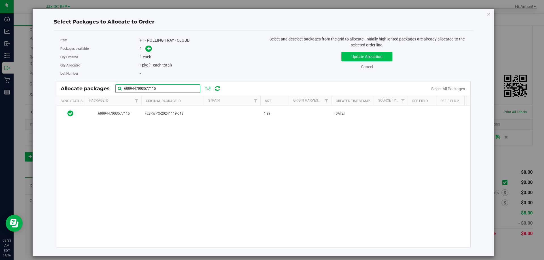
type input "6009447003577115"
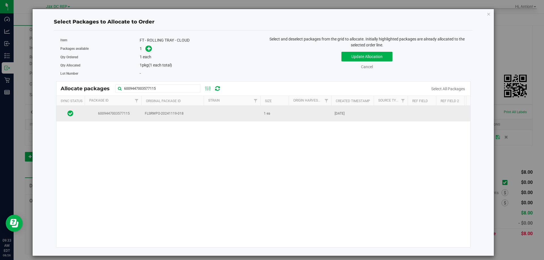
click at [249, 121] on td at bounding box center [232, 113] width 57 height 15
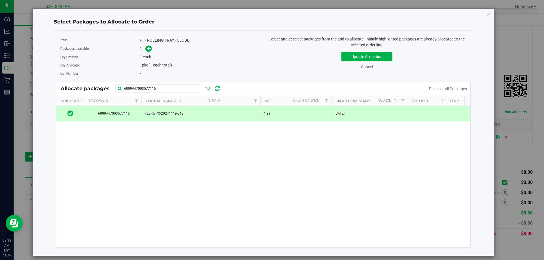
click at [218, 119] on td at bounding box center [232, 113] width 57 height 15
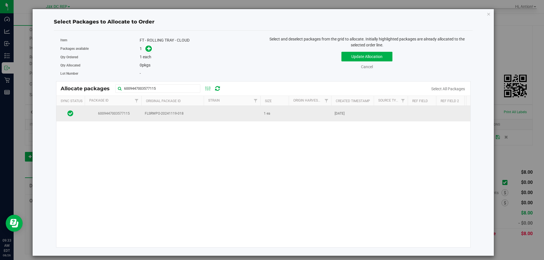
click at [258, 116] on td at bounding box center [232, 113] width 57 height 15
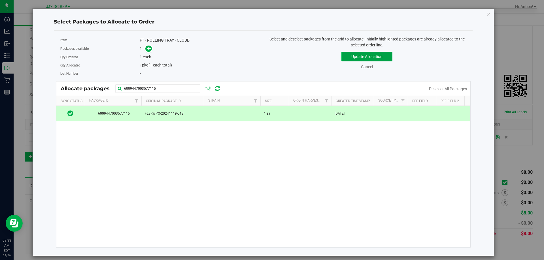
click at [351, 59] on button "Update Allocation" at bounding box center [366, 57] width 51 height 10
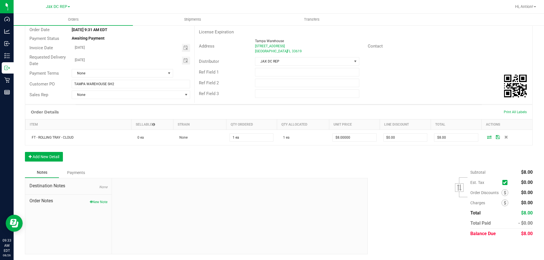
scroll to position [0, 0]
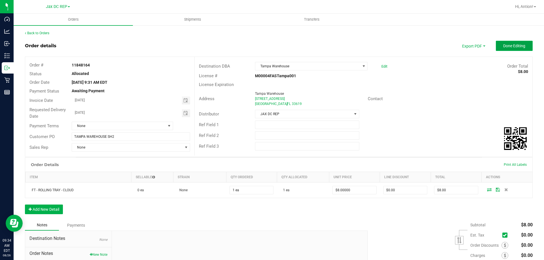
click at [503, 46] on span "Done Editing" at bounding box center [514, 46] width 22 height 5
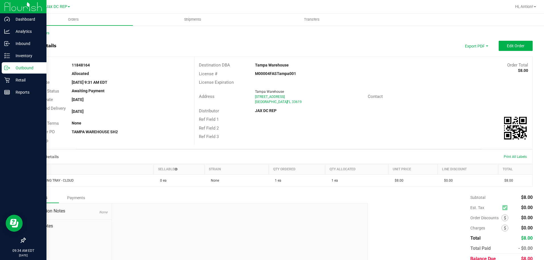
click at [24, 68] on p "Outbound" at bounding box center [27, 68] width 34 height 7
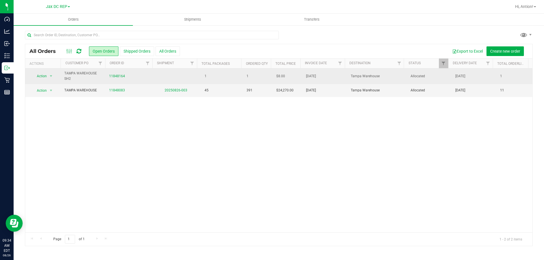
click at [228, 80] on td "1" at bounding box center [220, 77] width 45 height 16
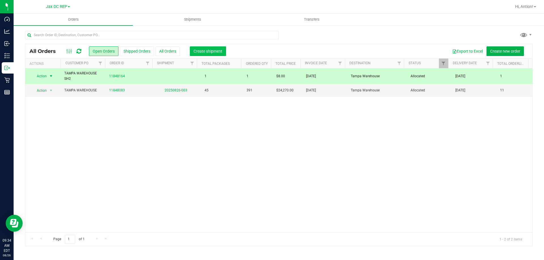
click at [210, 49] on span "Create shipment" at bounding box center [207, 51] width 29 height 5
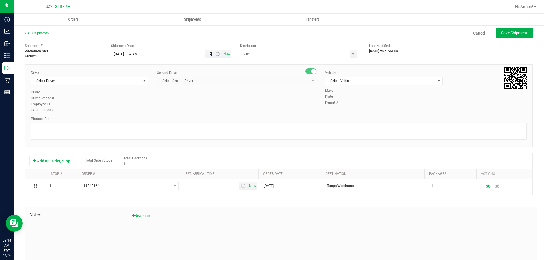
click at [210, 53] on span "Open the date view" at bounding box center [210, 54] width 10 height 5
click at [216, 52] on span "Open the time view" at bounding box center [217, 54] width 5 height 5
click at [159, 104] on li "10:30 AM" at bounding box center [169, 102] width 118 height 7
type input "8/26/2025 10:30 AM"
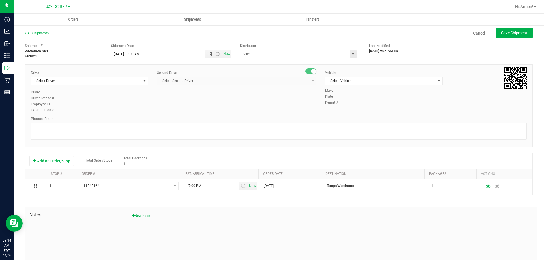
click at [350, 54] on span "select" at bounding box center [352, 54] width 5 height 5
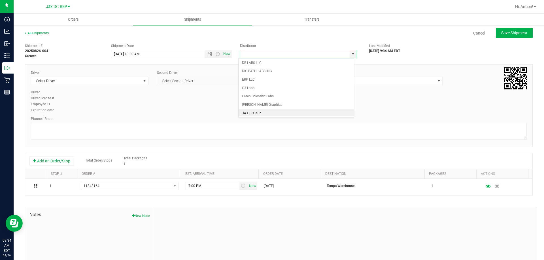
click at [263, 112] on li "JAX DC REP" at bounding box center [295, 113] width 115 height 8
type input "JAX DC REP"
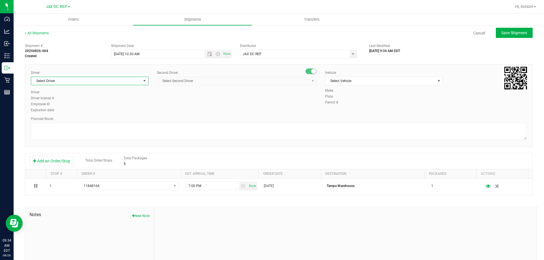
click at [141, 78] on span "select" at bounding box center [144, 81] width 7 height 8
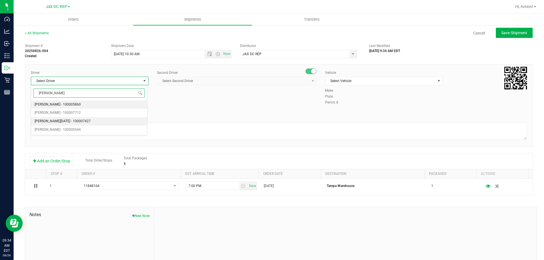
click at [56, 121] on span "Anthony Natale - 100007427" at bounding box center [63, 121] width 56 height 7
type input "ANTHONY"
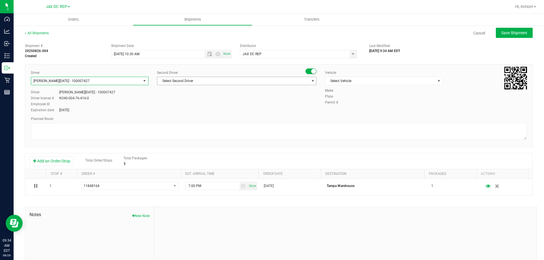
drag, startPoint x: 306, startPoint y: 83, endPoint x: 309, endPoint y: 80, distance: 3.9
click at [306, 82] on span "Select Second Driver" at bounding box center [236, 81] width 159 height 8
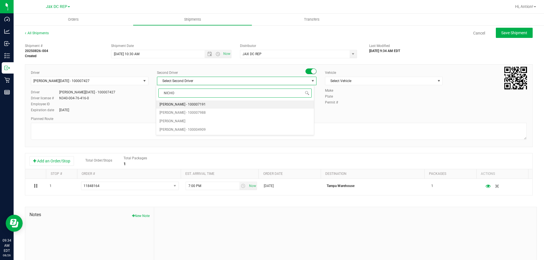
type input "NICHOL"
click at [181, 121] on span "Nicholle Wilkins" at bounding box center [172, 121] width 26 height 7
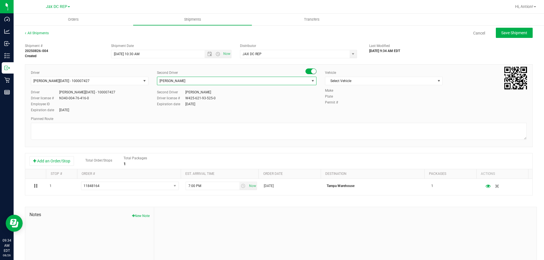
click at [249, 79] on span "Nicholle Wilkins" at bounding box center [233, 81] width 152 height 8
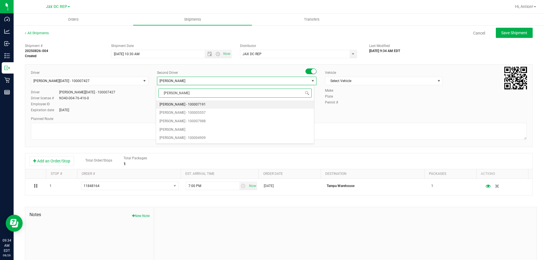
type input "NICHOLAS"
click at [174, 105] on span "Nicholas Pinero - 100007191" at bounding box center [182, 104] width 46 height 7
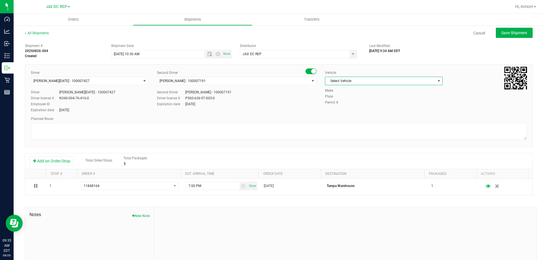
click at [435, 78] on span "select" at bounding box center [438, 81] width 7 height 8
click at [337, 109] on li "FL-EXPRESS-03" at bounding box center [381, 109] width 116 height 8
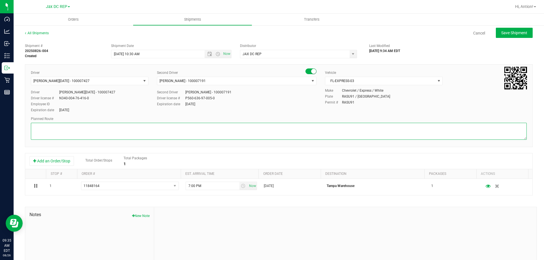
click at [83, 129] on textarea at bounding box center [278, 131] width 495 height 17
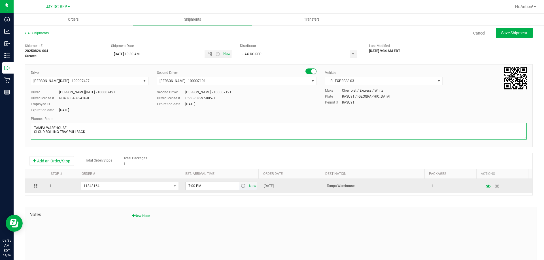
click at [241, 185] on span "select" at bounding box center [243, 186] width 5 height 5
type textarea "TAMPA WAREHOUSE CLOUD ROLLING TRAY PULLBACK"
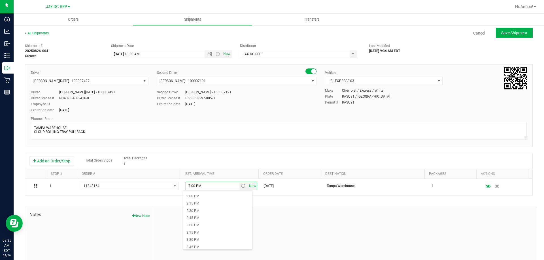
scroll to position [453, 0]
click at [200, 207] on li "4:00 PM" at bounding box center [217, 208] width 69 height 7
click at [510, 35] on span "Save Shipment" at bounding box center [514, 33] width 26 height 5
type input "8/26/2025 2:30 PM"
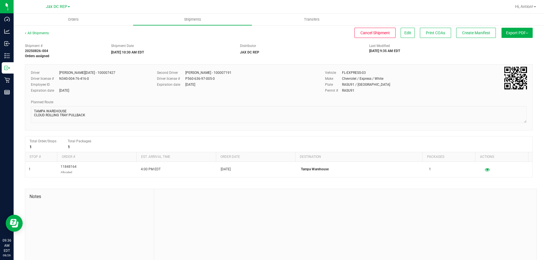
click at [512, 35] on span "Export PDF" at bounding box center [517, 33] width 22 height 5
click at [507, 43] on li "Manifest by Package ID" at bounding box center [514, 45] width 57 height 8
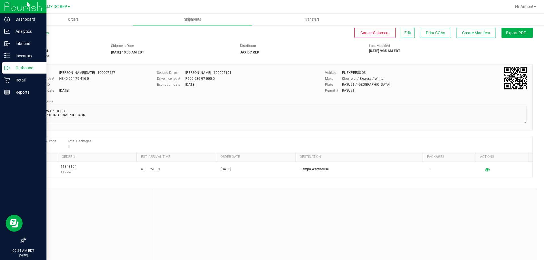
click at [20, 67] on p "Outbound" at bounding box center [27, 68] width 34 height 7
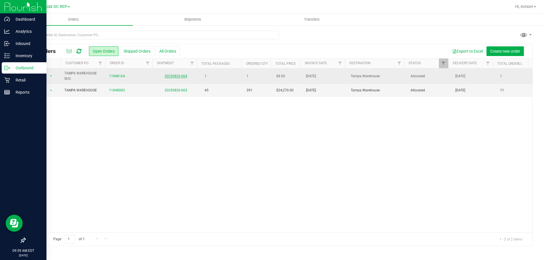
click at [167, 74] on link "20250826-004" at bounding box center [175, 76] width 23 height 4
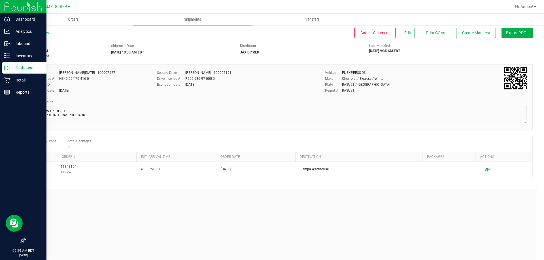
click at [518, 31] on span "Export PDF" at bounding box center [517, 33] width 22 height 5
click at [514, 43] on li "Manifest by Package ID" at bounding box center [514, 45] width 57 height 8
click at [42, 31] on link "All Shipments" at bounding box center [37, 33] width 24 height 4
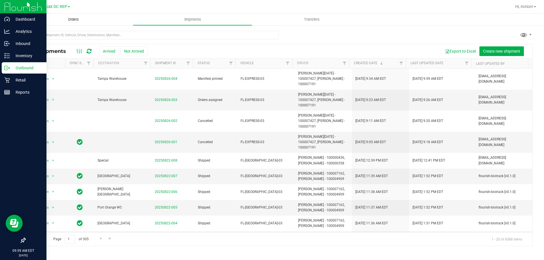
click at [71, 17] on uib-tab-heading "Orders" at bounding box center [73, 20] width 119 height 12
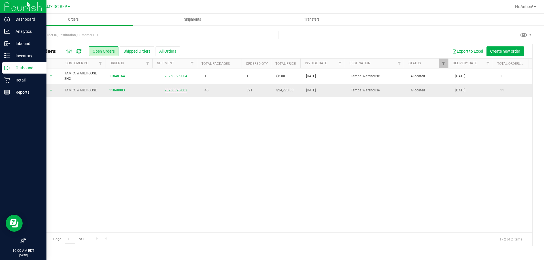
click at [179, 89] on link "20250826-003" at bounding box center [175, 90] width 23 height 4
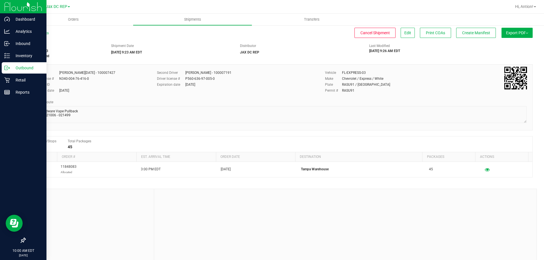
click at [519, 31] on span "Export PDF" at bounding box center [517, 33] width 22 height 5
click at [507, 46] on span "Manifest by Package ID" at bounding box center [508, 45] width 36 height 4
click at [22, 41] on p "Inbound" at bounding box center [27, 43] width 34 height 7
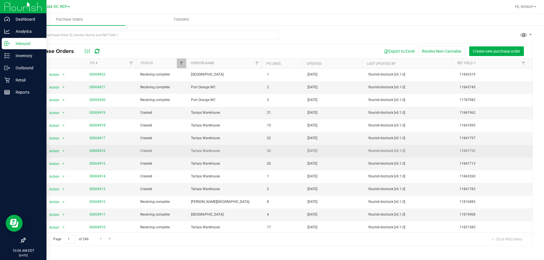
click at [95, 149] on span "00004916" at bounding box center [97, 150] width 16 height 5
click at [94, 151] on link "00004916" at bounding box center [97, 151] width 16 height 4
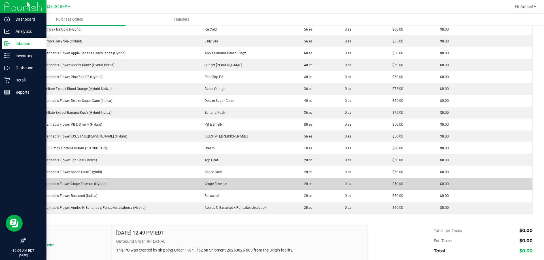
scroll to position [276, 0]
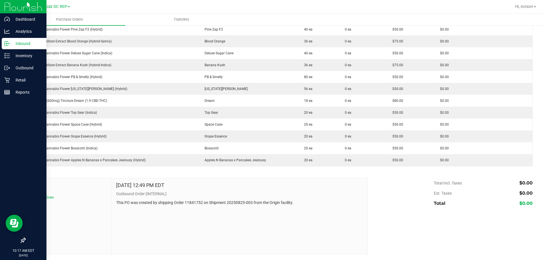
drag, startPoint x: 526, startPoint y: 58, endPoint x: 262, endPoint y: 193, distance: 295.8
click at [262, 193] on p "Outbound Order [INTERNAL]" at bounding box center [239, 194] width 247 height 6
click at [22, 71] on p "Outbound" at bounding box center [27, 68] width 34 height 7
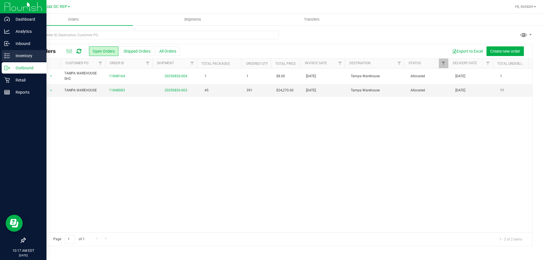
click at [21, 56] on p "Inventory" at bounding box center [27, 55] width 34 height 7
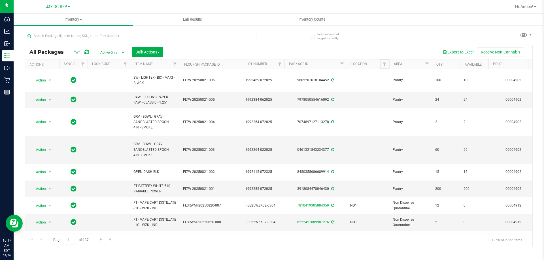
click at [385, 65] on span "Filter" at bounding box center [384, 64] width 5 height 5
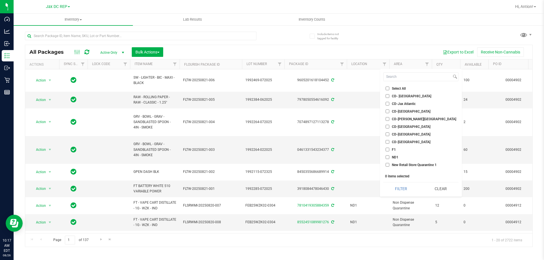
click at [392, 156] on span "ND1" at bounding box center [395, 157] width 7 height 3
click at [389, 156] on input "ND1" at bounding box center [387, 157] width 4 height 4
checkbox input "true"
click at [402, 188] on button "Filter" at bounding box center [400, 189] width 35 height 12
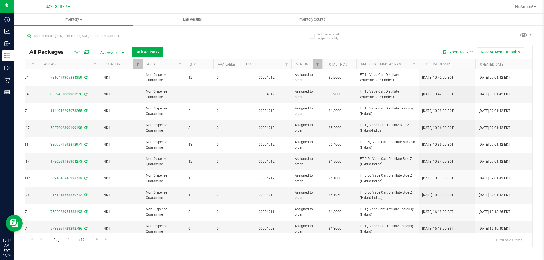
scroll to position [0, 246]
click at [266, 66] on th "PO ID" at bounding box center [267, 64] width 50 height 10
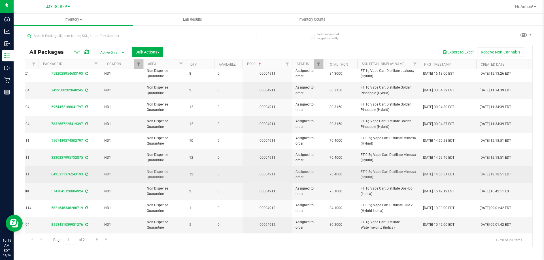
scroll to position [176, 246]
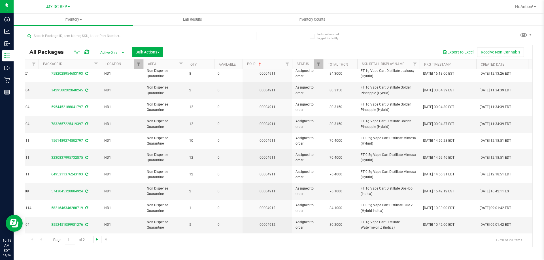
click at [98, 237] on span "Go to the next page" at bounding box center [97, 239] width 5 height 5
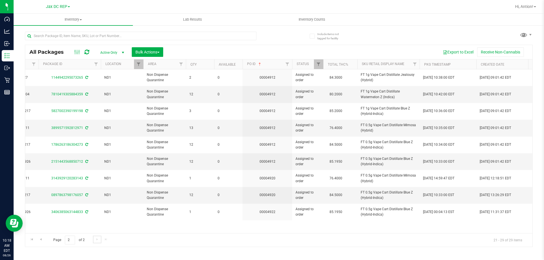
scroll to position [0, 246]
click at [42, 241] on span "Go to the previous page" at bounding box center [41, 239] width 5 height 5
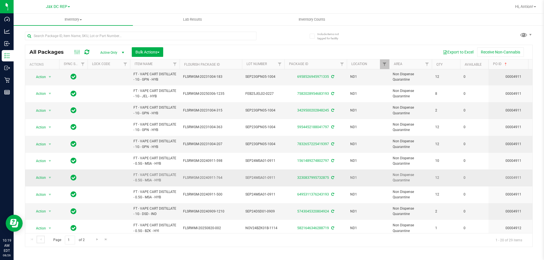
scroll to position [176, 0]
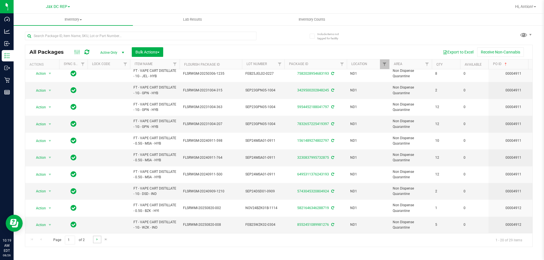
click at [96, 243] on link "Go to the next page" at bounding box center [97, 240] width 8 height 8
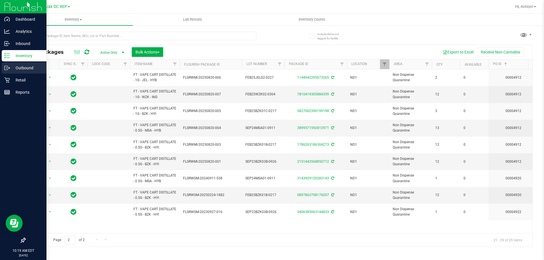
click at [24, 68] on p "Outbound" at bounding box center [27, 68] width 34 height 7
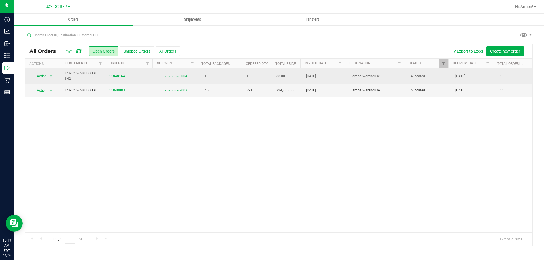
click at [113, 74] on link "11848164" at bounding box center [117, 76] width 16 height 5
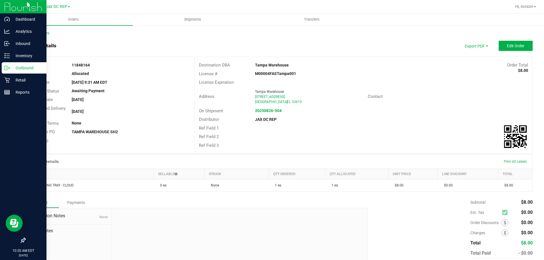
click at [12, 68] on p "Outbound" at bounding box center [27, 68] width 34 height 7
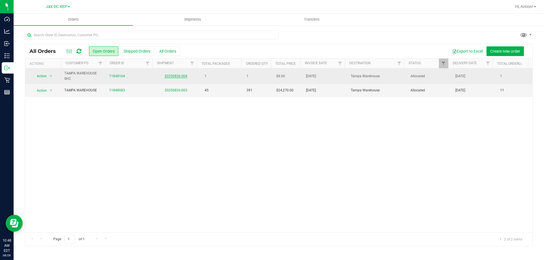
click at [173, 77] on link "20250826-004" at bounding box center [175, 76] width 23 height 4
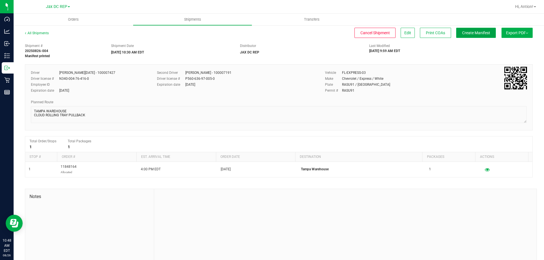
click at [472, 32] on span "Create Manifest" at bounding box center [476, 33] width 28 height 5
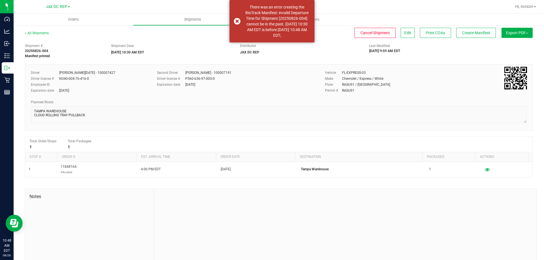
click at [401, 60] on div "Shipment # 20250826-004 Manifest printed Shipment Date 08/26/2025 10:30 AM EDT …" at bounding box center [278, 153] width 507 height 225
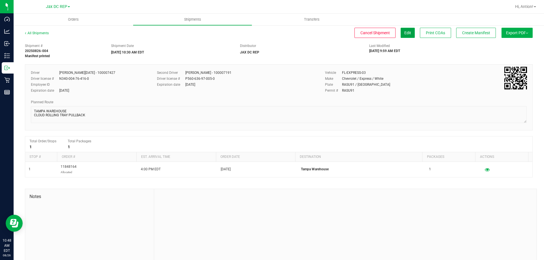
click at [404, 33] on span "Edit" at bounding box center [407, 33] width 7 height 5
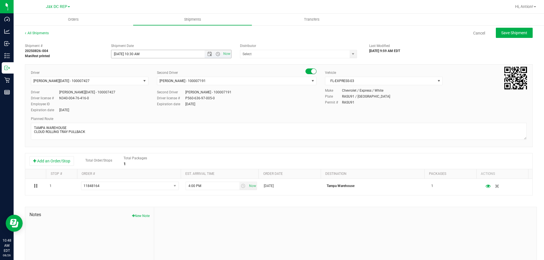
type input "JAX DC REP"
click at [215, 55] on span "Open the time view" at bounding box center [217, 54] width 5 height 5
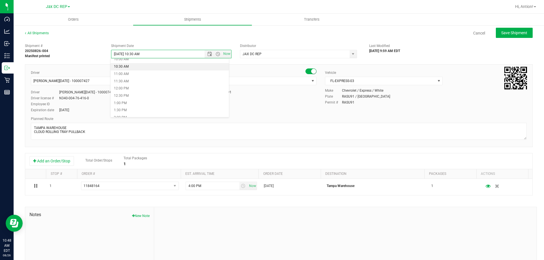
scroll to position [158, 0]
click at [129, 79] on li "12:00 PM" at bounding box center [169, 79] width 118 height 7
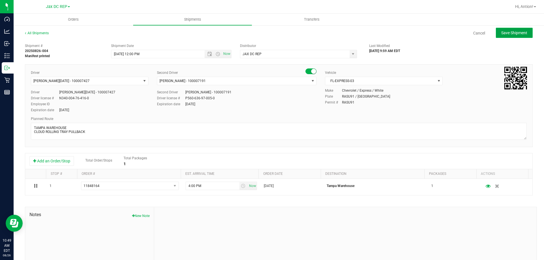
click at [508, 32] on span "Save Shipment" at bounding box center [514, 33] width 26 height 5
type input "8/26/2025 4:00 PM"
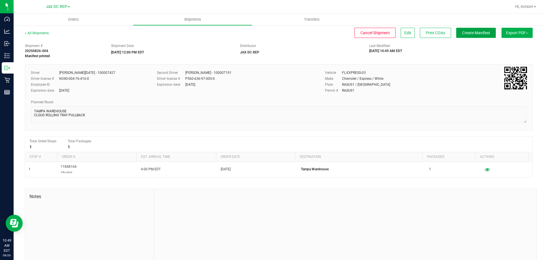
click at [474, 36] on button "Create Manifest" at bounding box center [476, 33] width 40 height 10
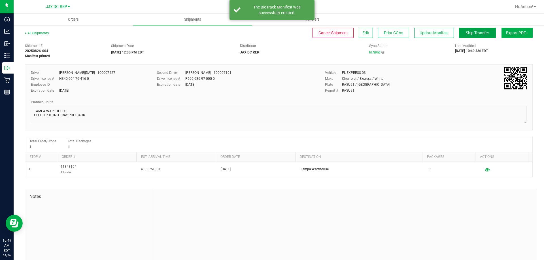
click at [474, 35] on button "Ship Transfer" at bounding box center [477, 33] width 37 height 10
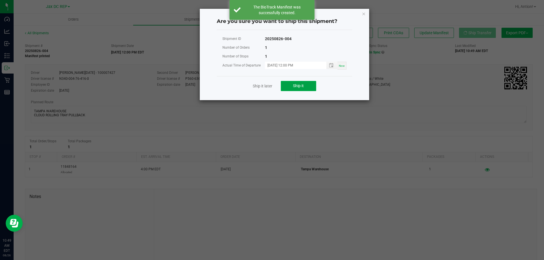
click at [306, 84] on button "Ship it" at bounding box center [298, 86] width 35 height 10
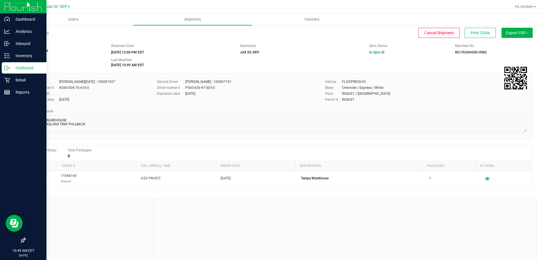
click at [22, 69] on p "Outbound" at bounding box center [27, 68] width 34 height 7
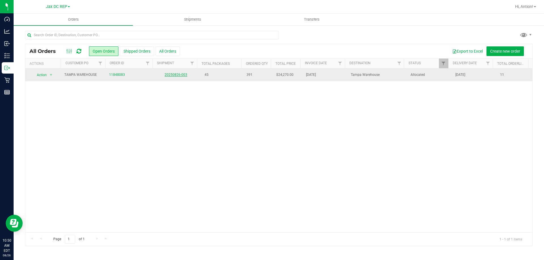
click at [171, 74] on link "20250826-003" at bounding box center [175, 75] width 23 height 4
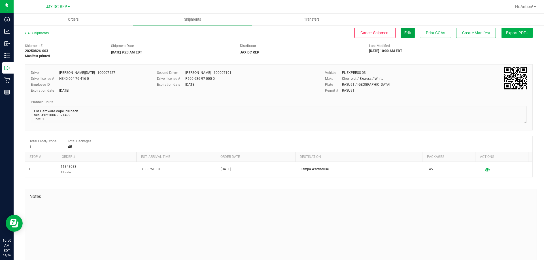
click at [404, 31] on span "Edit" at bounding box center [407, 33] width 7 height 5
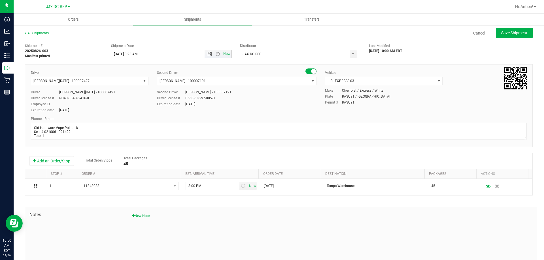
click at [216, 54] on span "Open the time view" at bounding box center [217, 54] width 5 height 5
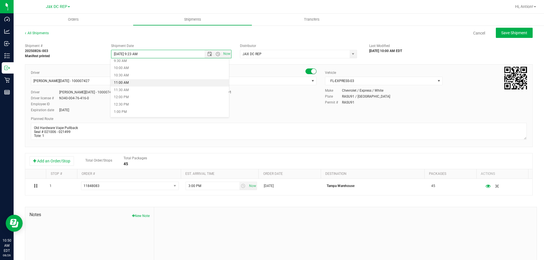
scroll to position [170, 0]
click at [135, 69] on li "12:00 PM" at bounding box center [169, 67] width 118 height 7
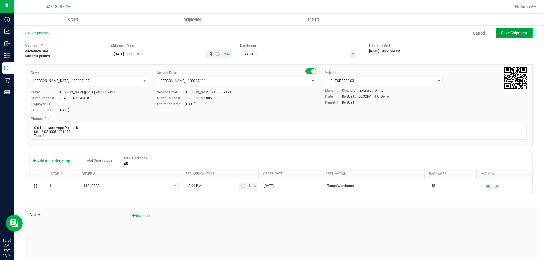
click at [509, 34] on span "Save Shipment" at bounding box center [514, 33] width 26 height 5
type input "8/26/2025 4:00 PM"
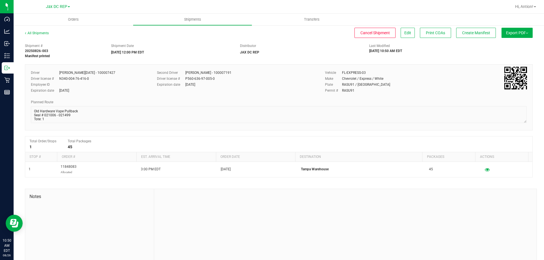
click at [509, 34] on span "Export PDF" at bounding box center [517, 33] width 22 height 5
click at [495, 47] on span "Manifest by Package ID" at bounding box center [508, 45] width 36 height 4
click at [463, 29] on button "Create Manifest" at bounding box center [476, 33] width 40 height 10
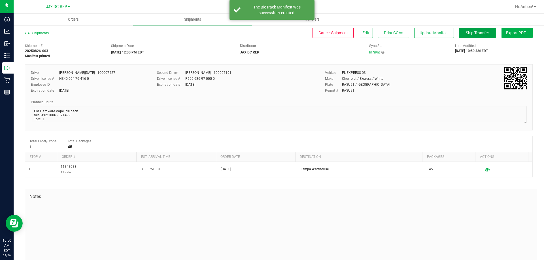
click at [479, 33] on span "Ship Transfer" at bounding box center [476, 33] width 23 height 5
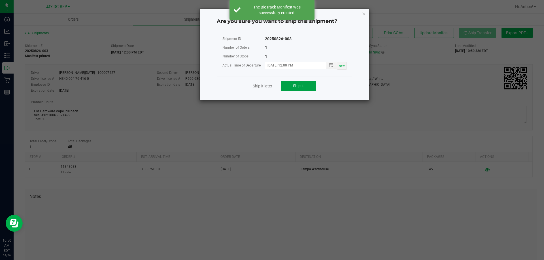
click at [300, 83] on button "Ship it" at bounding box center [298, 86] width 35 height 10
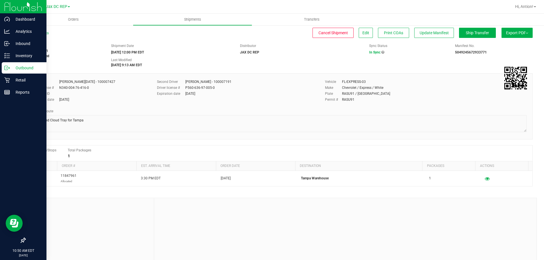
click at [17, 67] on p "Outbound" at bounding box center [27, 68] width 34 height 7
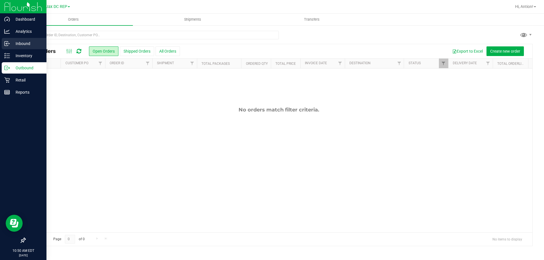
click at [30, 44] on p "Inbound" at bounding box center [27, 43] width 34 height 7
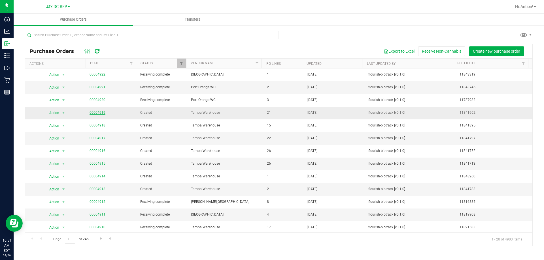
click at [93, 113] on link "00004919" at bounding box center [97, 113] width 16 height 4
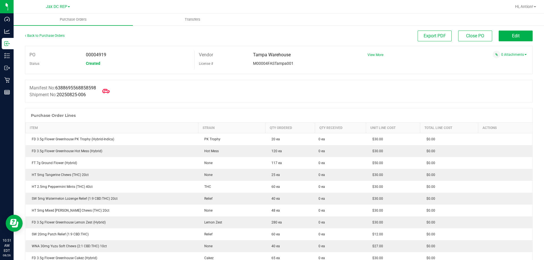
click at [110, 90] on icon at bounding box center [105, 90] width 7 height 7
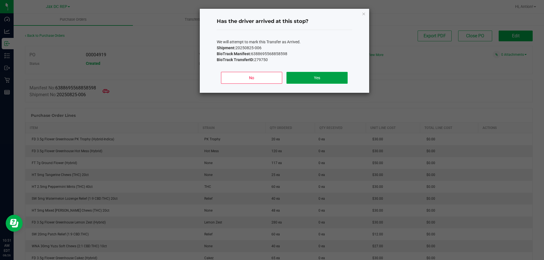
click at [299, 78] on button "Yes" at bounding box center [316, 78] width 61 height 12
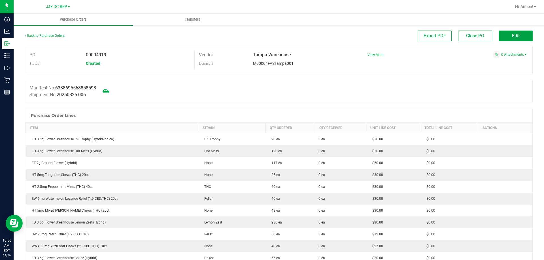
click at [519, 35] on button "Edit" at bounding box center [515, 36] width 34 height 11
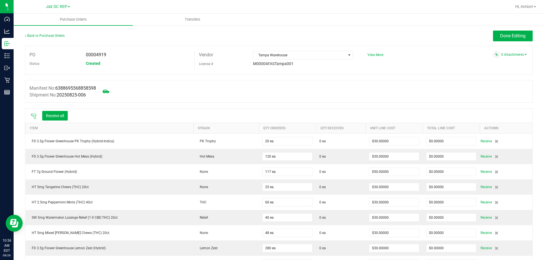
click at [35, 117] on icon at bounding box center [34, 117] width 6 height 6
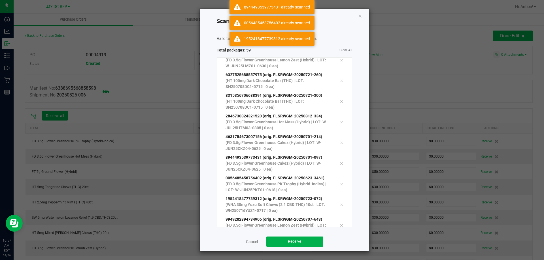
scroll to position [1044, 0]
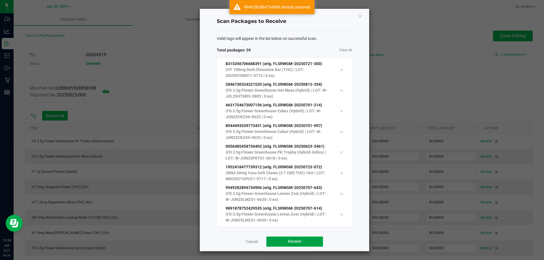
click at [297, 242] on span "Receive" at bounding box center [294, 241] width 13 height 5
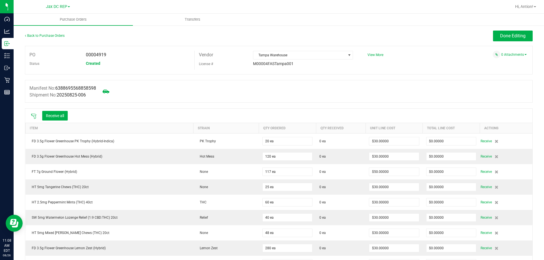
click at [34, 116] on icon at bounding box center [34, 117] width 6 height 6
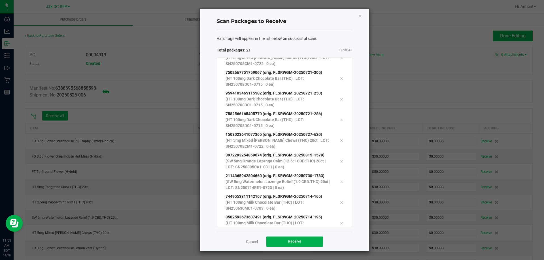
scroll to position [279, 0]
click at [305, 246] on button "Receive" at bounding box center [294, 242] width 57 height 10
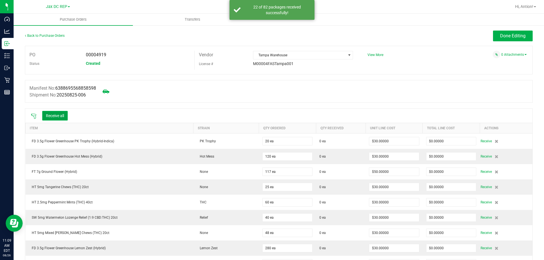
click at [52, 114] on button "Receive all" at bounding box center [54, 116] width 25 height 10
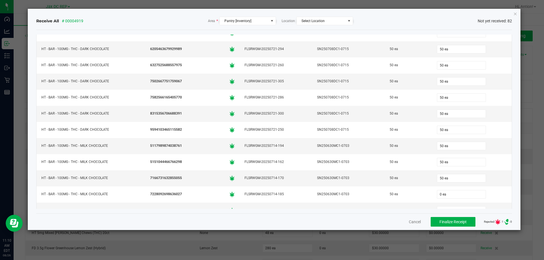
scroll to position [793, 0]
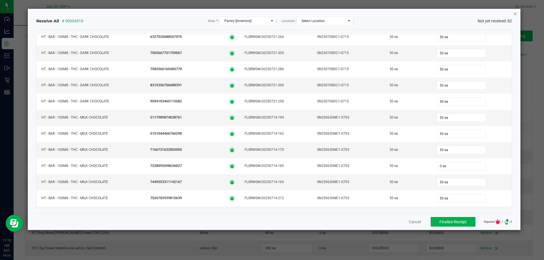
click at [514, 12] on icon "Close" at bounding box center [515, 13] width 4 height 7
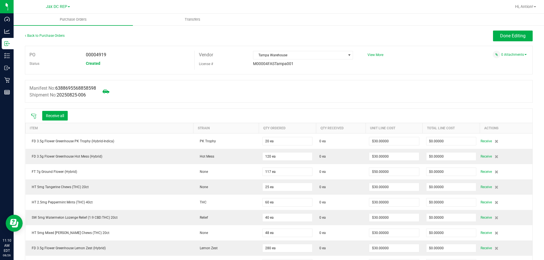
click at [34, 117] on icon at bounding box center [33, 116] width 5 height 5
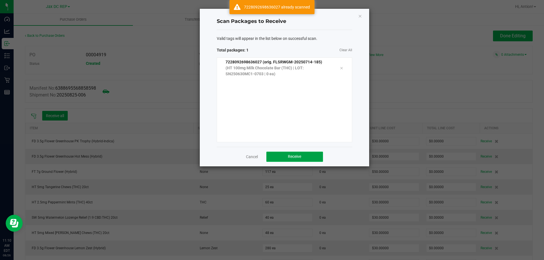
click at [310, 157] on button "Receive" at bounding box center [294, 157] width 57 height 10
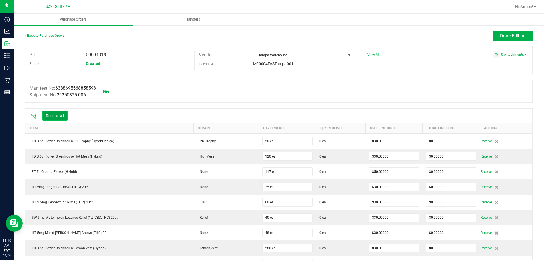
click at [50, 117] on button "Receive all" at bounding box center [54, 116] width 25 height 10
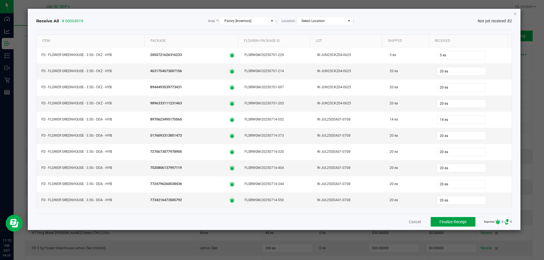
click at [439, 223] on span "Finalize Receipt" at bounding box center [452, 222] width 27 height 5
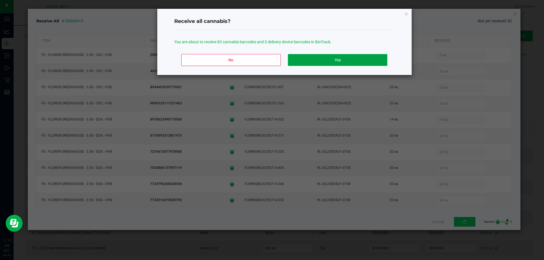
click at [364, 63] on button "Yes" at bounding box center [337, 60] width 99 height 12
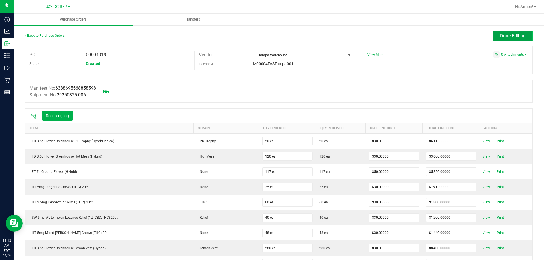
click at [506, 36] on span "Done Editing" at bounding box center [512, 35] width 25 height 5
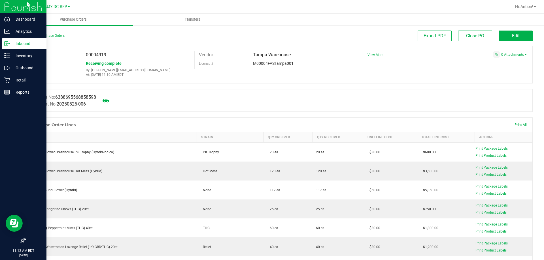
click at [25, 44] on p "Inbound" at bounding box center [27, 43] width 34 height 7
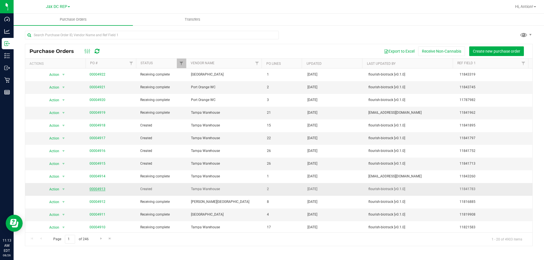
click at [98, 188] on link "00004913" at bounding box center [97, 189] width 16 height 4
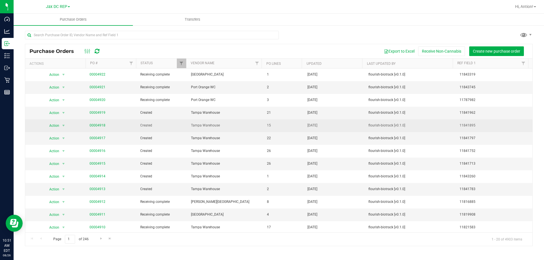
click at [96, 129] on td "00004918" at bounding box center [111, 125] width 51 height 13
click at [96, 123] on link "00004918" at bounding box center [97, 125] width 16 height 4
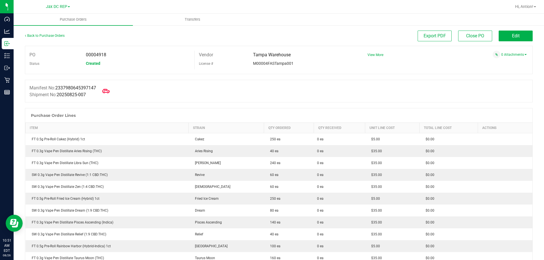
click at [110, 89] on icon at bounding box center [105, 90] width 7 height 7
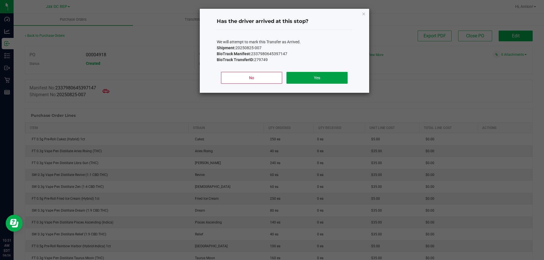
click at [296, 75] on button "Yes" at bounding box center [316, 78] width 61 height 12
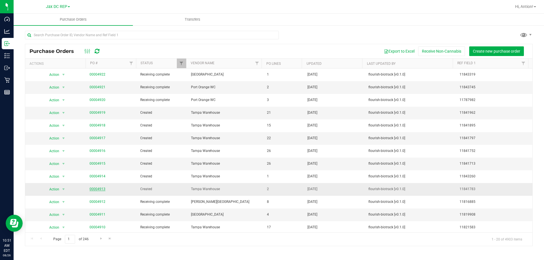
click at [100, 190] on link "00004913" at bounding box center [97, 189] width 16 height 4
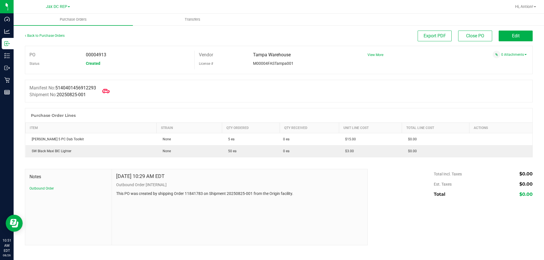
click at [107, 93] on icon at bounding box center [105, 91] width 7 height 4
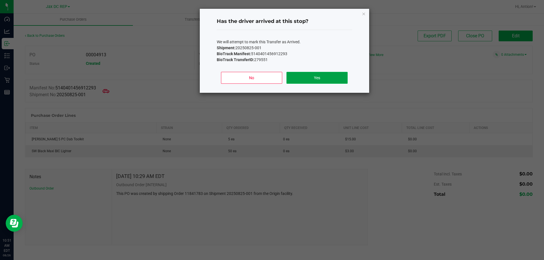
click at [326, 74] on button "Yes" at bounding box center [316, 78] width 61 height 12
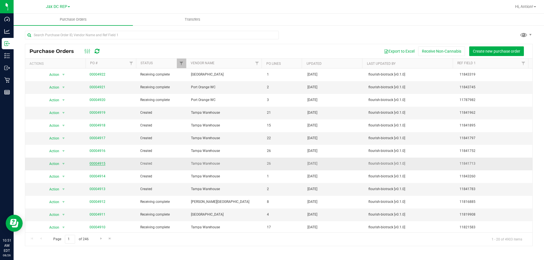
click at [94, 164] on link "00004915" at bounding box center [97, 164] width 16 height 4
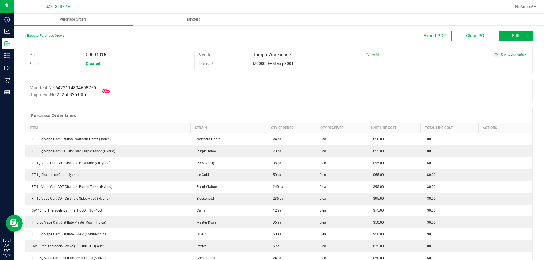
click at [106, 94] on icon at bounding box center [105, 90] width 7 height 7
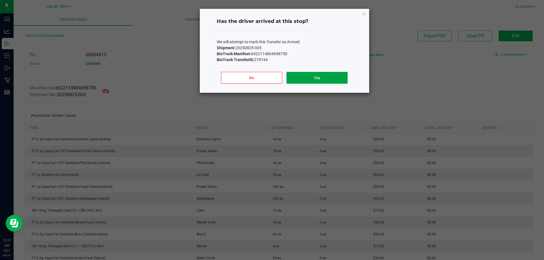
click at [311, 76] on button "Yes" at bounding box center [316, 78] width 61 height 12
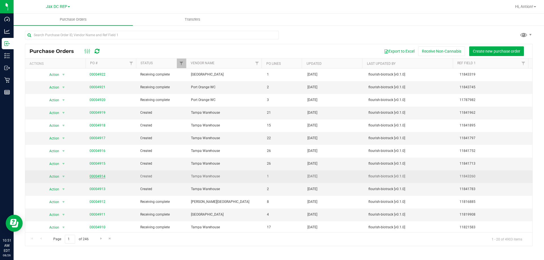
click at [91, 176] on link "00004914" at bounding box center [97, 176] width 16 height 4
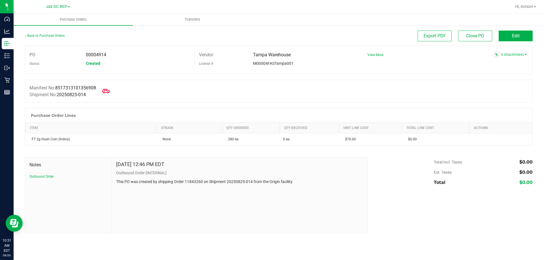
click at [112, 90] on span at bounding box center [106, 91] width 12 height 12
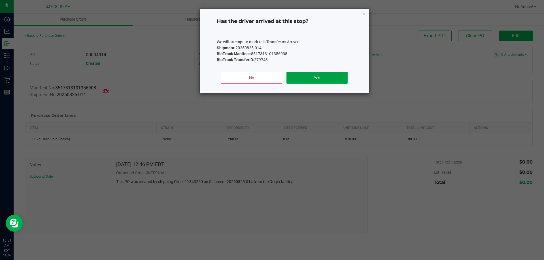
click at [318, 81] on button "Yes" at bounding box center [316, 78] width 61 height 12
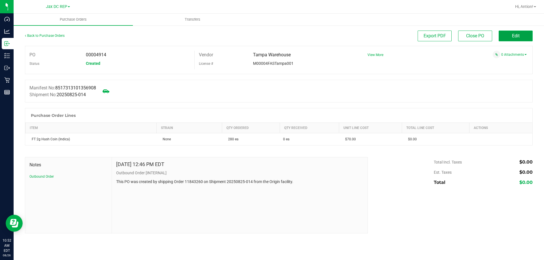
click at [507, 35] on button "Edit" at bounding box center [515, 36] width 34 height 11
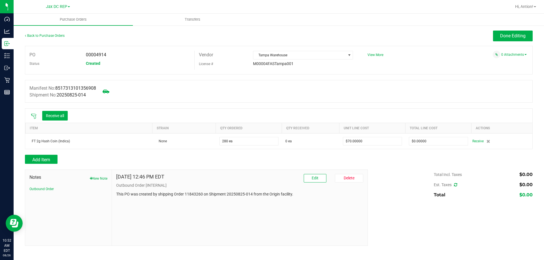
click at [35, 114] on icon at bounding box center [34, 117] width 6 height 6
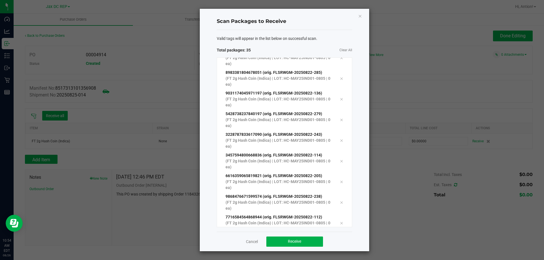
scroll to position [548, 0]
click at [274, 241] on button "Receive" at bounding box center [294, 242] width 57 height 10
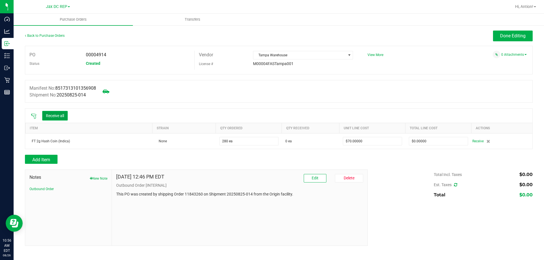
click at [61, 115] on button "Receive all" at bounding box center [54, 116] width 25 height 10
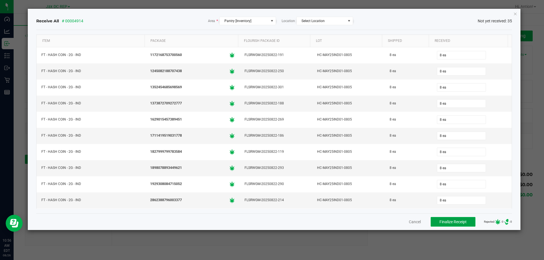
click at [439, 221] on span "Finalize Receipt" at bounding box center [452, 222] width 27 height 5
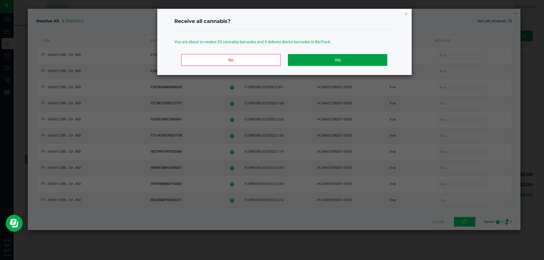
click at [354, 65] on button "Yes" at bounding box center [337, 60] width 99 height 12
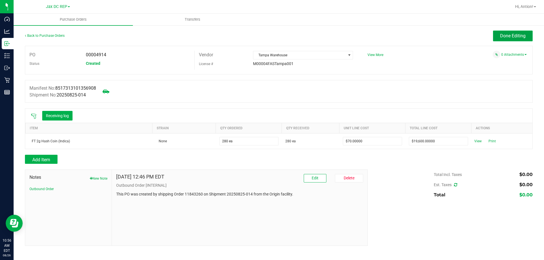
click at [503, 39] on button "Done Editing" at bounding box center [513, 36] width 40 height 11
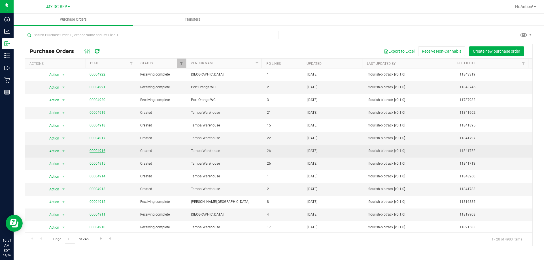
click at [92, 152] on link "00004916" at bounding box center [97, 151] width 16 height 4
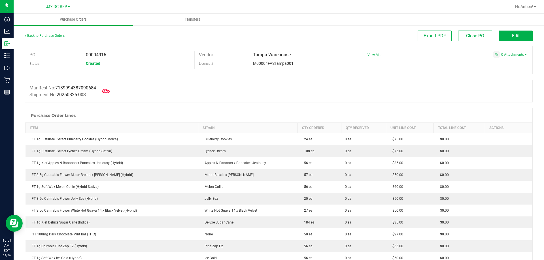
click at [108, 92] on icon at bounding box center [105, 91] width 7 height 4
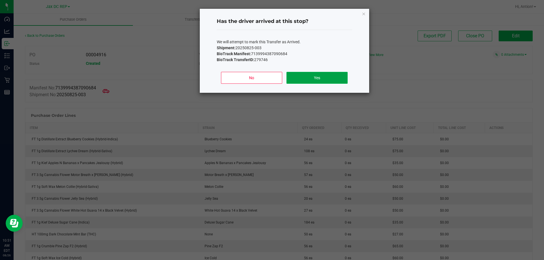
click at [300, 83] on button "Yes" at bounding box center [316, 78] width 61 height 12
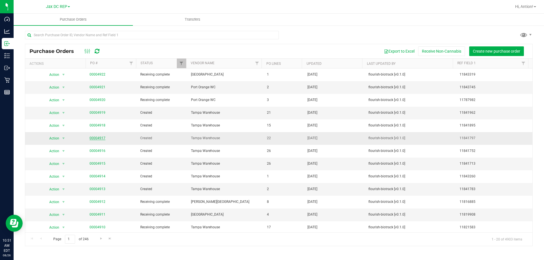
click at [93, 136] on link "00004917" at bounding box center [97, 138] width 16 height 4
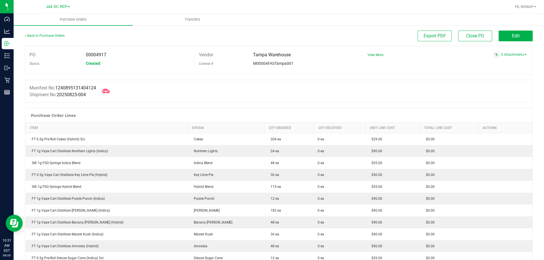
click at [104, 91] on span at bounding box center [106, 91] width 12 height 12
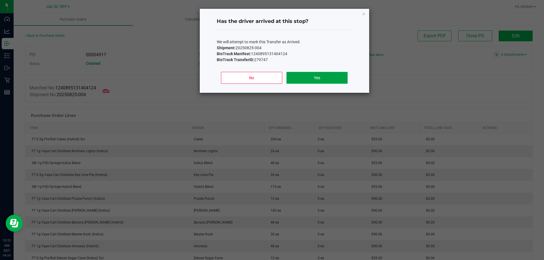
click at [313, 82] on button "Yes" at bounding box center [316, 78] width 61 height 12
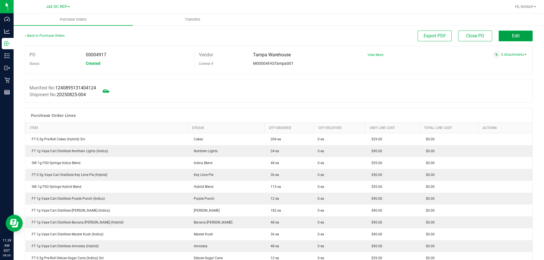
click at [519, 33] on button "Edit" at bounding box center [515, 36] width 34 height 11
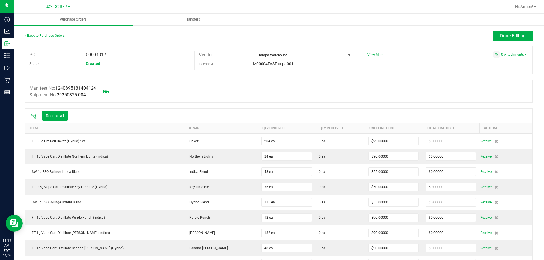
click at [35, 117] on icon at bounding box center [34, 117] width 6 height 6
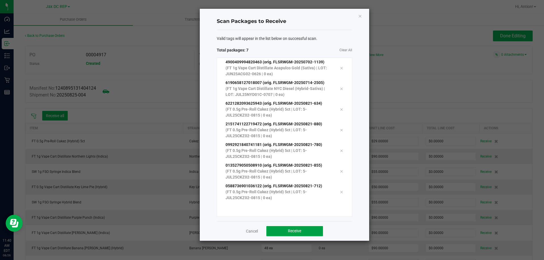
click at [300, 230] on span "Receive" at bounding box center [294, 231] width 13 height 5
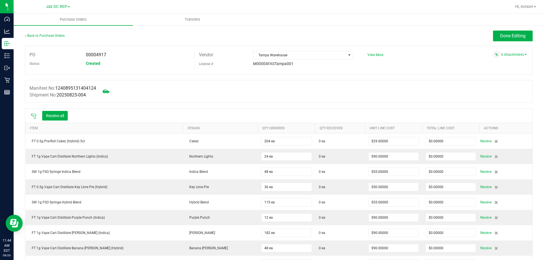
click at [34, 117] on icon at bounding box center [33, 116] width 5 height 5
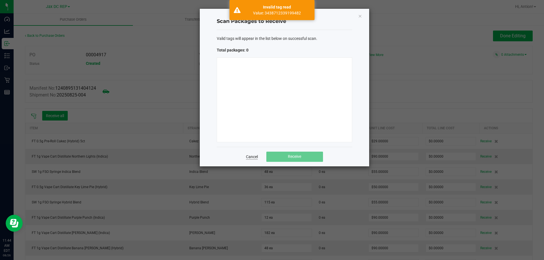
click at [253, 158] on link "Cancel" at bounding box center [252, 157] width 12 height 6
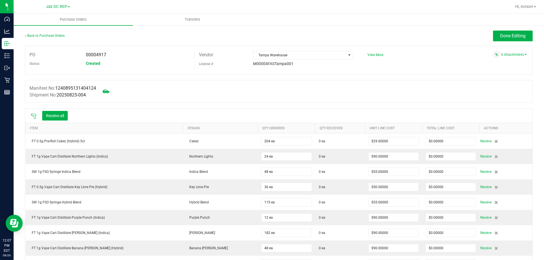
click at [34, 114] on icon at bounding box center [34, 117] width 6 height 6
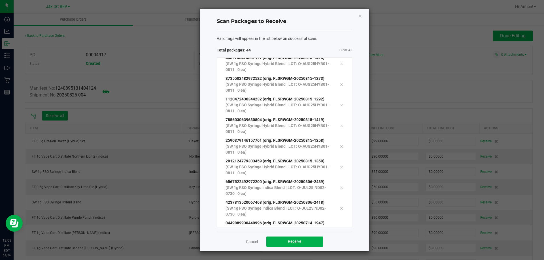
scroll to position [754, 0]
click at [289, 241] on span "Receive" at bounding box center [294, 241] width 13 height 5
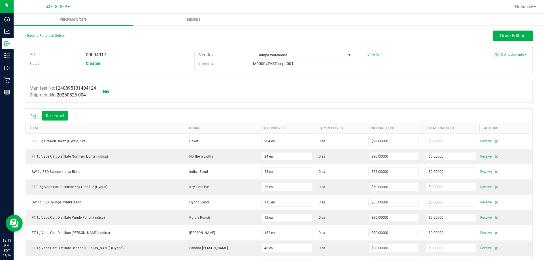
click at [34, 114] on icon at bounding box center [34, 117] width 6 height 6
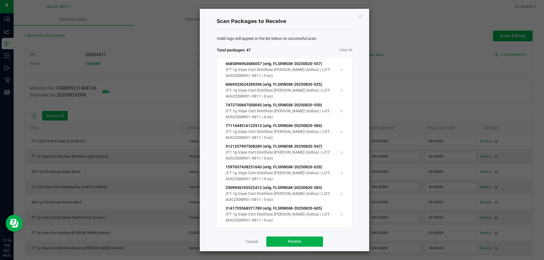
scroll to position [816, 0]
click at [304, 243] on button "Receive" at bounding box center [294, 242] width 57 height 10
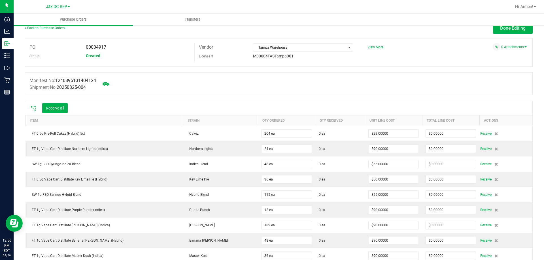
scroll to position [0, 0]
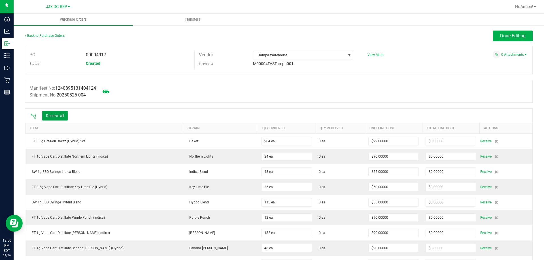
click at [62, 119] on button "Receive all" at bounding box center [54, 116] width 25 height 10
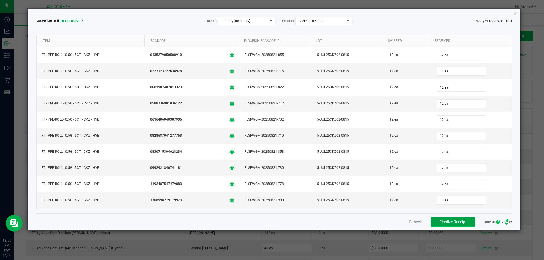
click at [440, 221] on span "Finalize Receipt" at bounding box center [452, 222] width 27 height 5
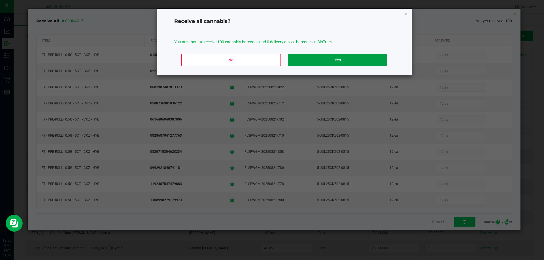
click at [337, 62] on button "Yes" at bounding box center [337, 60] width 99 height 12
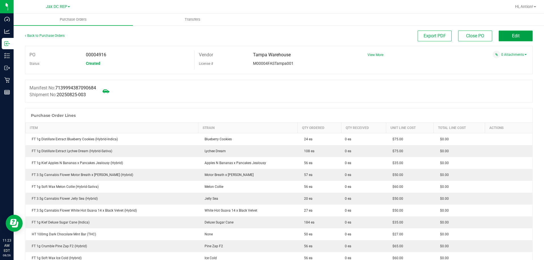
click at [516, 36] on button "Edit" at bounding box center [515, 36] width 34 height 11
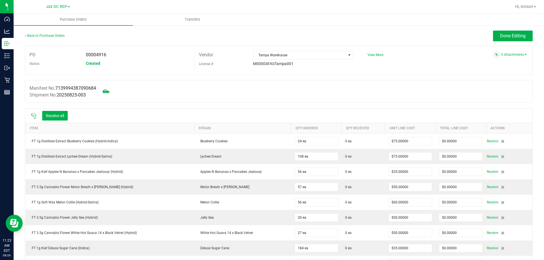
click at [34, 116] on icon at bounding box center [34, 117] width 6 height 6
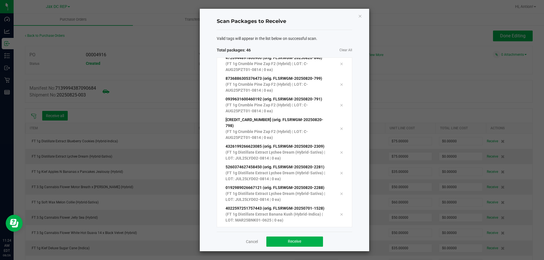
scroll to position [775, 0]
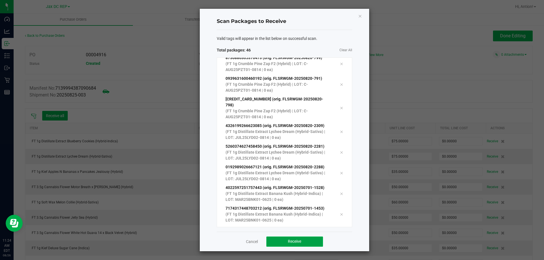
click at [300, 241] on span "Receive" at bounding box center [294, 241] width 13 height 5
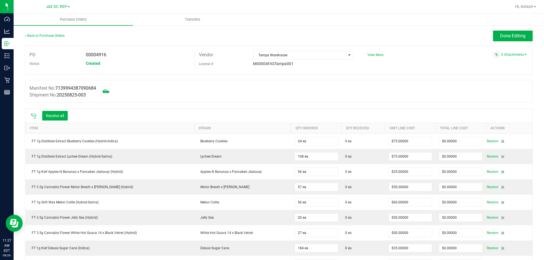
click at [32, 114] on icon at bounding box center [33, 116] width 5 height 5
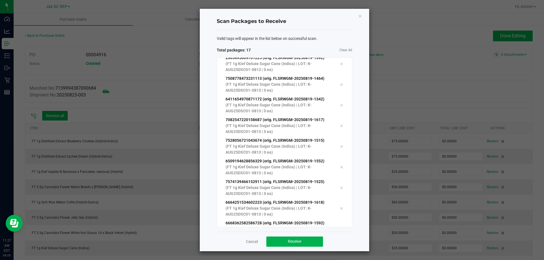
scroll to position [196, 0]
click at [285, 244] on button "Receive" at bounding box center [294, 242] width 57 height 10
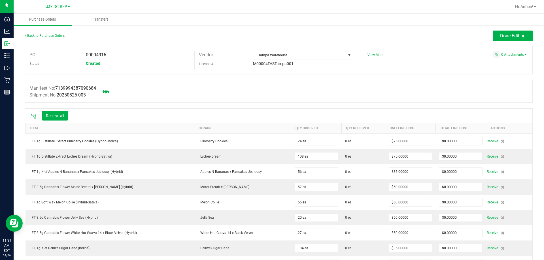
click at [34, 115] on icon at bounding box center [34, 117] width 6 height 6
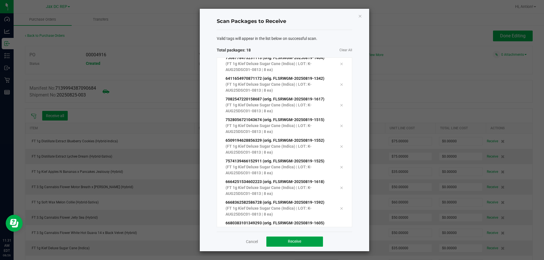
click at [299, 245] on button "Receive" at bounding box center [294, 242] width 57 height 10
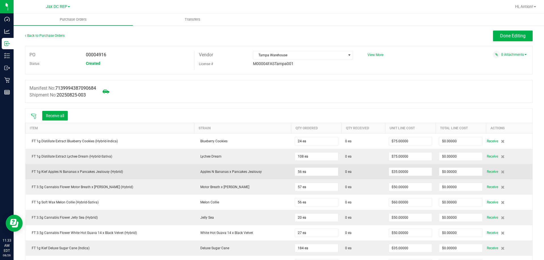
scroll to position [28, 0]
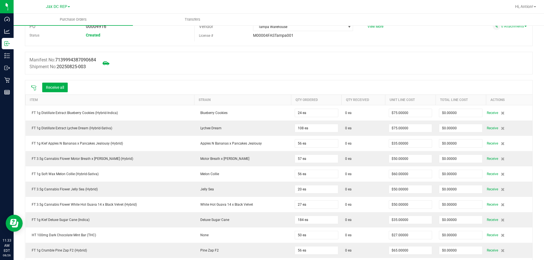
click at [36, 88] on icon at bounding box center [33, 87] width 5 height 5
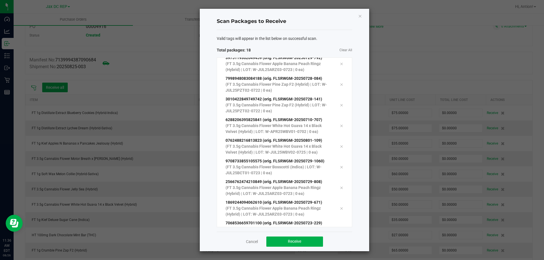
scroll to position [196, 0]
click at [302, 243] on button "Receive" at bounding box center [294, 242] width 57 height 10
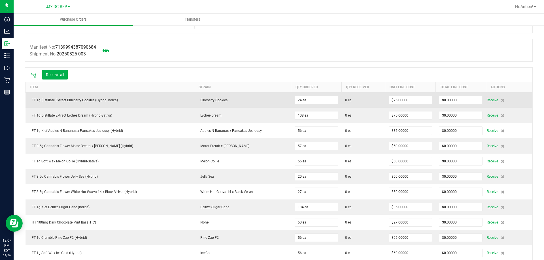
scroll to position [170, 0]
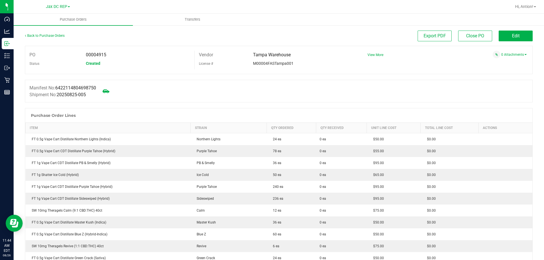
click at [493, 35] on span "Close PO Edit" at bounding box center [495, 36] width 74 height 4
click at [500, 34] on button "Edit" at bounding box center [515, 36] width 34 height 11
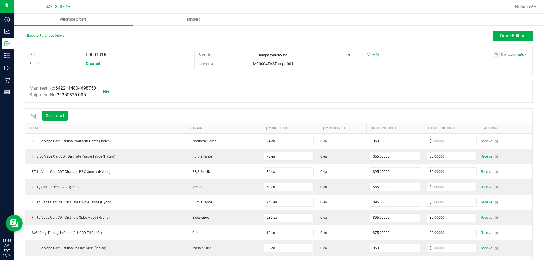
click at [35, 114] on icon at bounding box center [34, 117] width 6 height 6
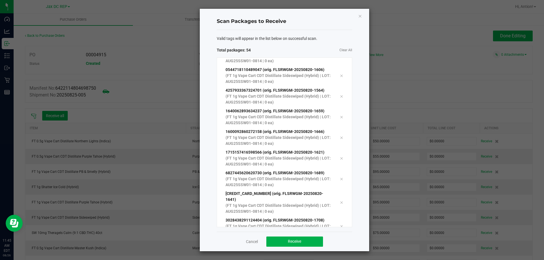
scroll to position [961, 0]
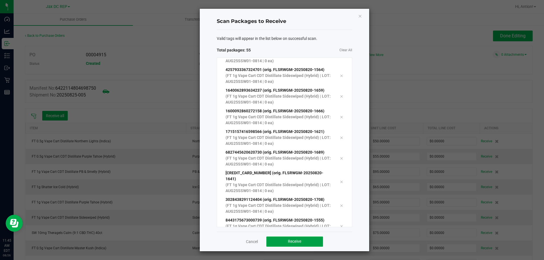
click at [308, 238] on button "Receive" at bounding box center [294, 242] width 57 height 10
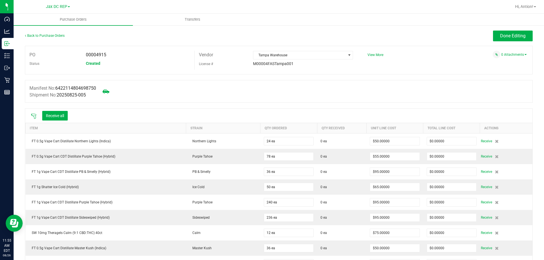
click at [34, 114] on icon at bounding box center [33, 116] width 5 height 5
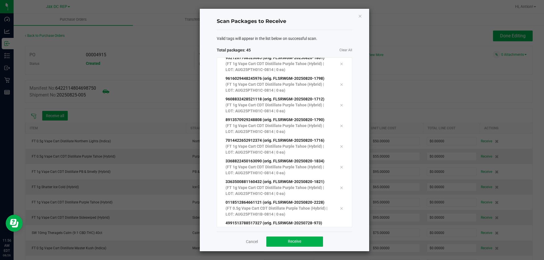
scroll to position [754, 0]
click at [311, 246] on button "Receive" at bounding box center [294, 242] width 57 height 10
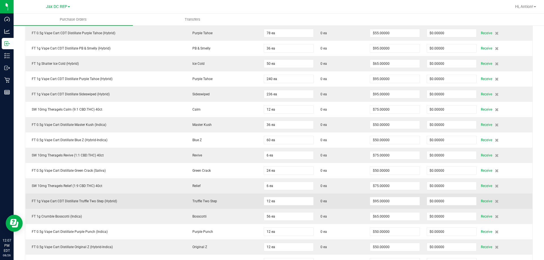
scroll to position [198, 0]
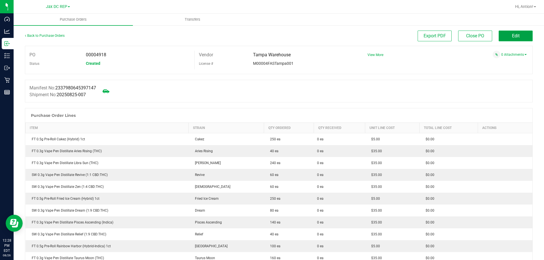
click at [519, 34] on button "Edit" at bounding box center [515, 36] width 34 height 11
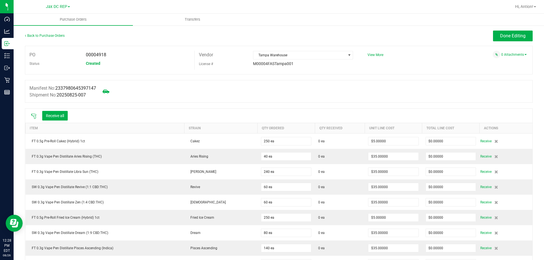
click at [33, 117] on icon at bounding box center [34, 117] width 6 height 6
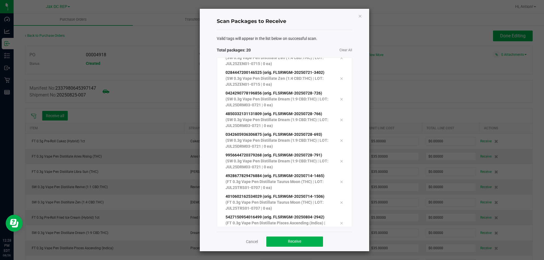
scroll to position [238, 0]
click at [301, 245] on button "Receive" at bounding box center [294, 242] width 57 height 10
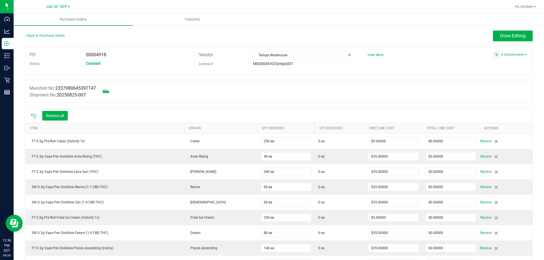
click at [32, 116] on icon at bounding box center [34, 117] width 6 height 6
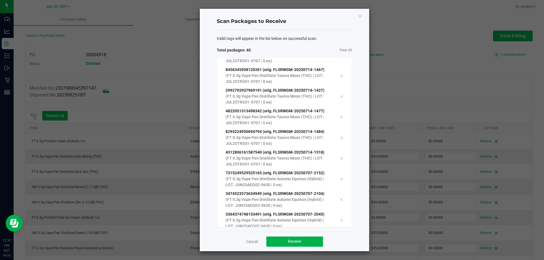
scroll to position [651, 0]
click at [300, 240] on span "Receive" at bounding box center [294, 241] width 13 height 5
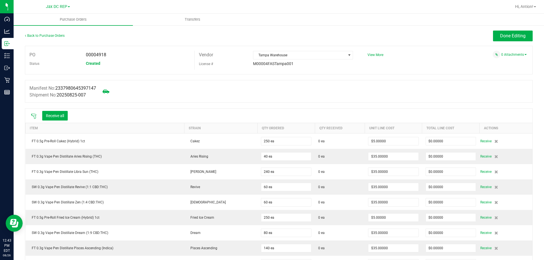
click at [34, 117] on icon at bounding box center [34, 117] width 6 height 6
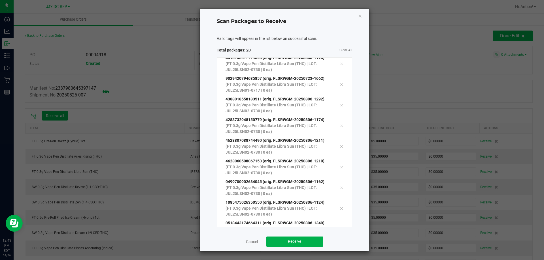
scroll to position [238, 0]
click at [313, 245] on button "Receive" at bounding box center [294, 242] width 57 height 10
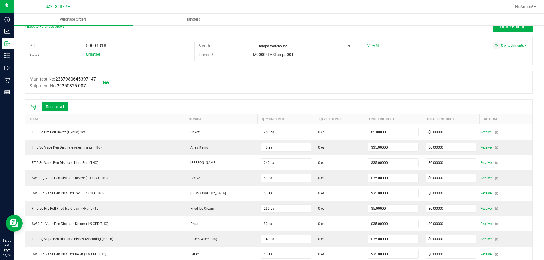
scroll to position [0, 0]
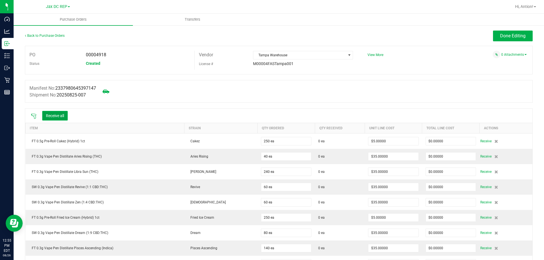
click at [59, 111] on button "Receive all" at bounding box center [54, 116] width 25 height 10
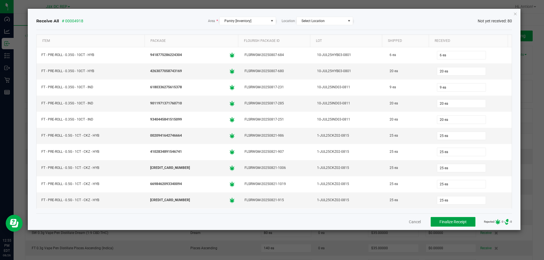
click at [447, 224] on span "Finalize Receipt" at bounding box center [452, 222] width 27 height 5
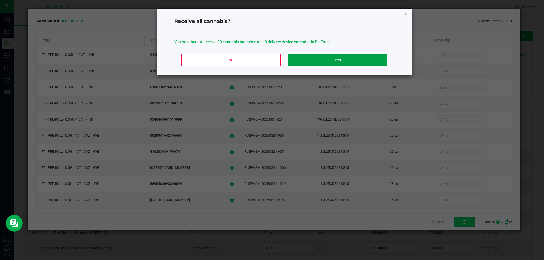
click at [322, 61] on button "Yes" at bounding box center [337, 60] width 99 height 12
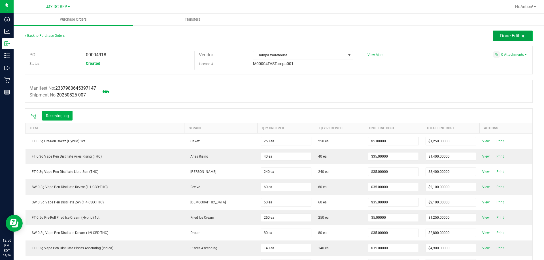
click at [509, 33] on button "Done Editing" at bounding box center [513, 36] width 40 height 11
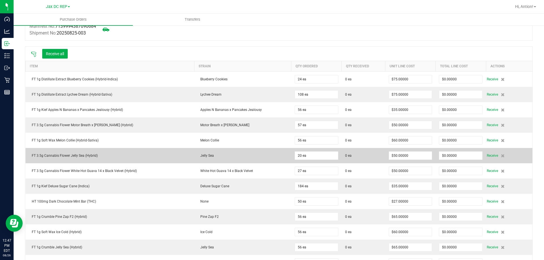
scroll to position [57, 0]
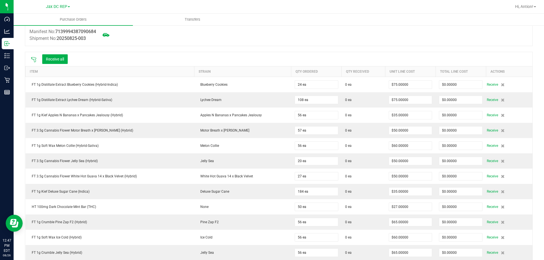
click at [36, 57] on icon at bounding box center [34, 60] width 6 height 6
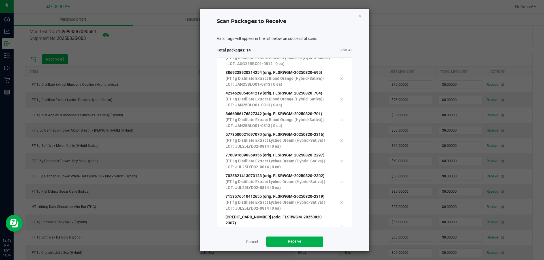
scroll to position [134, 0]
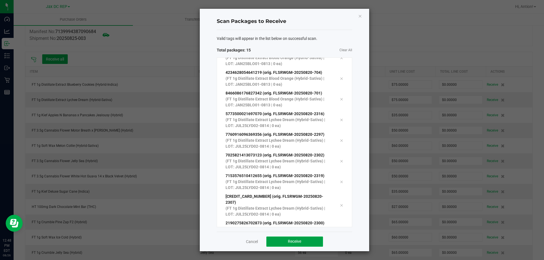
click at [305, 239] on button "Receive" at bounding box center [294, 242] width 57 height 10
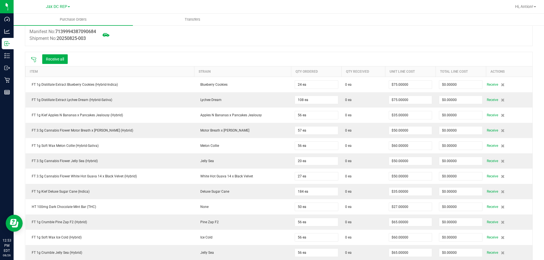
click at [33, 58] on icon at bounding box center [34, 60] width 6 height 6
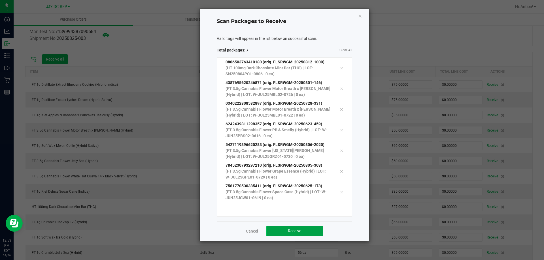
click at [312, 233] on button "Receive" at bounding box center [294, 231] width 57 height 10
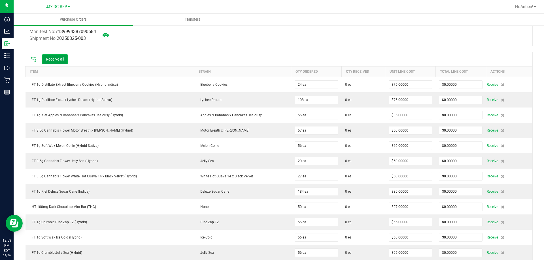
click at [62, 60] on button "Receive all" at bounding box center [54, 59] width 25 height 10
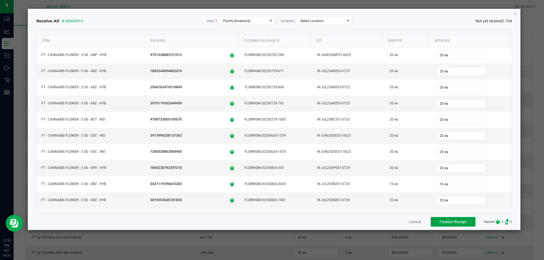
click at [463, 219] on button "Finalize Receipt" at bounding box center [452, 222] width 45 height 10
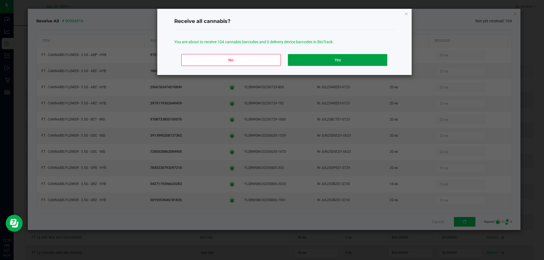
click at [355, 63] on button "Yes" at bounding box center [337, 60] width 99 height 12
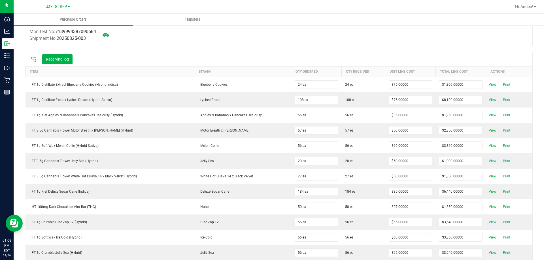
scroll to position [0, 0]
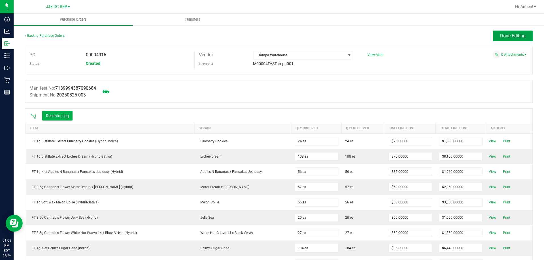
click at [508, 38] on span "Done Editing" at bounding box center [512, 35] width 25 height 5
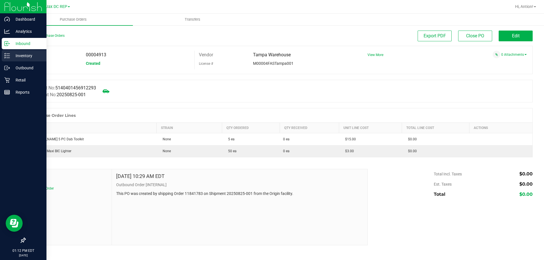
click at [16, 56] on p "Inventory" at bounding box center [27, 55] width 34 height 7
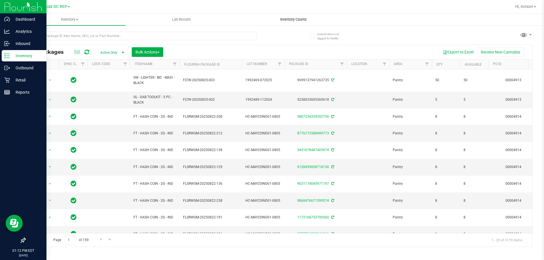
click at [286, 22] on span "Inventory Counts" at bounding box center [293, 19] width 42 height 5
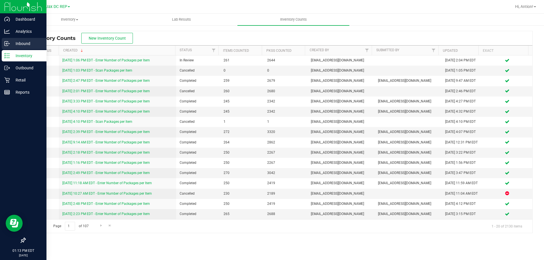
click at [18, 43] on p "Inbound" at bounding box center [27, 43] width 34 height 7
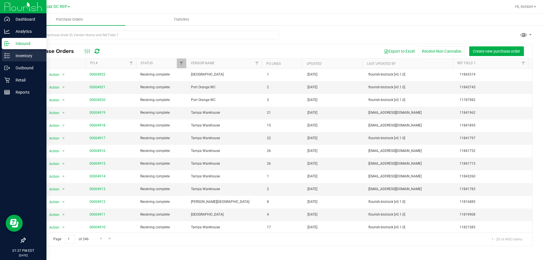
click at [3, 57] on div "Inventory" at bounding box center [24, 55] width 45 height 11
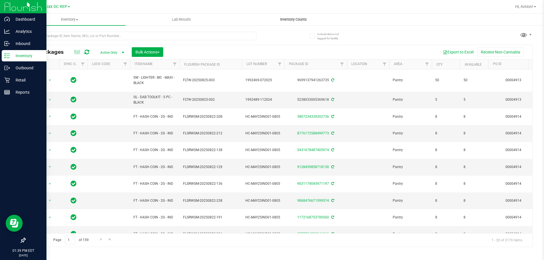
click at [296, 22] on span "Inventory Counts" at bounding box center [293, 19] width 42 height 5
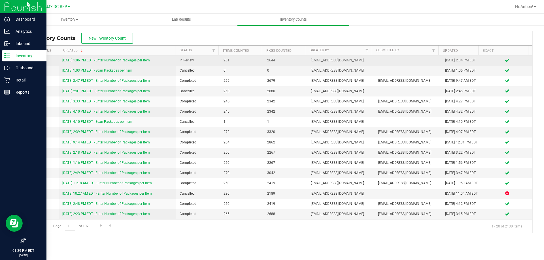
click at [147, 61] on link "8/25/25 1:06 PM EDT - Enter Number of Packages per Item" at bounding box center [105, 60] width 87 height 4
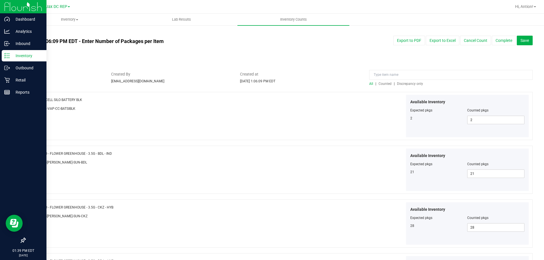
click at [407, 82] on span "Discrepancy only" at bounding box center [410, 84] width 26 height 4
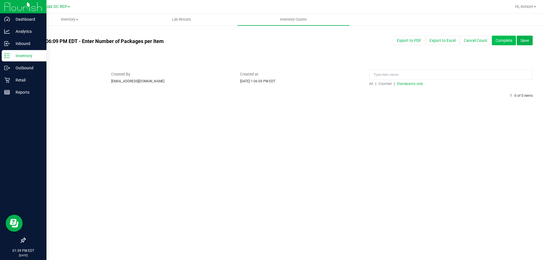
click at [498, 40] on button "Complete" at bounding box center [503, 41] width 24 height 10
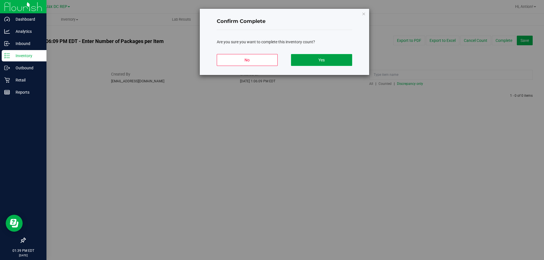
click at [322, 61] on button "Yes" at bounding box center [321, 60] width 61 height 12
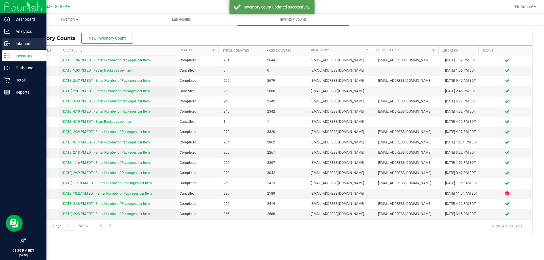
click at [23, 42] on p "Inbound" at bounding box center [27, 43] width 34 height 7
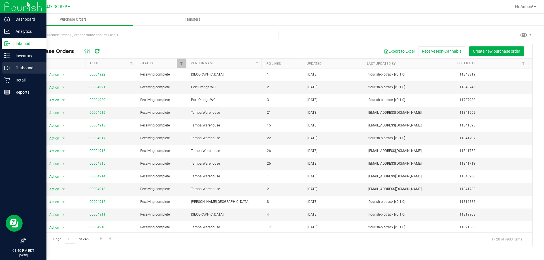
click at [22, 67] on p "Outbound" at bounding box center [27, 68] width 34 height 7
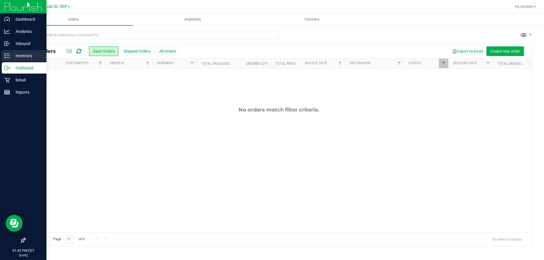
click at [24, 54] on p "Inventory" at bounding box center [27, 55] width 34 height 7
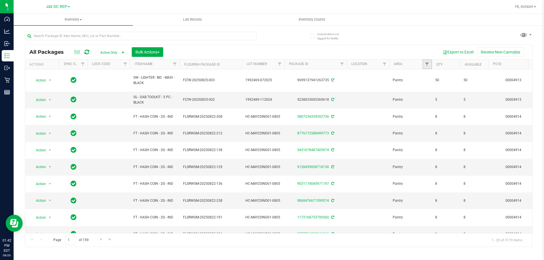
click at [424, 65] on link "Filter" at bounding box center [426, 64] width 9 height 10
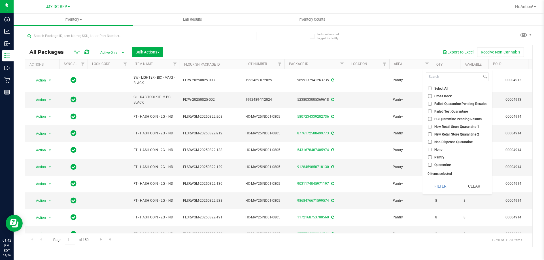
click at [430, 149] on input "None" at bounding box center [430, 150] width 4 height 4
checkbox input "true"
click at [438, 183] on button "Filter" at bounding box center [440, 186] width 29 height 12
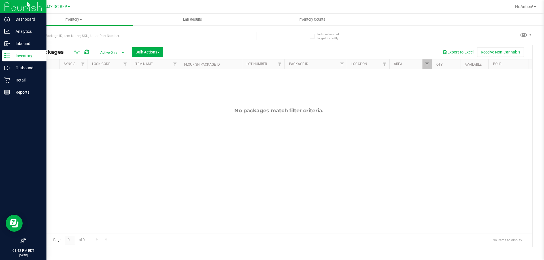
click at [9, 56] on line at bounding box center [8, 56] width 3 height 0
click at [32, 46] on p "Inbound" at bounding box center [27, 43] width 34 height 7
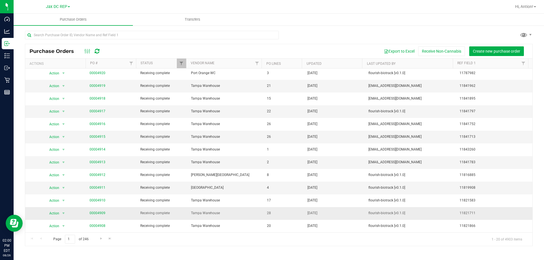
scroll to position [91, 0]
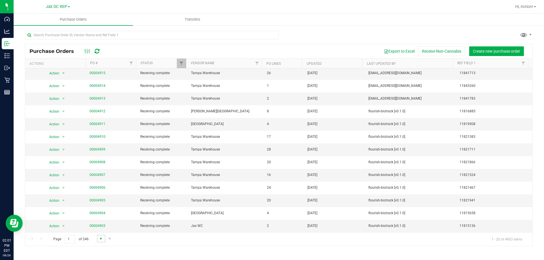
click at [99, 237] on span "Go to the next page" at bounding box center [101, 238] width 5 height 5
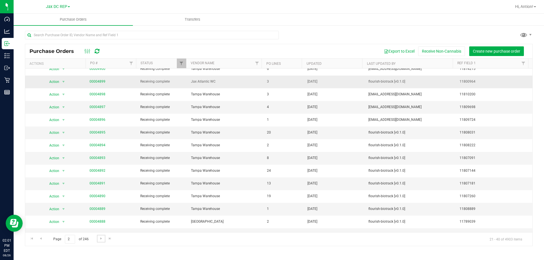
scroll to position [0, 0]
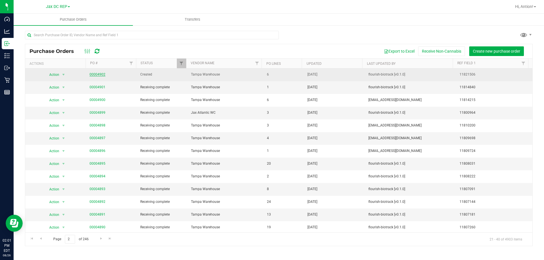
click at [95, 73] on link "00004902" at bounding box center [97, 74] width 16 height 4
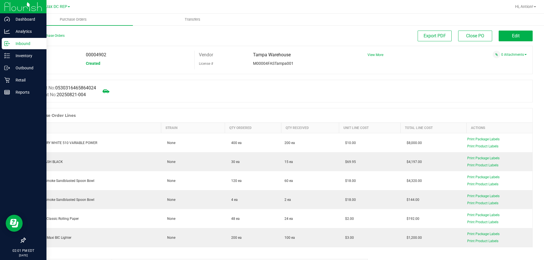
click at [7, 43] on icon at bounding box center [7, 44] width 6 height 6
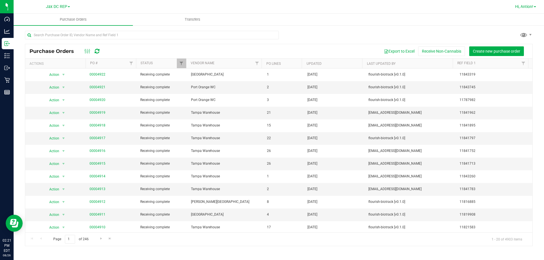
click at [524, 8] on span "Hi, Antion!" at bounding box center [524, 6] width 18 height 5
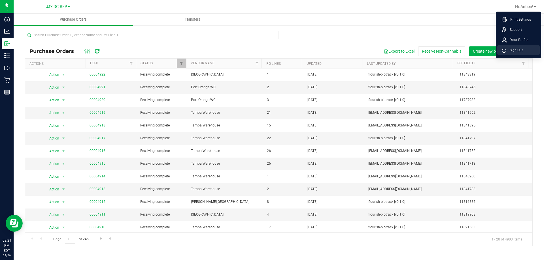
click at [516, 48] on span "Sign Out" at bounding box center [514, 50] width 16 height 6
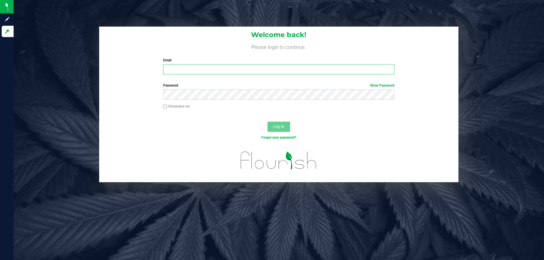
click at [231, 70] on input "Email" at bounding box center [278, 69] width 231 height 10
type input "mmorris@liveparallel.com"
click at [267, 122] on button "Log In" at bounding box center [278, 127] width 23 height 10
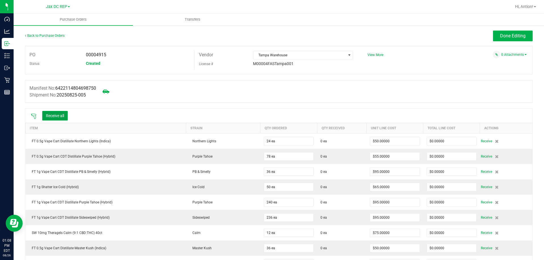
click at [55, 117] on button "Receive all" at bounding box center [54, 116] width 25 height 10
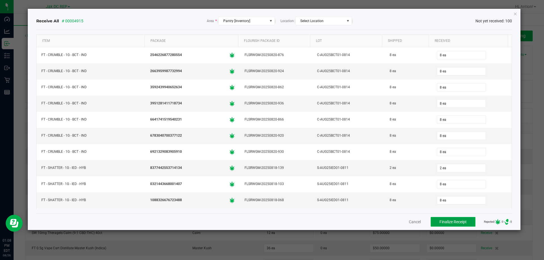
click at [439, 223] on span "Finalize Receipt" at bounding box center [452, 222] width 27 height 5
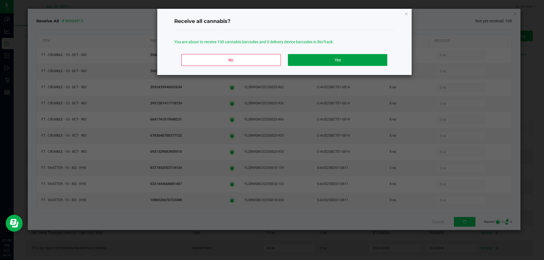
click at [316, 63] on button "Yes" at bounding box center [337, 60] width 99 height 12
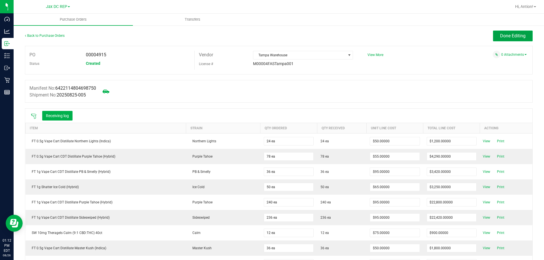
click at [511, 34] on span "Done Editing" at bounding box center [512, 35] width 25 height 5
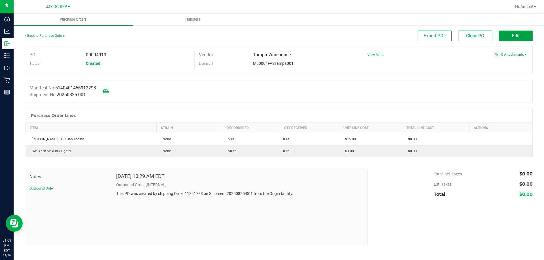
click at [516, 33] on button "Edit" at bounding box center [515, 36] width 34 height 11
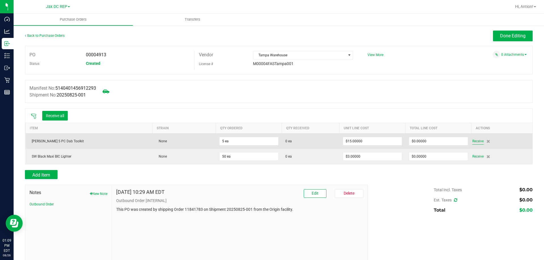
click at [474, 142] on span "Receive" at bounding box center [477, 141] width 11 height 7
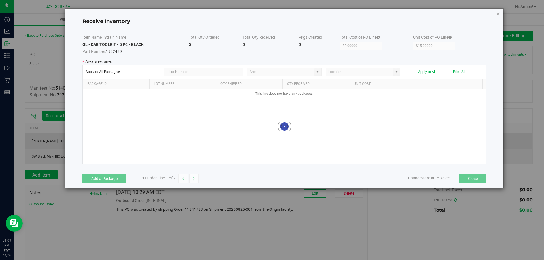
type input "Pantry"
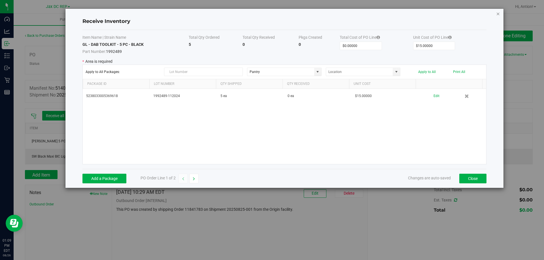
click at [499, 15] on icon "Close modal" at bounding box center [498, 13] width 4 height 7
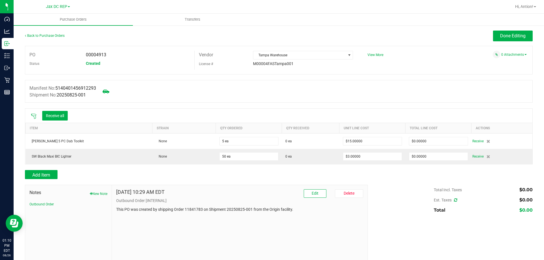
click at [35, 116] on icon at bounding box center [34, 117] width 6 height 6
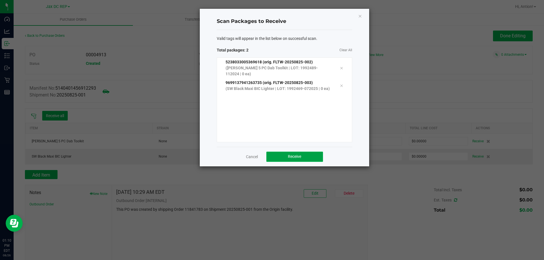
click at [293, 156] on span "Receive" at bounding box center [294, 156] width 13 height 5
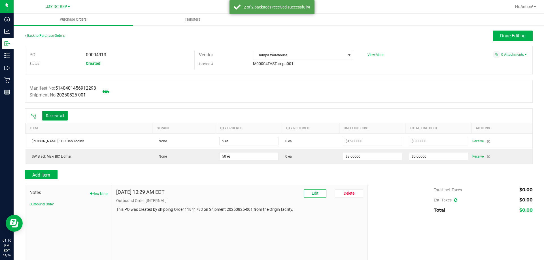
click at [56, 116] on button "Receive all" at bounding box center [54, 116] width 25 height 10
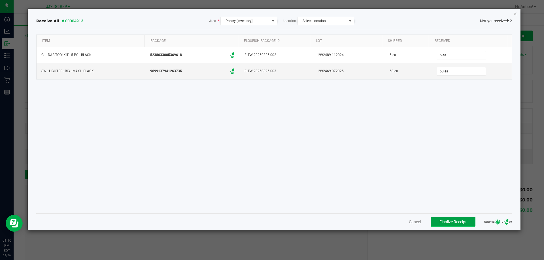
click at [443, 220] on span "Finalize Receipt" at bounding box center [452, 222] width 27 height 5
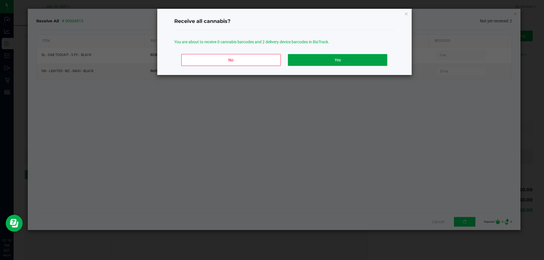
click at [361, 54] on button "Yes" at bounding box center [337, 60] width 99 height 12
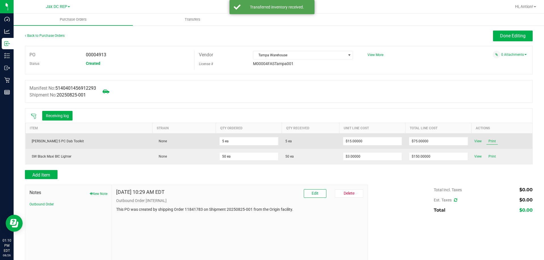
click at [486, 140] on span "Print" at bounding box center [491, 141] width 11 height 7
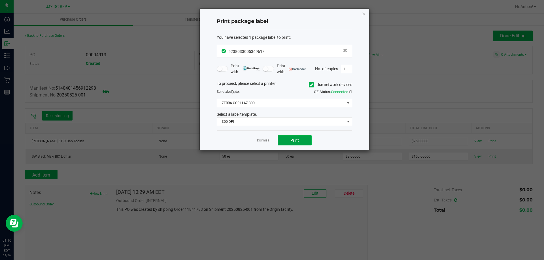
click at [301, 139] on button "Print" at bounding box center [294, 140] width 34 height 10
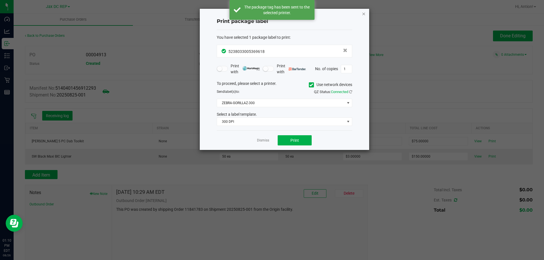
click at [362, 14] on icon "button" at bounding box center [364, 13] width 4 height 7
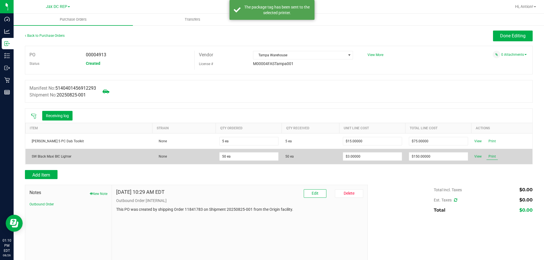
click at [491, 154] on span "Print" at bounding box center [491, 156] width 11 height 7
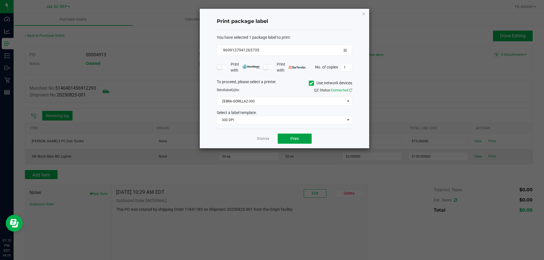
click at [285, 141] on button "Print" at bounding box center [294, 139] width 34 height 10
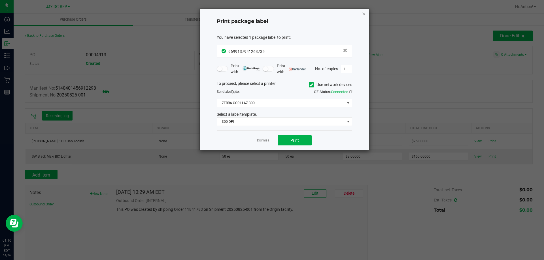
click at [363, 13] on icon "button" at bounding box center [364, 13] width 4 height 7
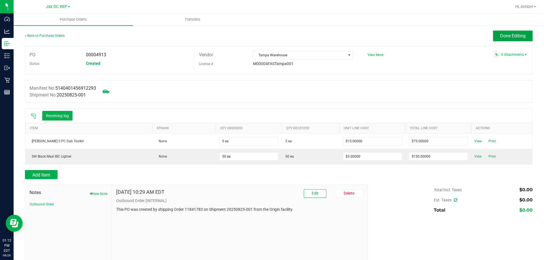
click at [495, 39] on button "Done Editing" at bounding box center [513, 36] width 40 height 11
